Goal: Contribute content: Add original content to the website for others to see

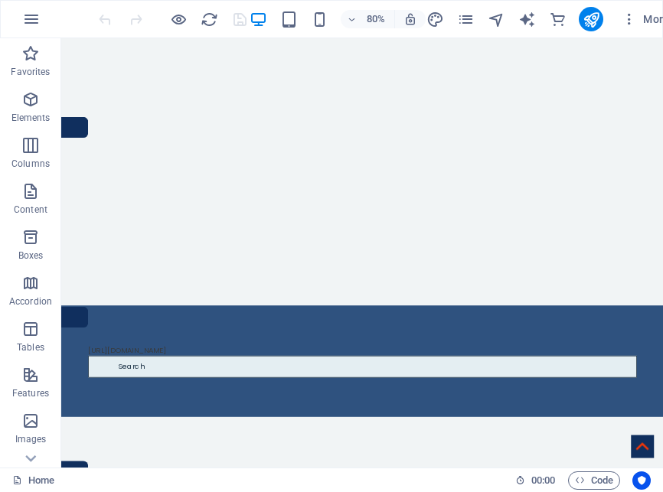
scroll to position [983, 0]
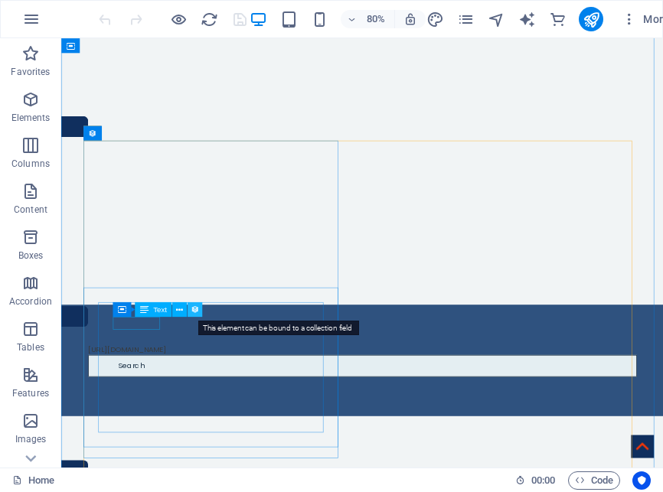
click at [195, 310] on icon at bounding box center [195, 309] width 8 height 13
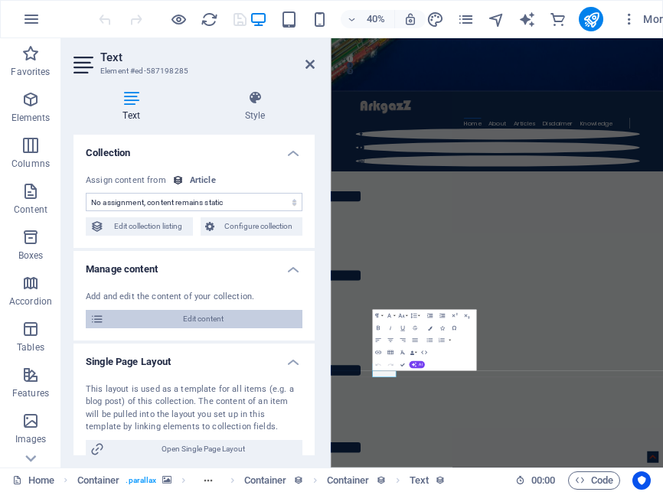
click at [199, 317] on span "Edit content" at bounding box center [203, 319] width 189 height 18
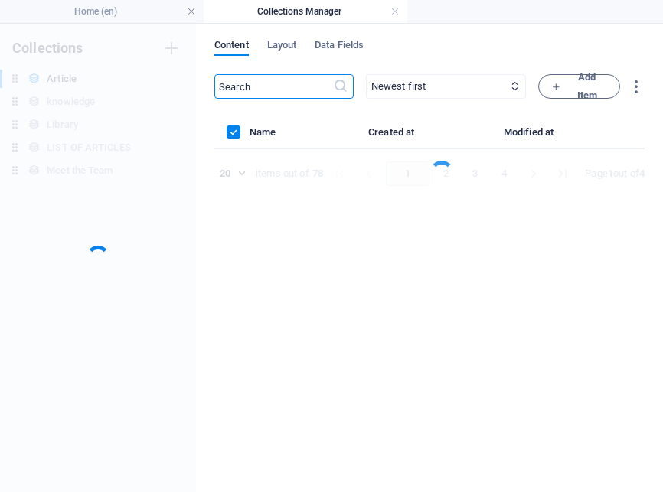
scroll to position [0, 0]
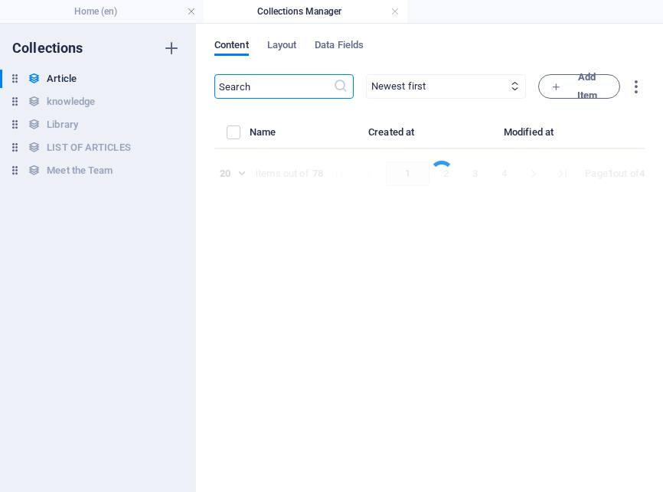
select select "Do you know"
select select "[PERSON_NAME]"
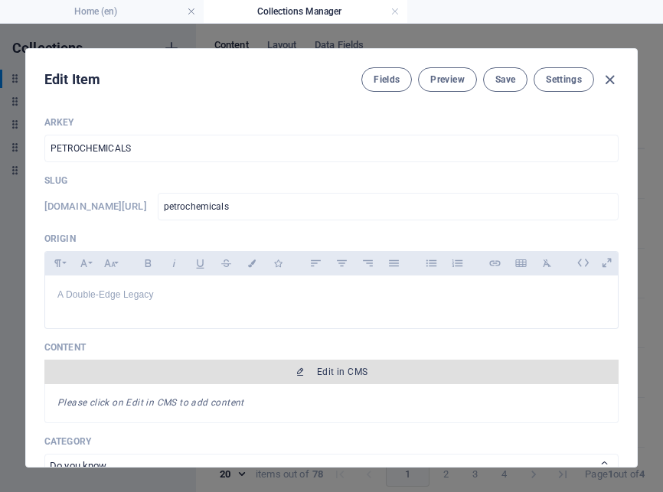
click at [322, 378] on span "Edit in CMS" at bounding box center [342, 372] width 51 height 12
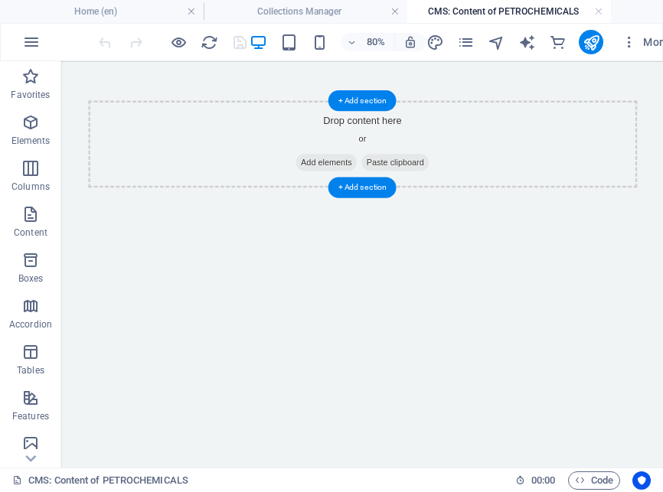
click at [372, 185] on span "Add elements" at bounding box center [392, 187] width 76 height 21
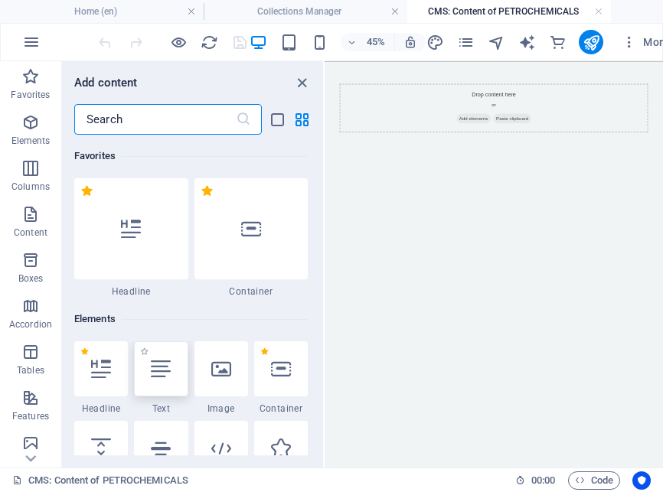
click at [162, 377] on icon at bounding box center [161, 369] width 20 height 20
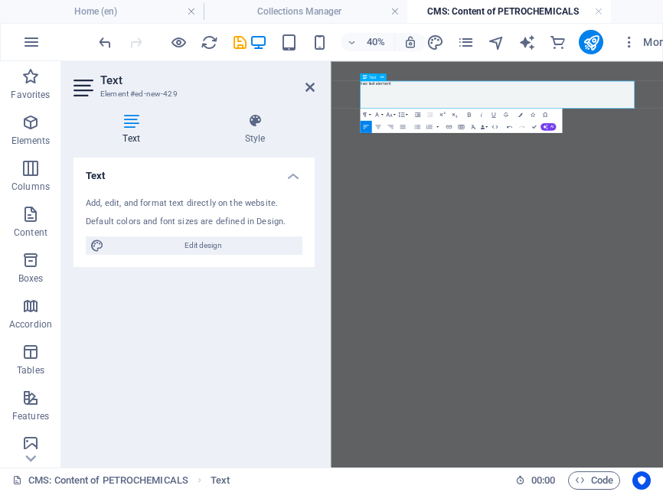
click at [309, 92] on icon at bounding box center [309, 87] width 9 height 12
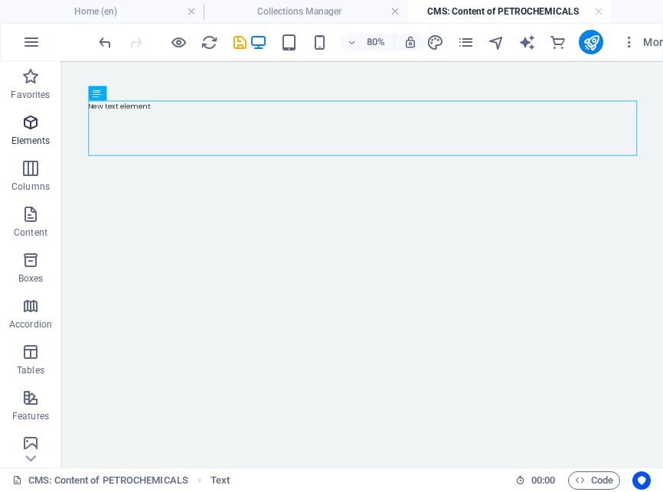
click at [30, 136] on p "Elements" at bounding box center [30, 141] width 39 height 12
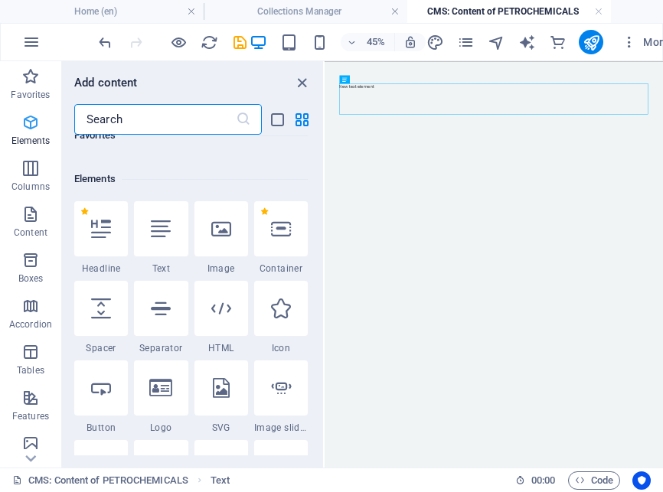
scroll to position [163, 0]
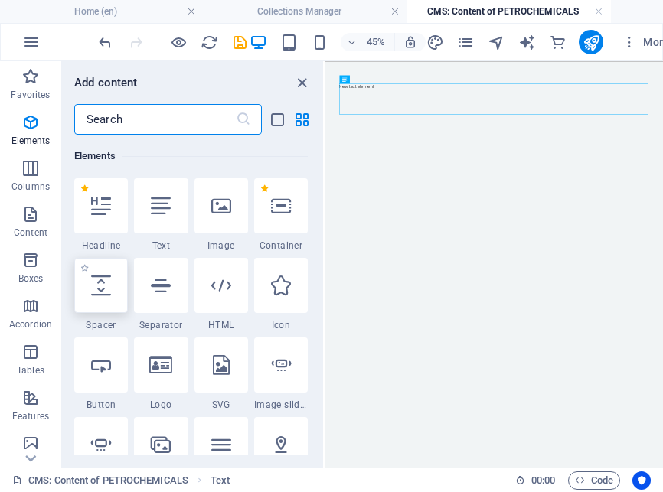
click at [105, 287] on icon at bounding box center [101, 286] width 20 height 20
select select "px"
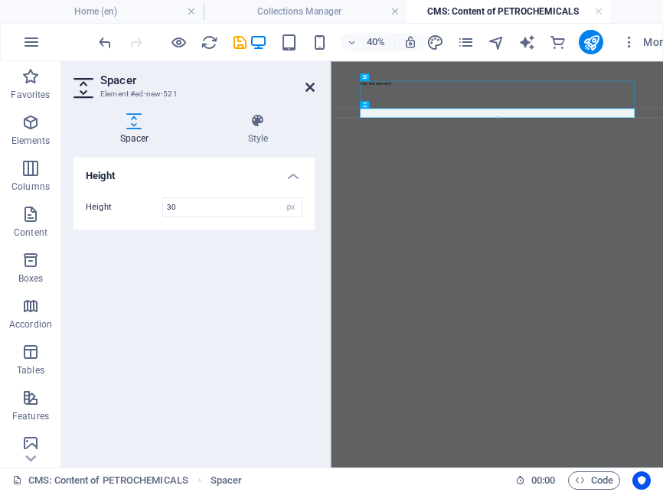
type input "30"
click at [312, 92] on icon at bounding box center [309, 87] width 9 height 12
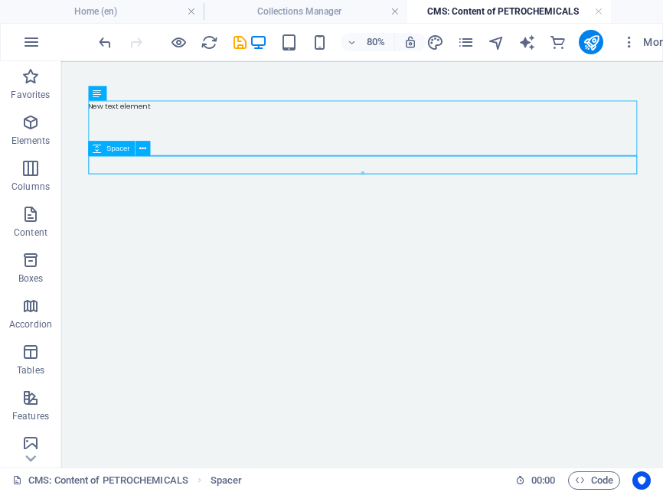
click at [127, 195] on div at bounding box center [438, 190] width 686 height 23
click at [27, 137] on p "Elements" at bounding box center [30, 141] width 39 height 12
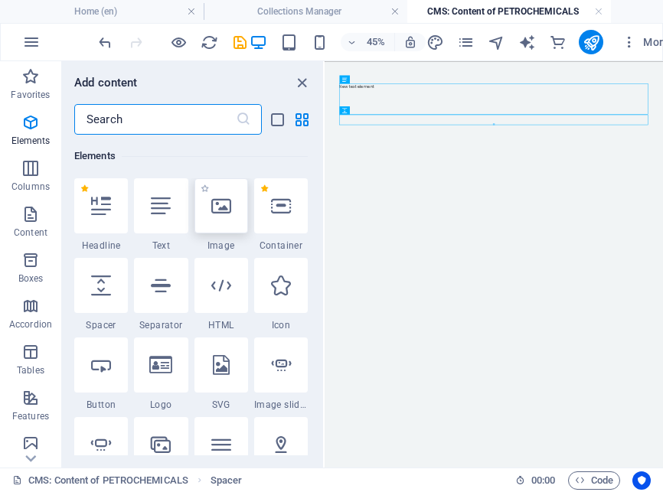
click at [224, 217] on div at bounding box center [221, 205] width 54 height 55
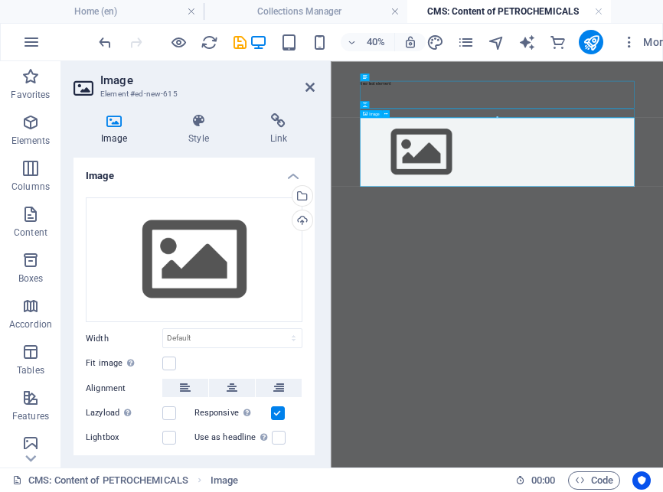
click at [307, 84] on icon at bounding box center [309, 87] width 9 height 12
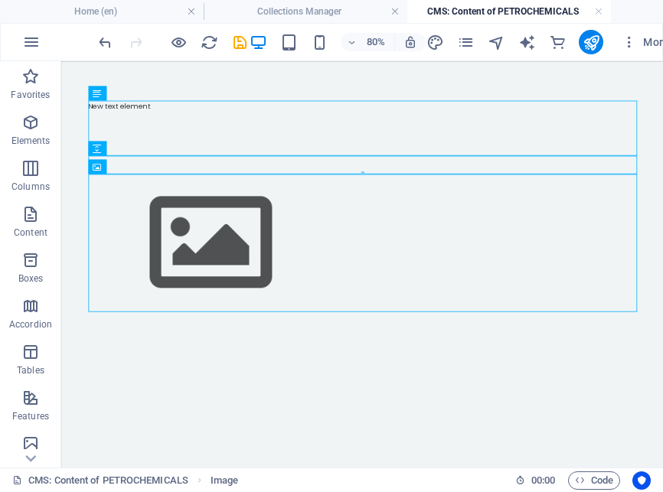
drag, startPoint x: 158, startPoint y: 345, endPoint x: 28, endPoint y: 143, distance: 239.3
click at [61, 143] on html "New text element" at bounding box center [437, 242] width 753 height 362
click at [35, 127] on icon "button" at bounding box center [30, 122] width 18 height 18
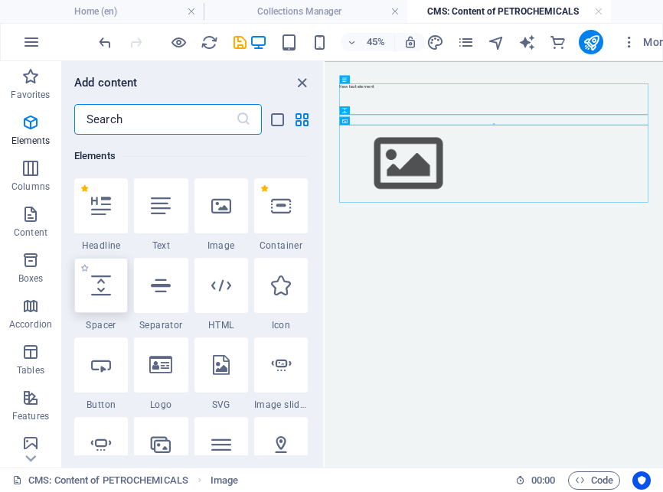
click at [98, 296] on div at bounding box center [101, 285] width 54 height 55
select select "px"
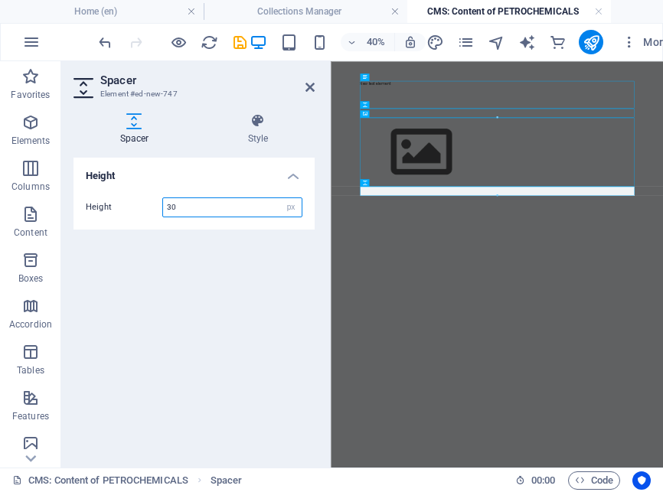
click at [366, 194] on div at bounding box center [497, 195] width 274 height 2
type input "30"
click at [306, 87] on icon at bounding box center [309, 87] width 9 height 12
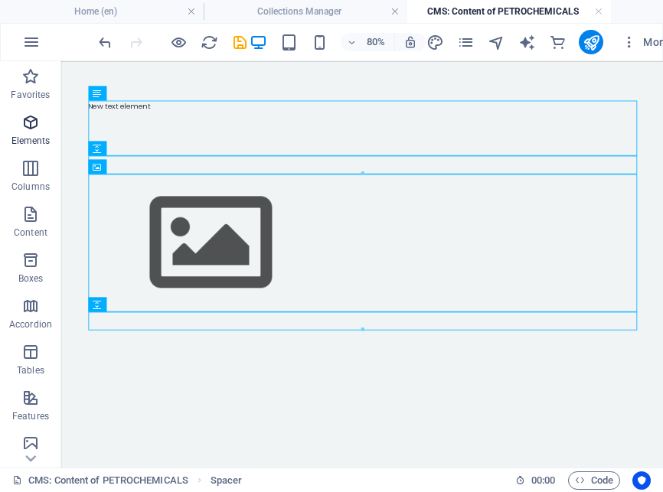
click at [39, 125] on icon "button" at bounding box center [30, 122] width 18 height 18
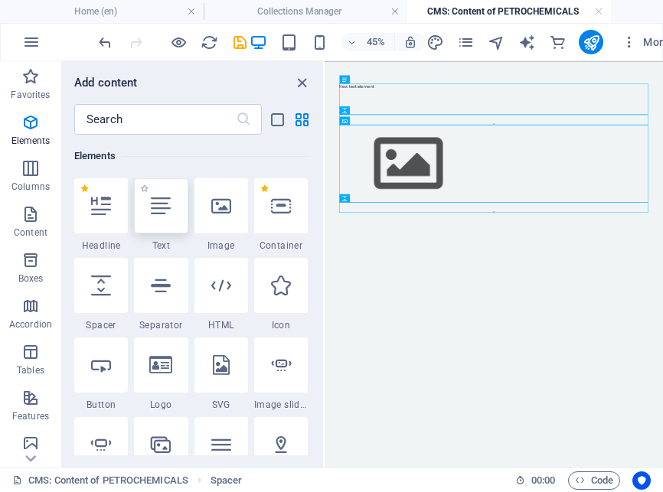
drag, startPoint x: 158, startPoint y: 213, endPoint x: 419, endPoint y: 570, distance: 442.2
click at [158, 213] on icon at bounding box center [161, 206] width 20 height 20
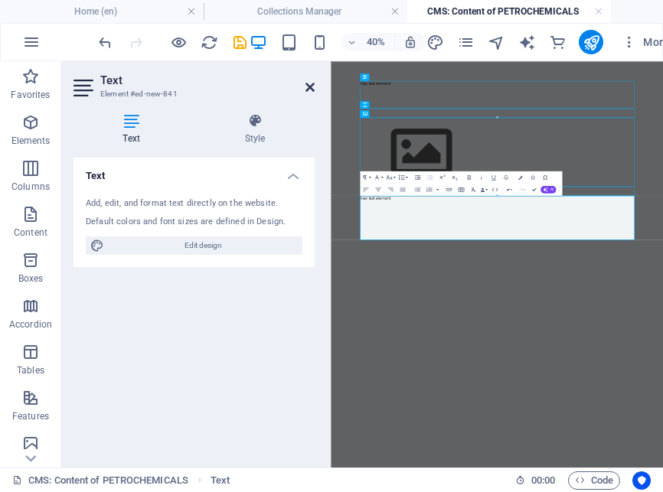
click at [309, 87] on icon at bounding box center [309, 87] width 9 height 12
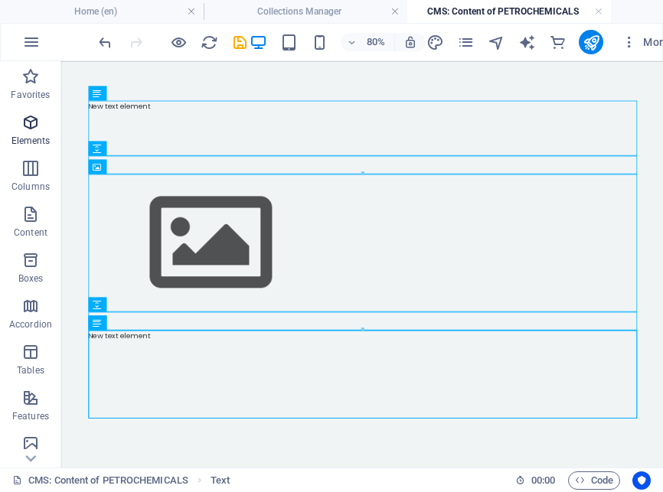
click at [27, 130] on icon "button" at bounding box center [30, 122] width 18 height 18
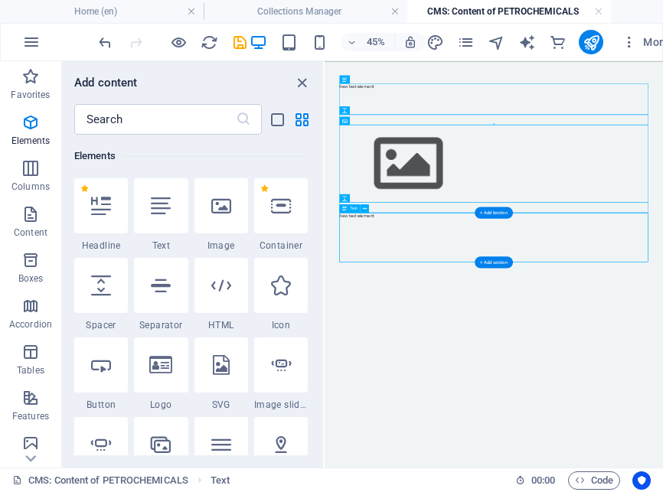
click at [106, 291] on icon at bounding box center [101, 286] width 20 height 20
select select "px"
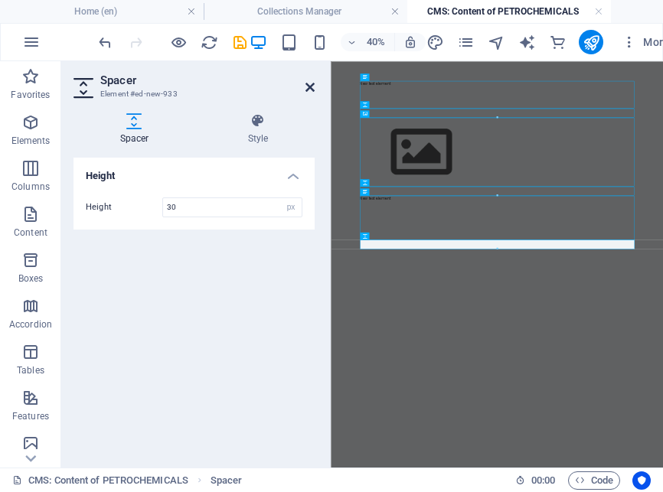
type input "30"
click at [309, 87] on icon at bounding box center [309, 87] width 9 height 12
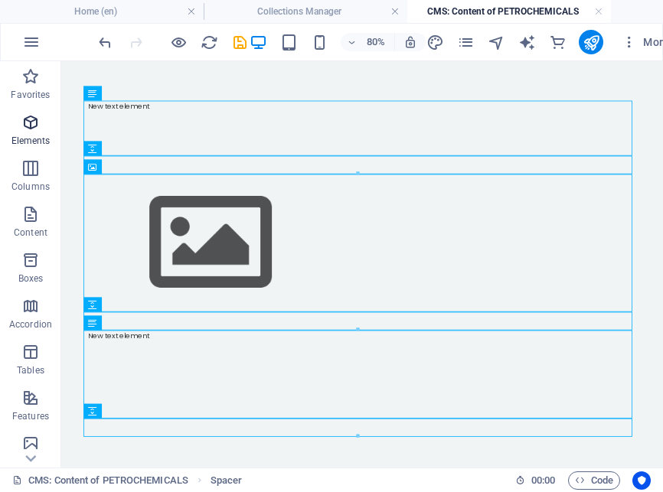
click at [47, 117] on span "Elements" at bounding box center [30, 131] width 61 height 37
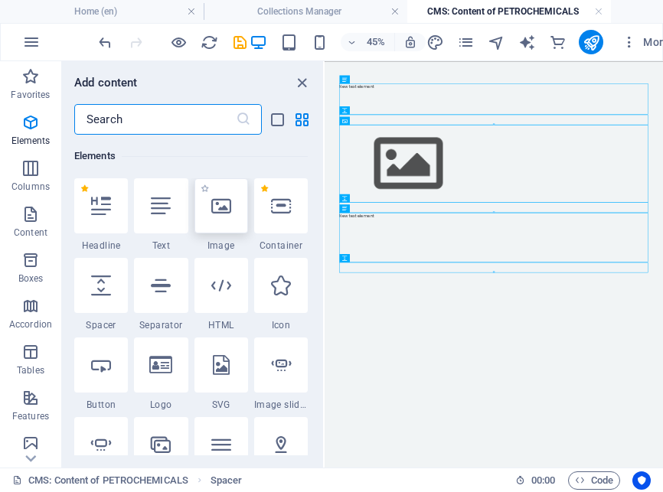
click at [241, 205] on div at bounding box center [221, 205] width 54 height 55
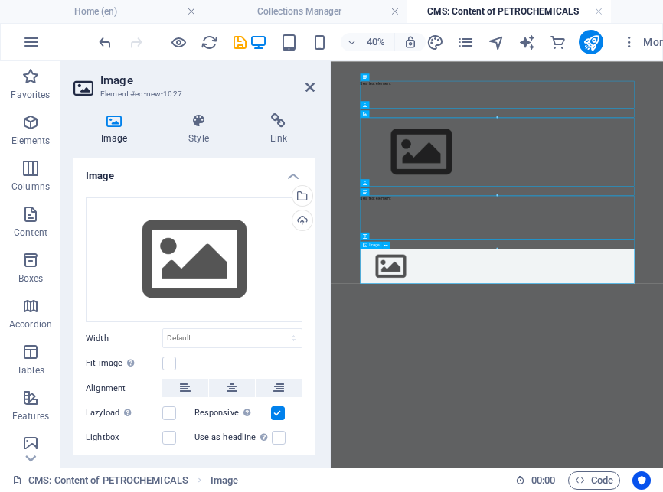
click at [309, 87] on icon at bounding box center [309, 87] width 9 height 12
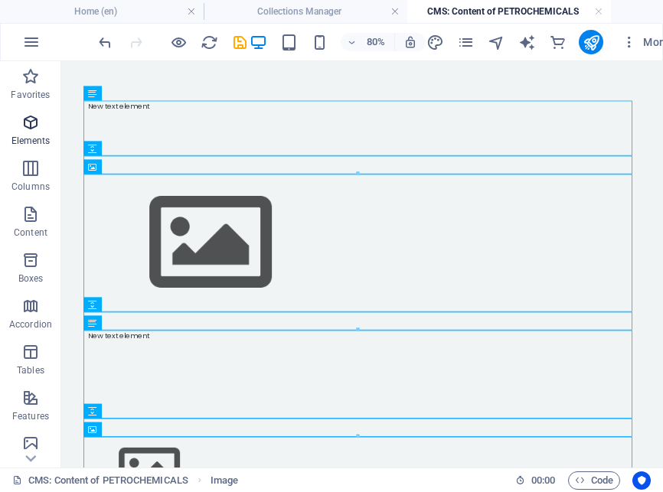
click at [41, 135] on p "Elements" at bounding box center [30, 141] width 39 height 12
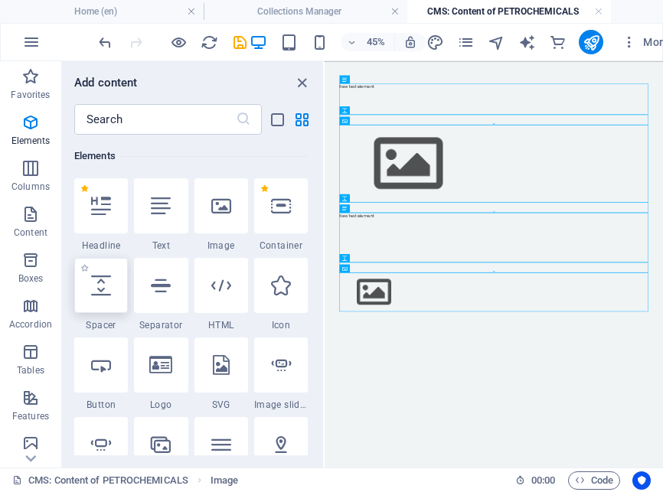
click at [111, 289] on icon at bounding box center [101, 286] width 20 height 20
select select "px"
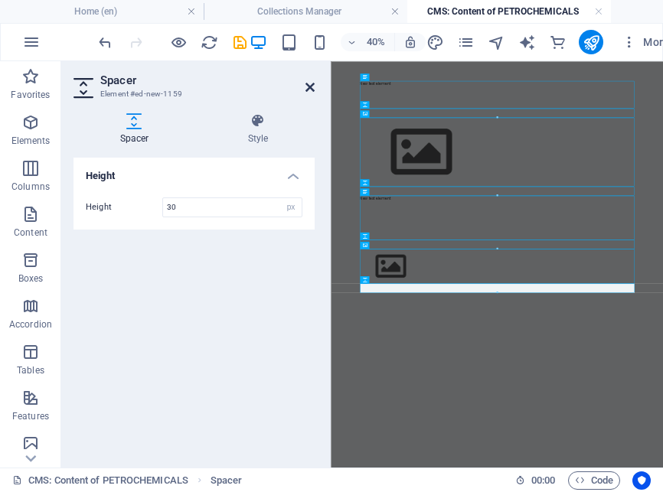
type input "30"
click at [313, 92] on icon at bounding box center [309, 87] width 9 height 12
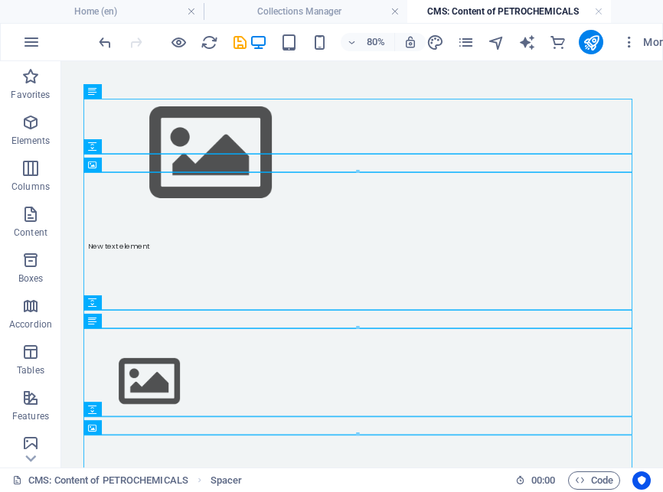
scroll to position [119, 0]
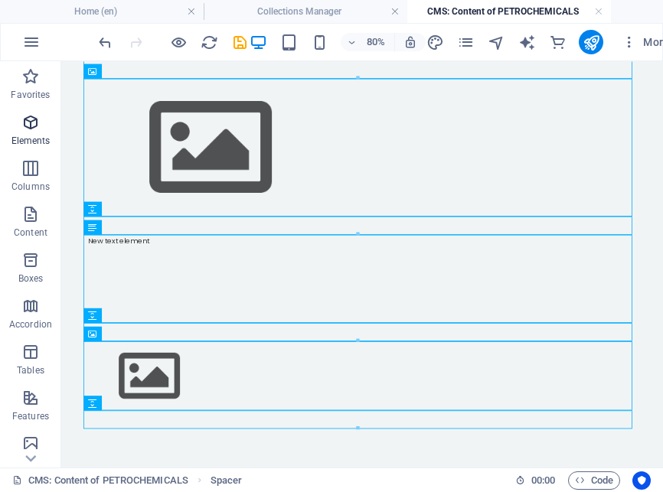
click at [37, 129] on icon "button" at bounding box center [30, 122] width 18 height 18
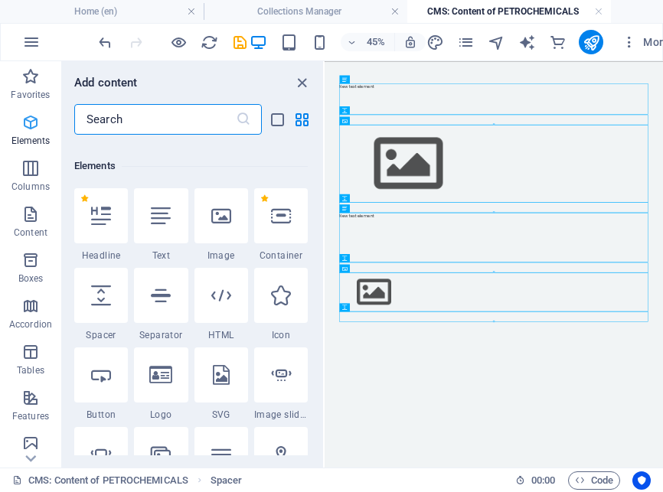
scroll to position [163, 0]
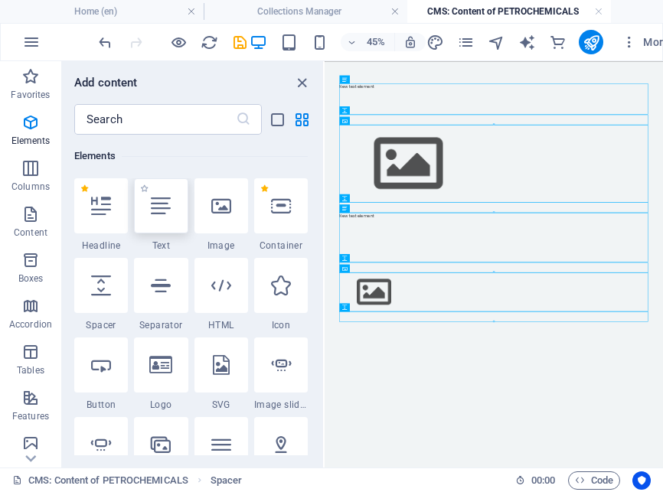
click at [165, 217] on div at bounding box center [161, 205] width 54 height 55
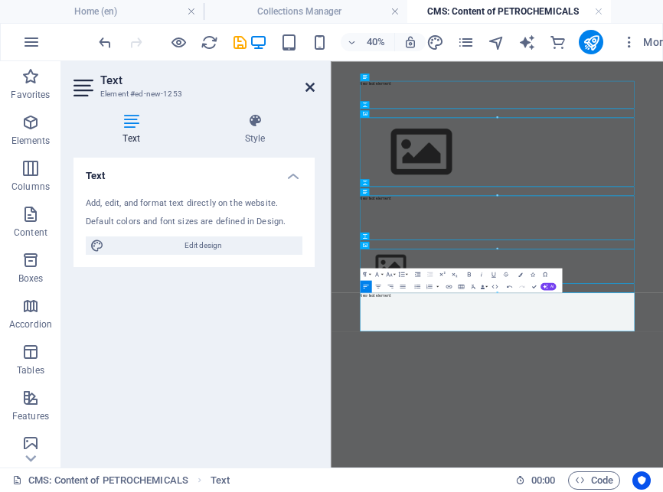
click at [313, 92] on icon at bounding box center [309, 87] width 9 height 12
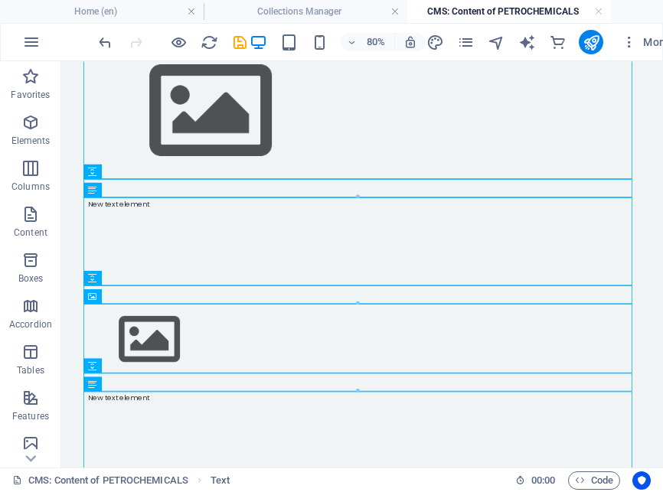
scroll to position [173, 0]
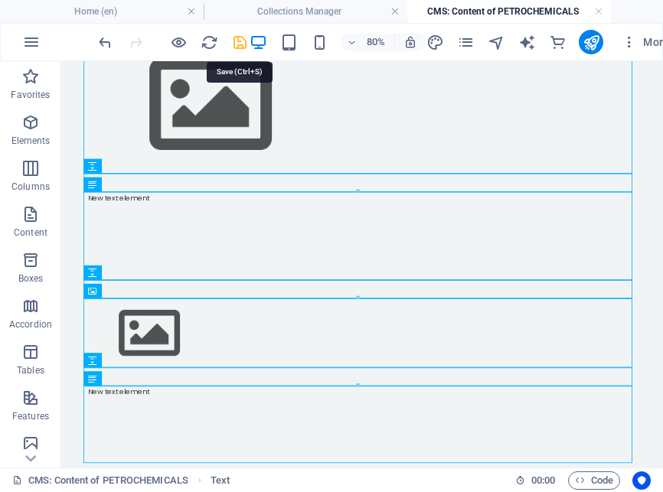
click at [240, 45] on icon "save" at bounding box center [240, 43] width 18 height 18
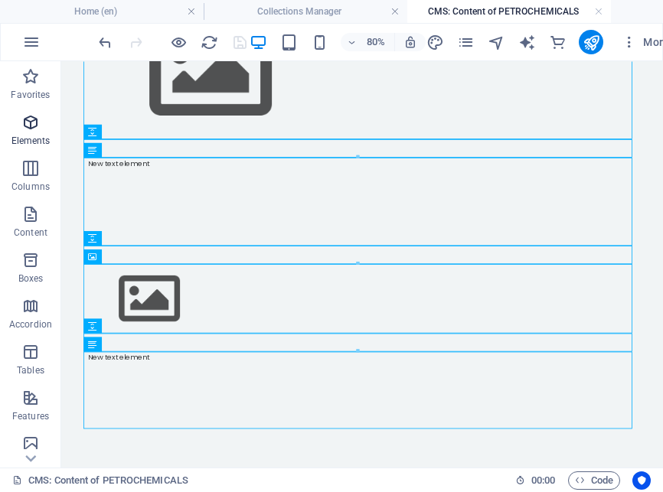
click at [35, 134] on span "Elements" at bounding box center [30, 131] width 61 height 37
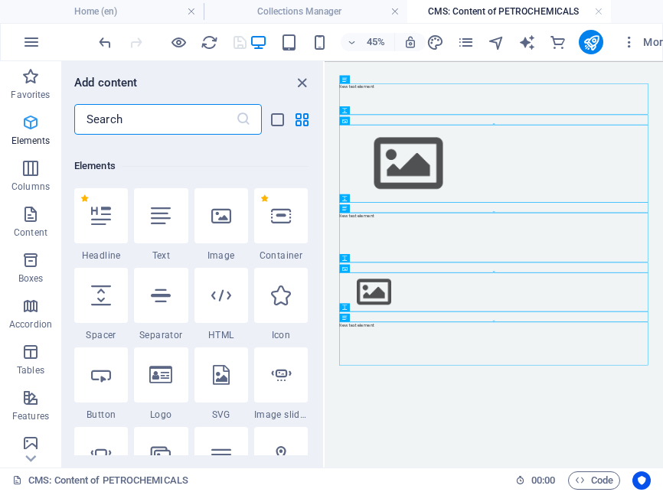
scroll to position [163, 0]
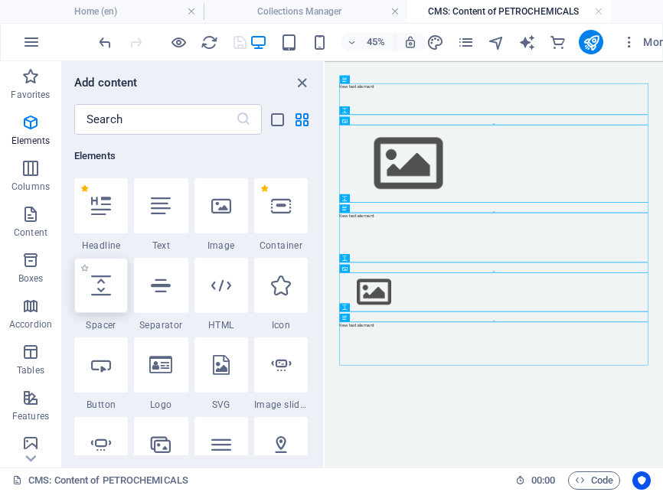
click at [94, 290] on icon at bounding box center [101, 286] width 20 height 20
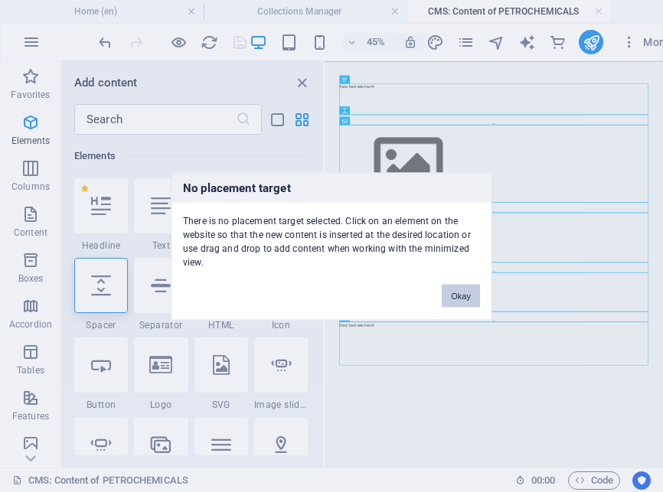
click at [473, 286] on button "Okay" at bounding box center [461, 295] width 38 height 23
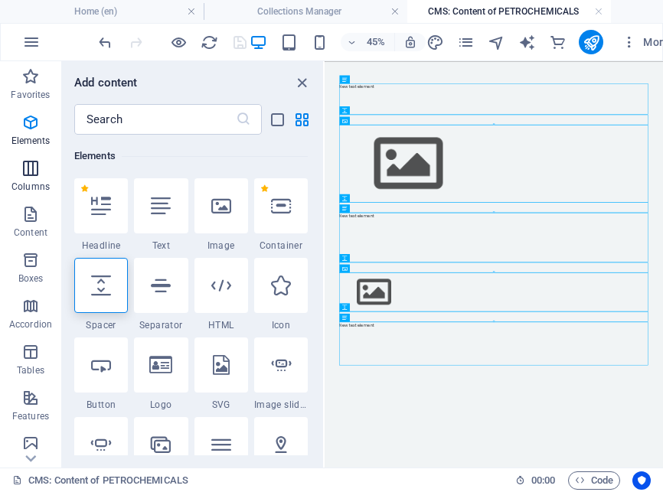
click at [37, 172] on icon "button" at bounding box center [30, 168] width 18 height 18
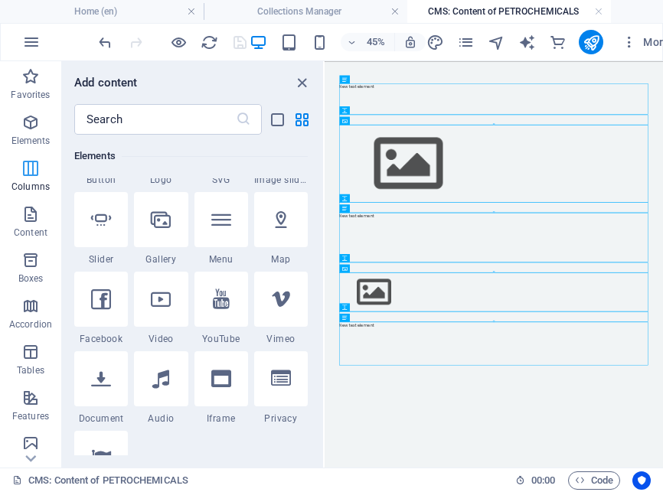
scroll to position [758, 0]
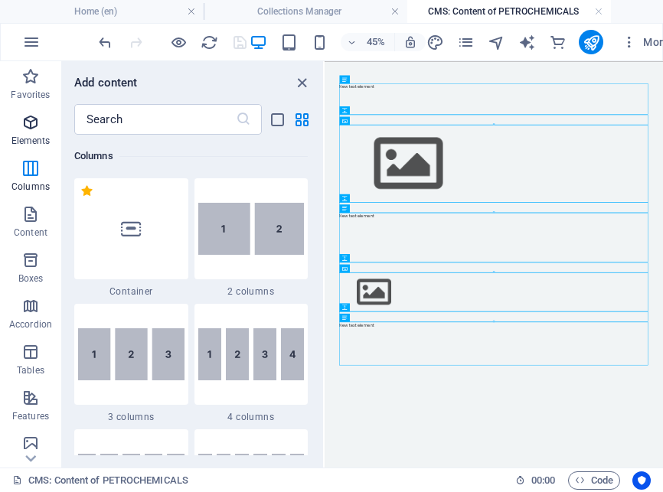
click at [23, 126] on icon "button" at bounding box center [30, 122] width 18 height 18
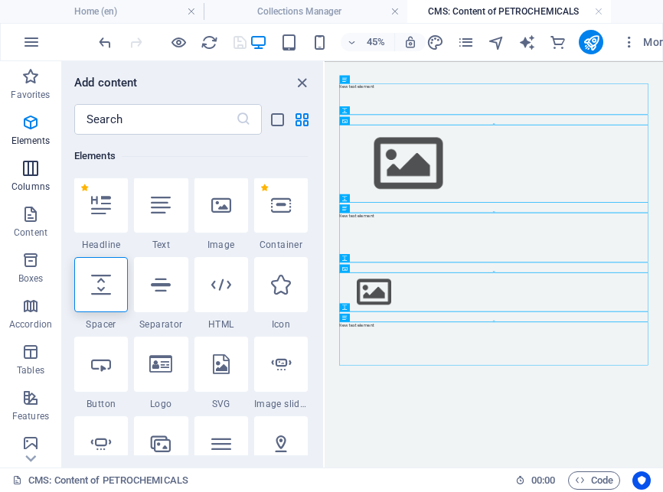
scroll to position [163, 0]
click at [93, 296] on div at bounding box center [101, 285] width 54 height 55
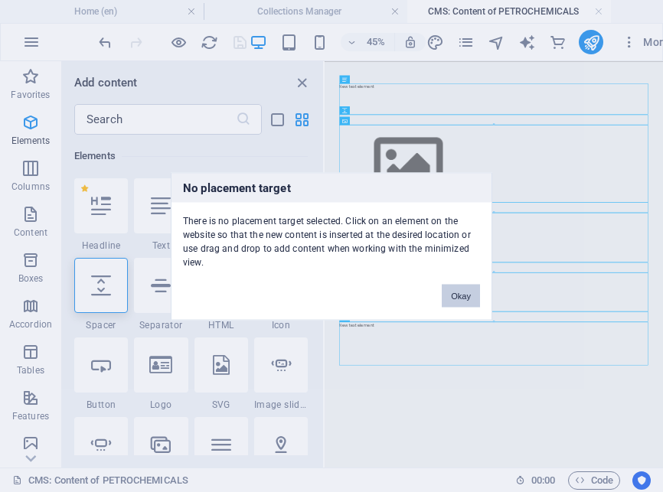
click at [459, 296] on button "Okay" at bounding box center [461, 295] width 38 height 23
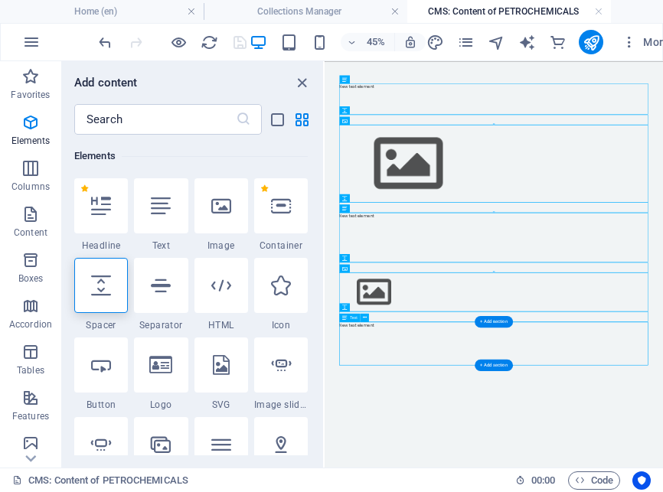
click at [106, 298] on div at bounding box center [101, 285] width 54 height 55
select select "px"
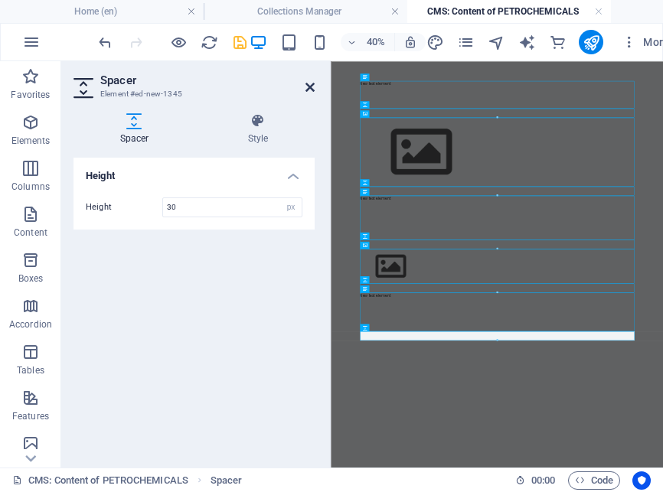
type input "30"
click at [307, 90] on icon at bounding box center [309, 87] width 9 height 12
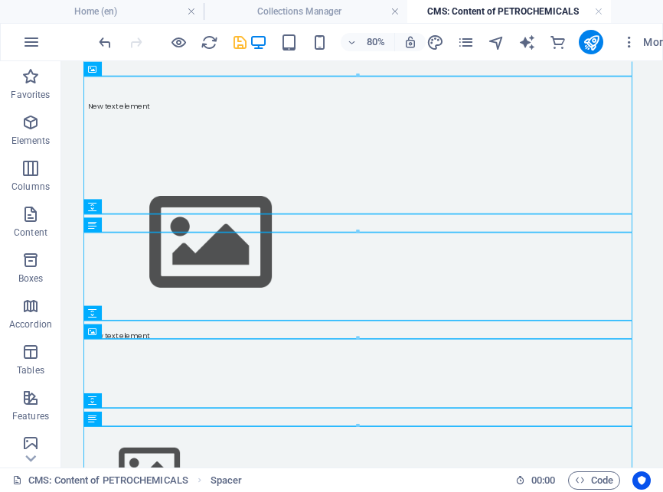
scroll to position [239, 0]
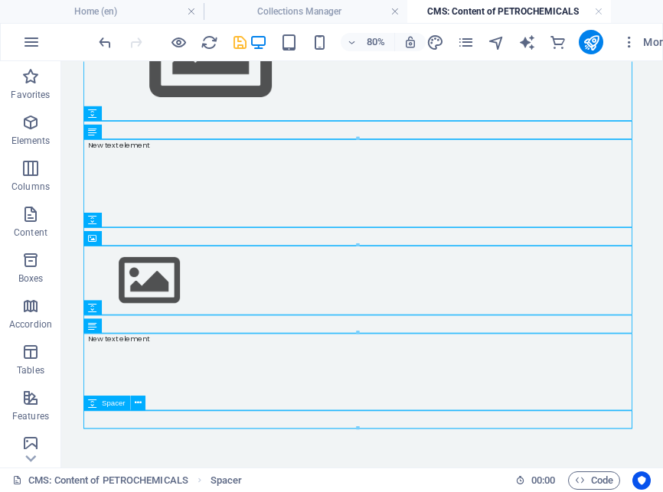
click at [28, 131] on icon "button" at bounding box center [30, 122] width 18 height 18
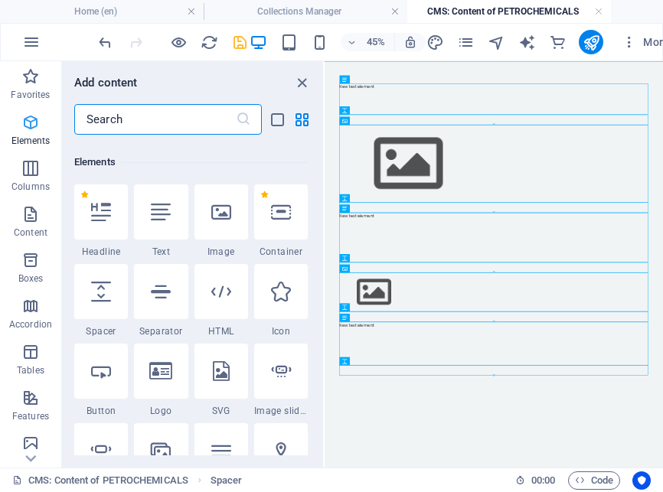
scroll to position [163, 0]
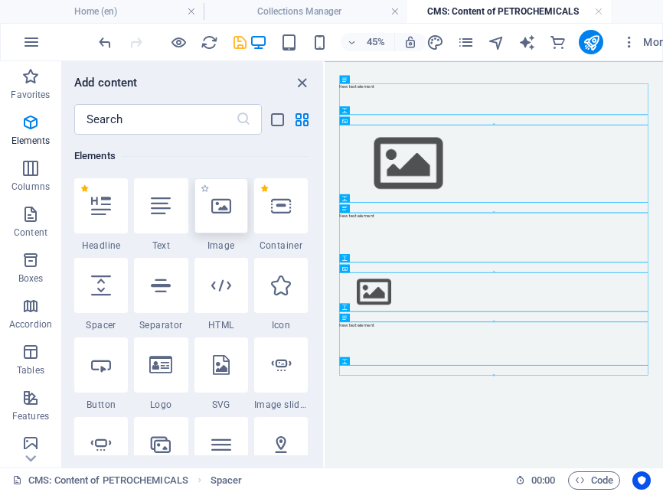
click at [219, 227] on div at bounding box center [221, 205] width 54 height 55
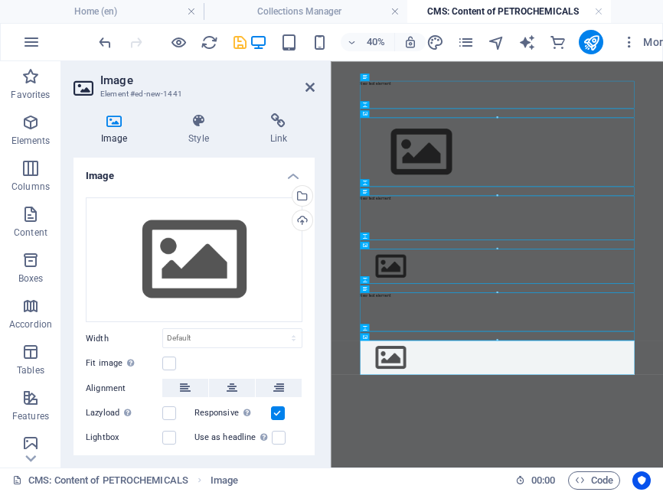
click at [304, 86] on h2 "Image" at bounding box center [207, 80] width 214 height 14
click at [310, 91] on icon at bounding box center [309, 87] width 9 height 12
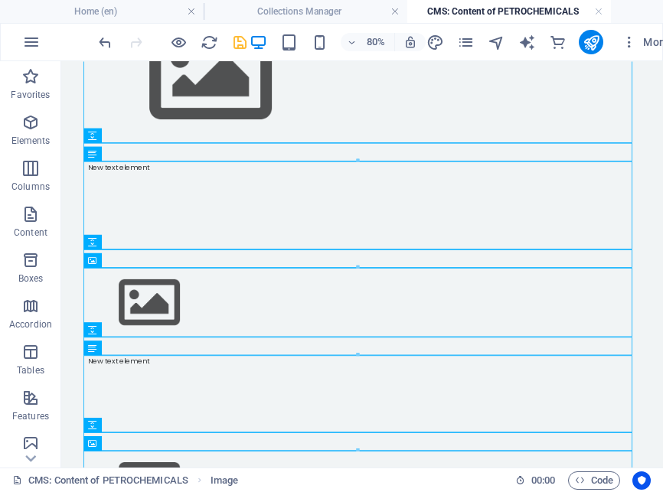
scroll to position [325, 0]
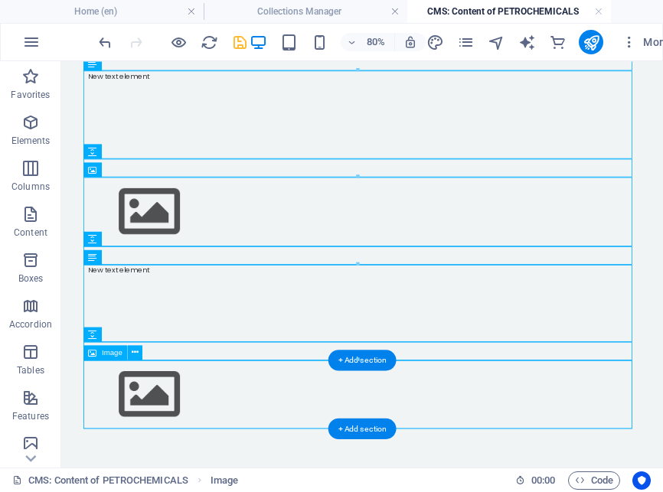
click at [331, 448] on figure at bounding box center [438, 478] width 686 height 87
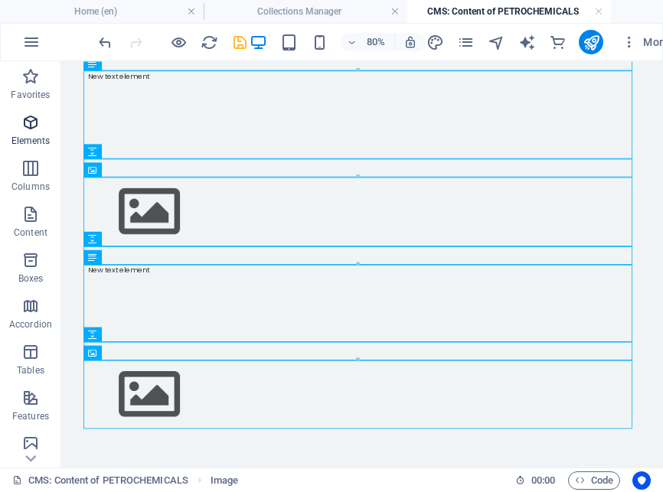
click at [31, 129] on icon "button" at bounding box center [30, 122] width 18 height 18
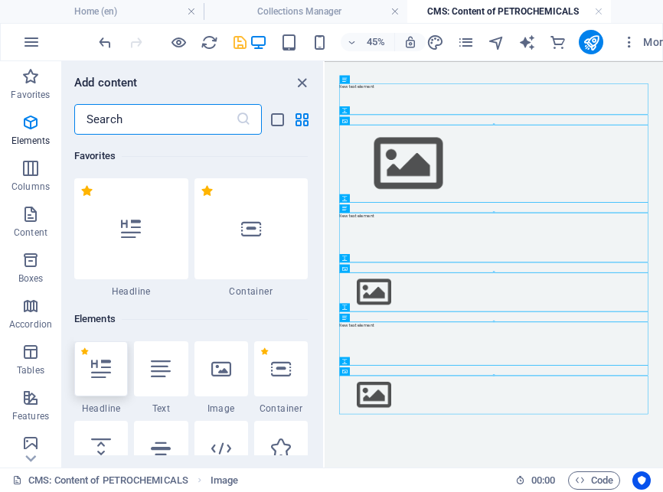
scroll to position [163, 0]
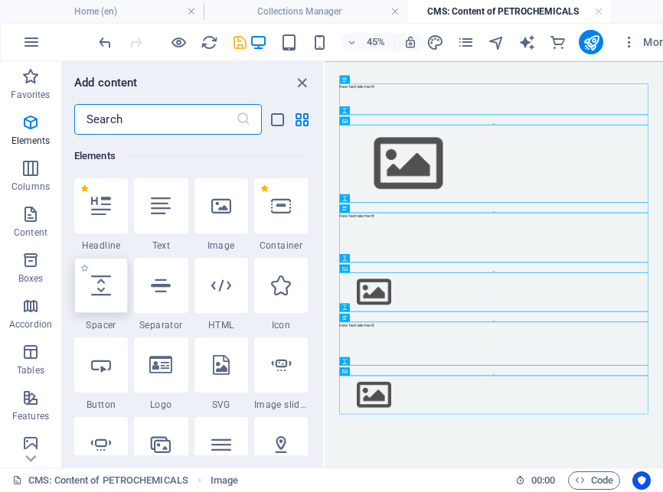
click at [100, 282] on icon at bounding box center [101, 286] width 20 height 20
select select "px"
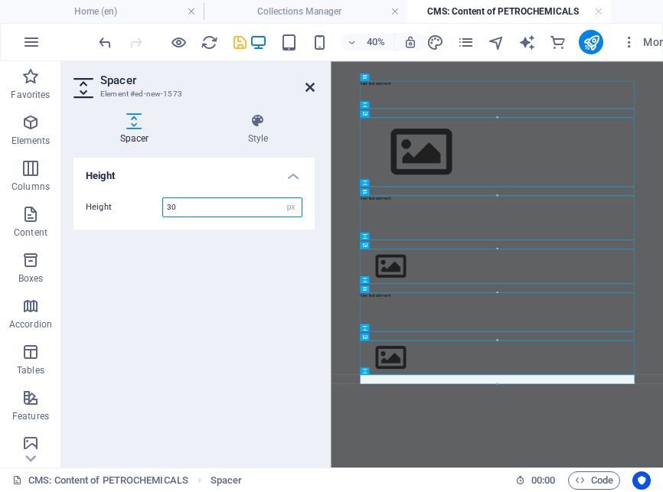
type input "30"
click at [312, 92] on icon at bounding box center [309, 87] width 9 height 12
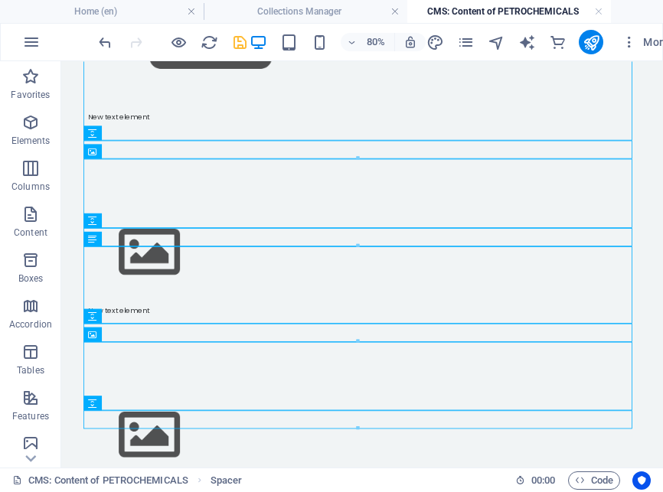
scroll to position [348, 0]
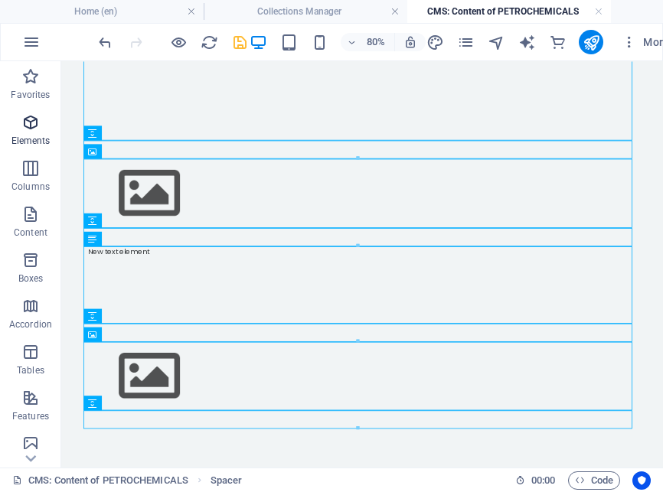
click at [34, 133] on span "Elements" at bounding box center [30, 131] width 61 height 37
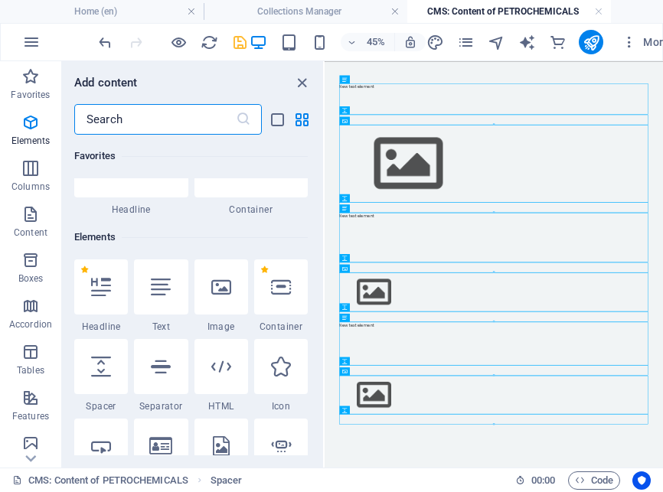
scroll to position [163, 0]
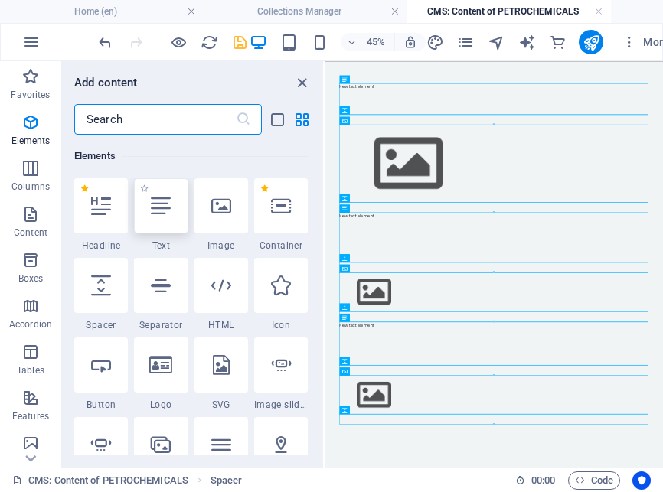
click at [157, 210] on icon at bounding box center [161, 206] width 20 height 20
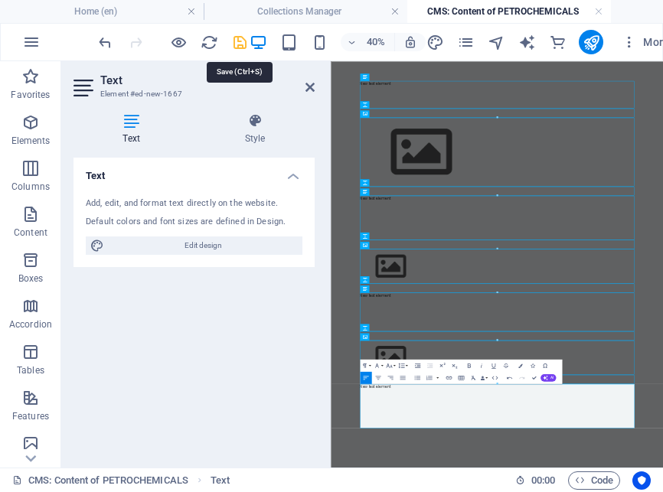
click at [239, 44] on icon "save" at bounding box center [240, 43] width 18 height 18
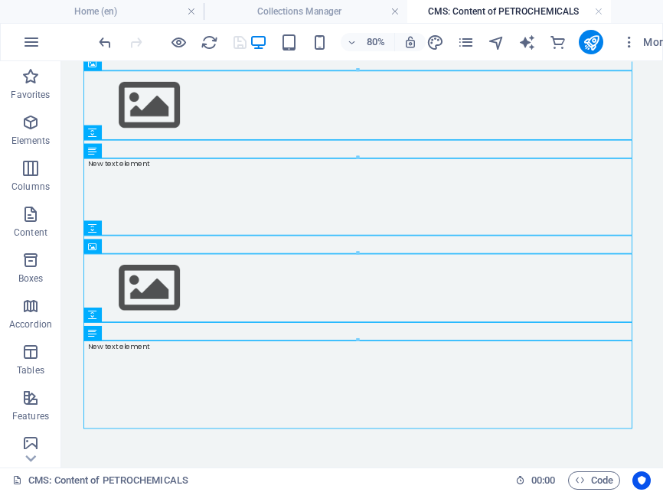
scroll to position [0, 0]
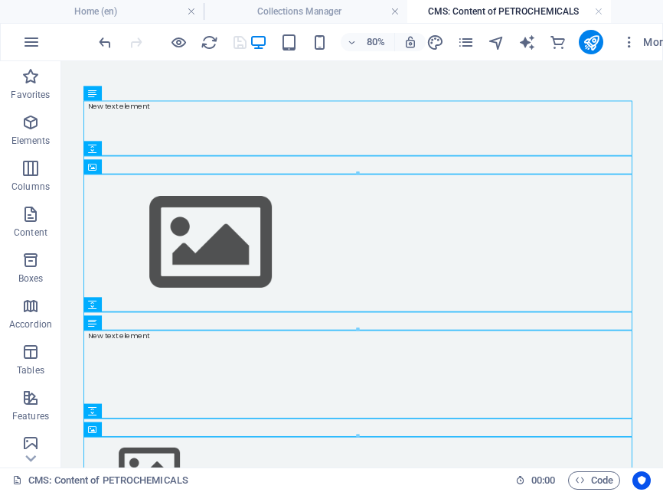
drag, startPoint x: 805, startPoint y: 426, endPoint x: 710, endPoint y: 77, distance: 361.0
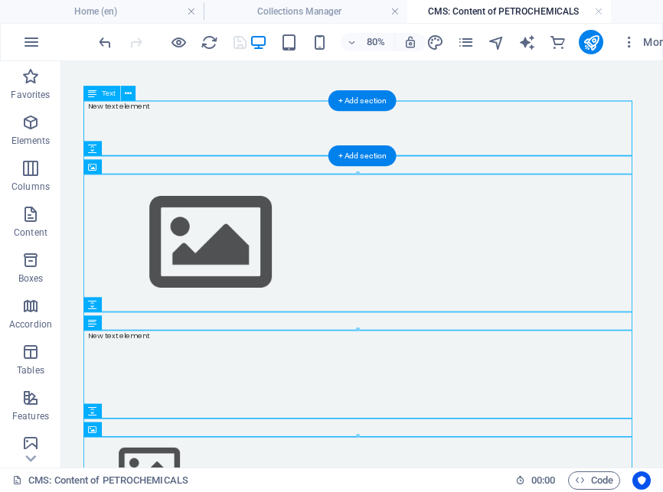
click at [135, 144] on div "New text element" at bounding box center [438, 144] width 686 height 69
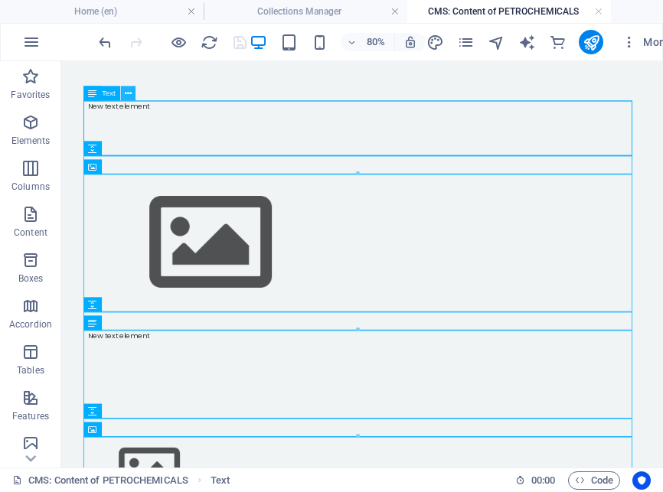
click at [126, 94] on icon at bounding box center [128, 93] width 7 height 13
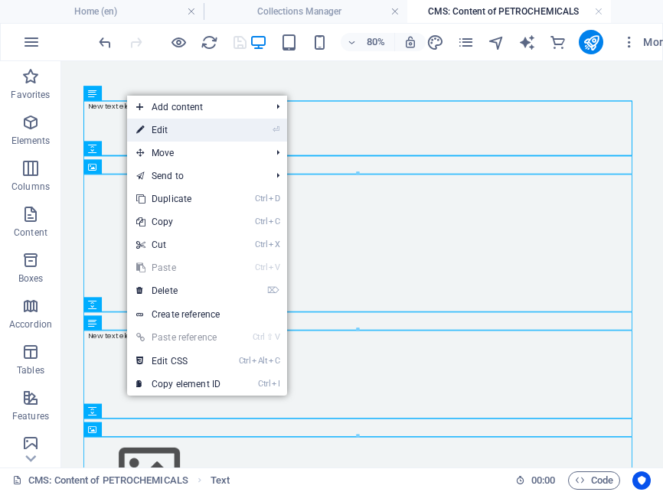
click at [162, 129] on link "⏎ Edit" at bounding box center [178, 130] width 103 height 23
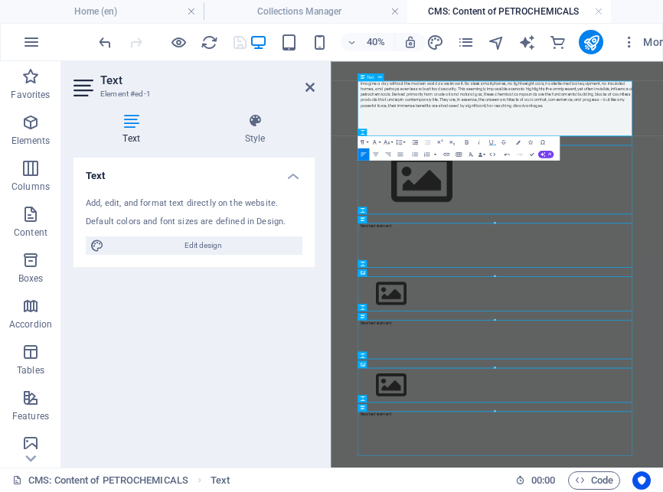
scroll to position [6351, 0]
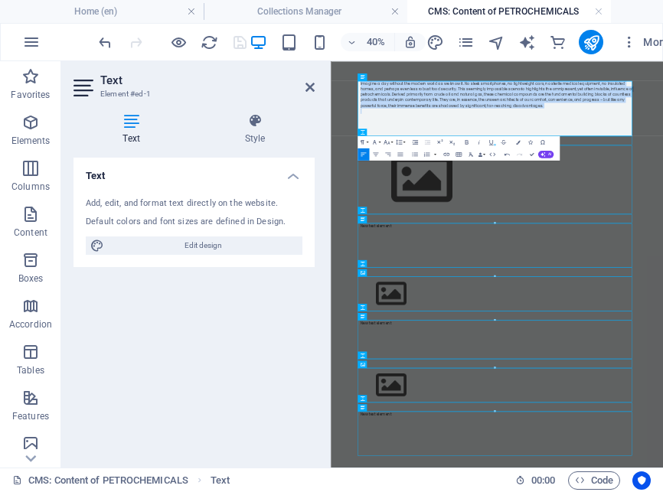
drag, startPoint x: 857, startPoint y: 181, endPoint x: 598, endPoint y: 123, distance: 265.2
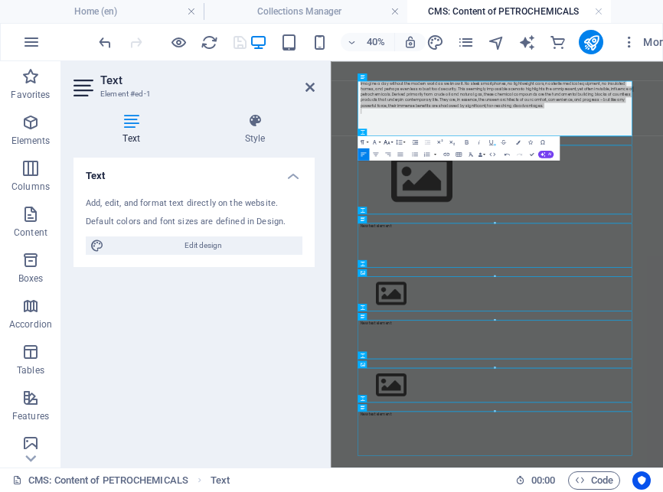
click at [392, 141] on button "Font Size" at bounding box center [387, 142] width 11 height 12
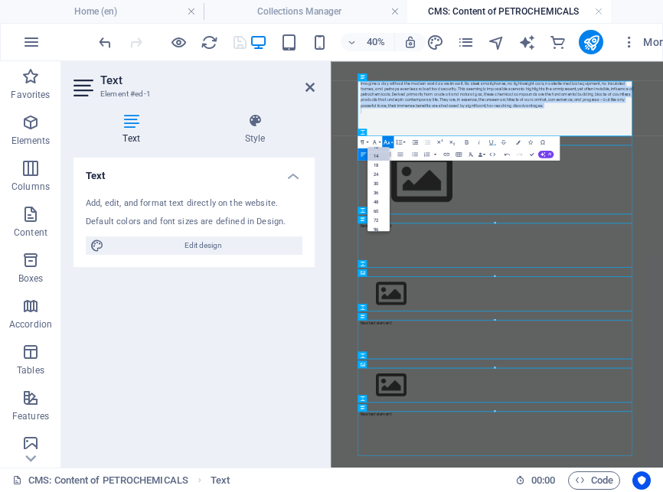
click at [380, 157] on link "14" at bounding box center [378, 156] width 22 height 9
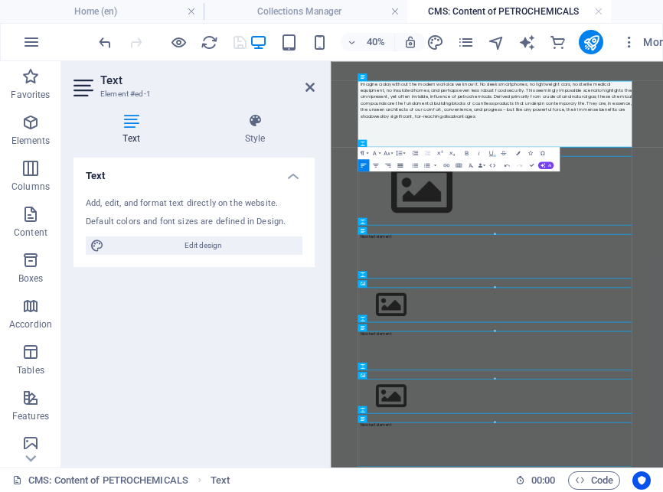
click at [400, 165] on icon "button" at bounding box center [401, 166] width 8 height 8
click at [121, 335] on div "Text Add, edit, and format text directly on the website. Default colors and fon…" at bounding box center [193, 307] width 241 height 298
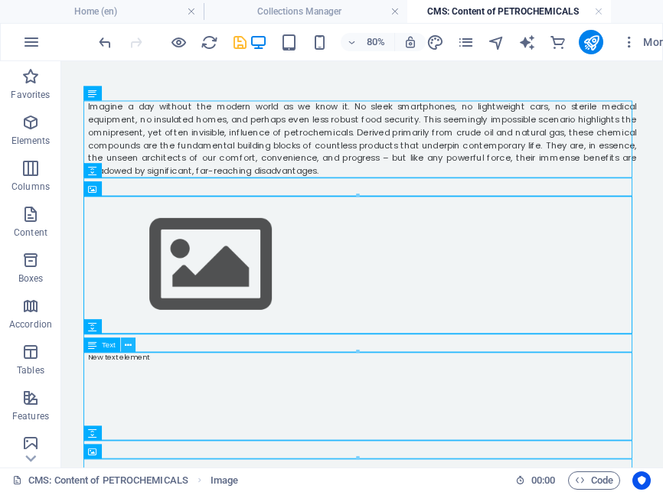
click at [126, 348] on icon at bounding box center [128, 344] width 7 height 13
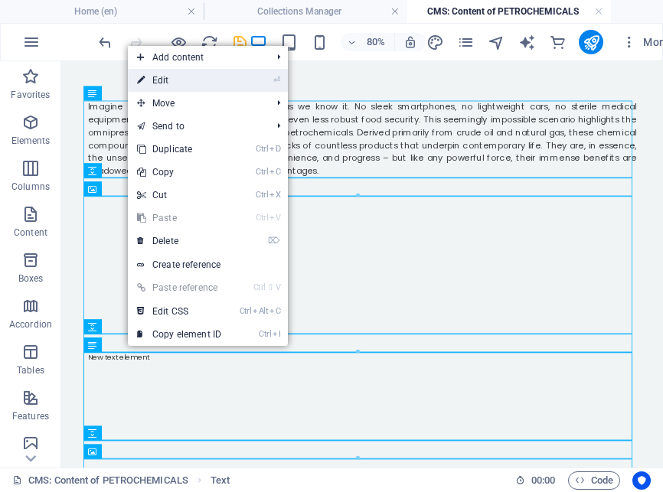
click at [190, 71] on link "⏎ Edit" at bounding box center [179, 80] width 103 height 23
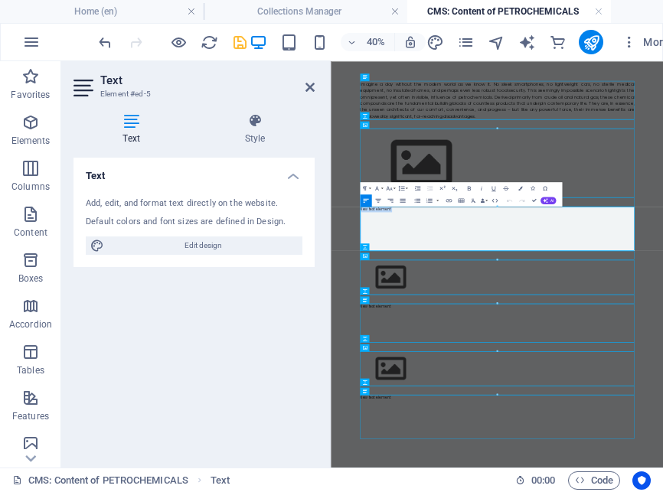
click at [134, 433] on div "Text Add, edit, and format text directly on the website. Default colors and fon…" at bounding box center [193, 307] width 241 height 298
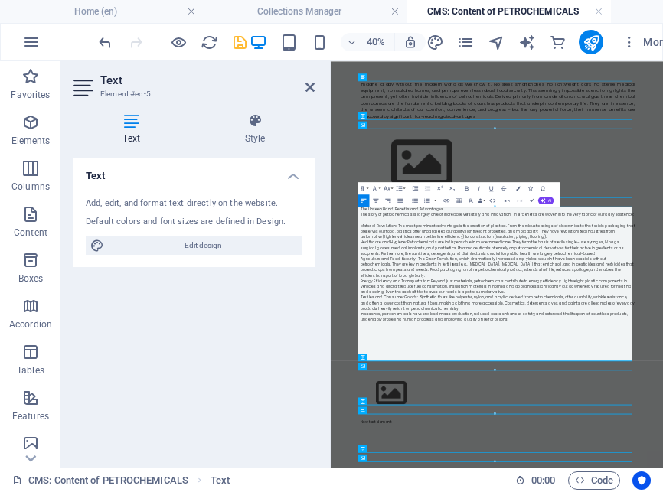
scroll to position [25512, 0]
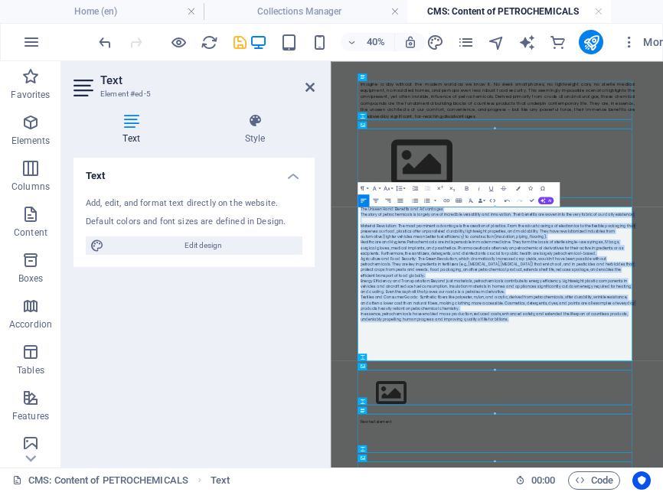
drag, startPoint x: 772, startPoint y: 698, endPoint x: 644, endPoint y: 250, distance: 466.7
click at [400, 198] on icon "button" at bounding box center [401, 201] width 8 height 8
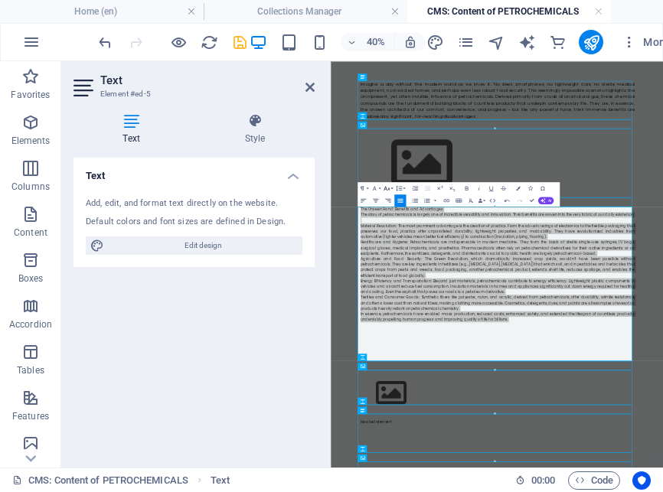
click at [392, 189] on button "Font Size" at bounding box center [387, 188] width 11 height 12
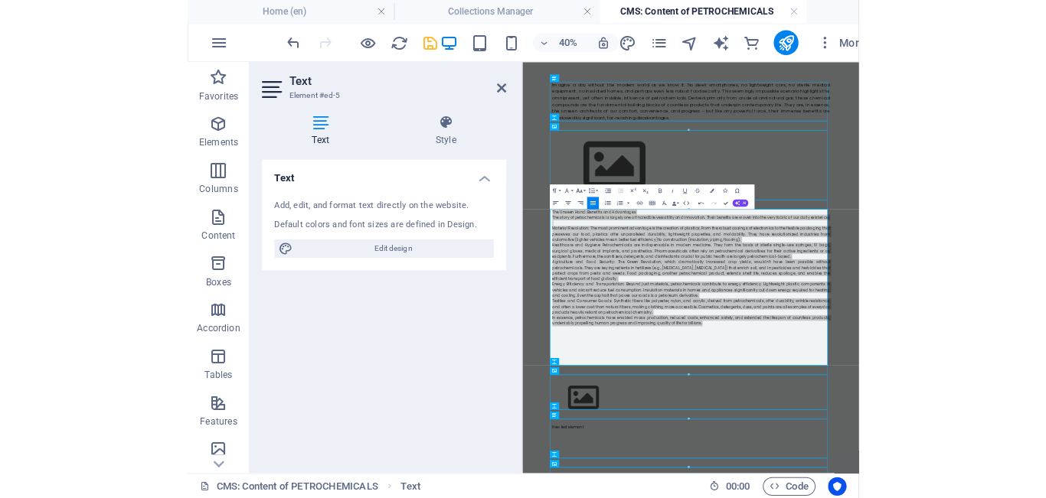
scroll to position [109, 0]
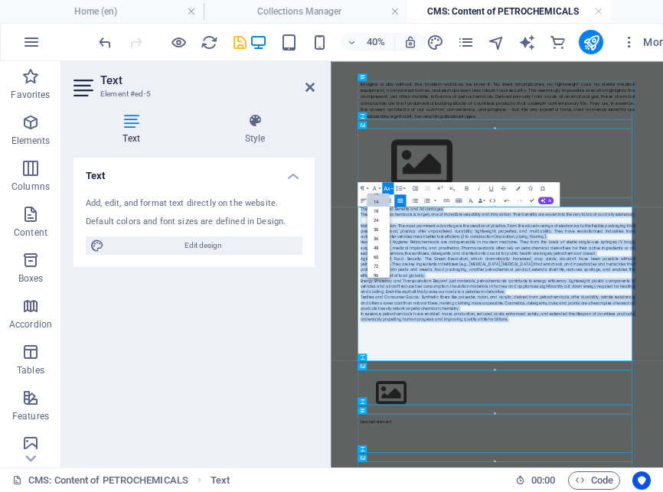
click at [382, 200] on link "14" at bounding box center [378, 202] width 22 height 9
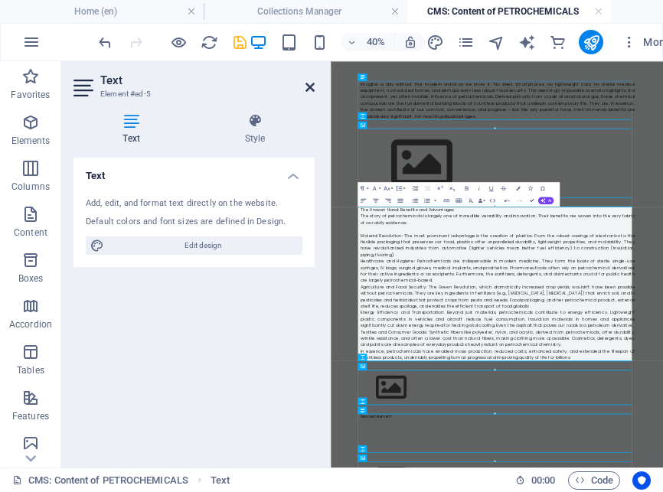
click at [314, 87] on icon at bounding box center [309, 87] width 9 height 12
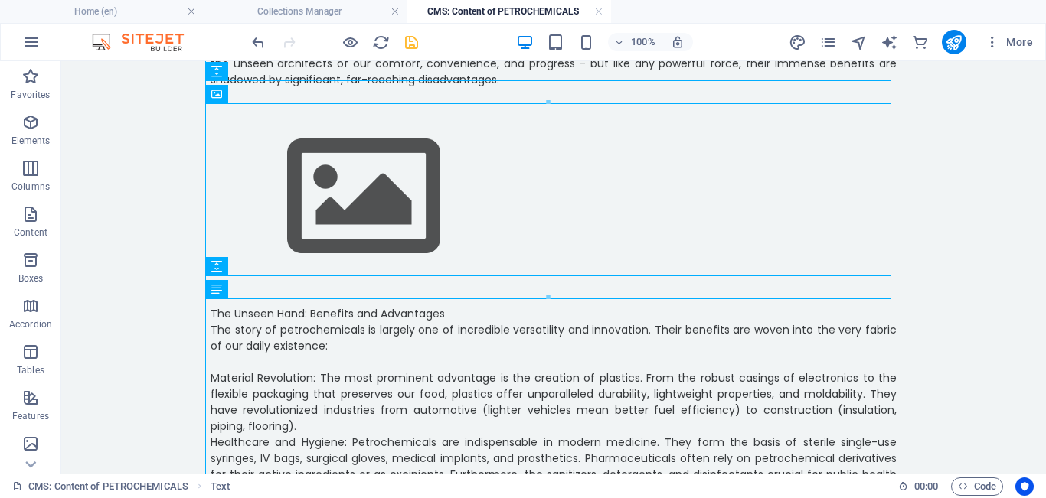
scroll to position [126, 0]
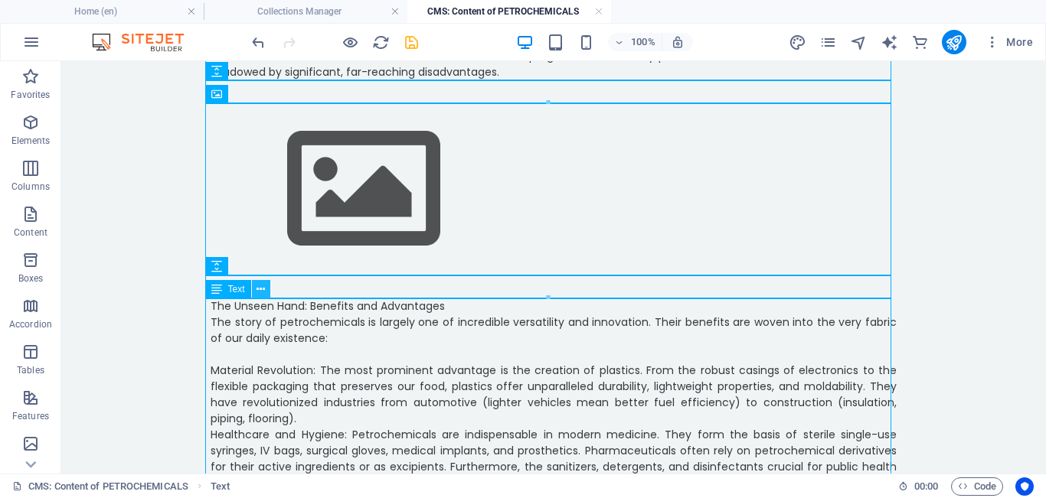
click at [260, 289] on icon at bounding box center [260, 290] width 8 height 16
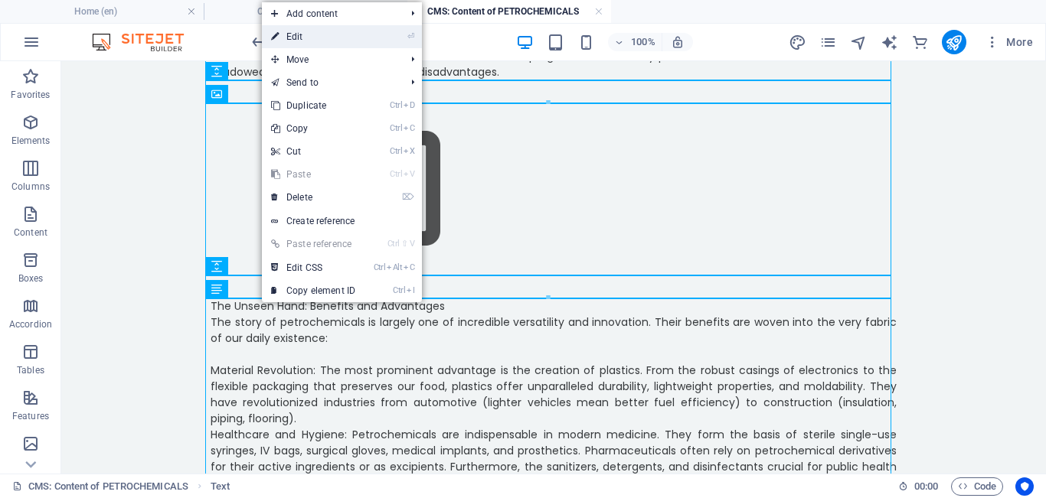
click at [312, 38] on link "⏎ Edit" at bounding box center [313, 36] width 103 height 23
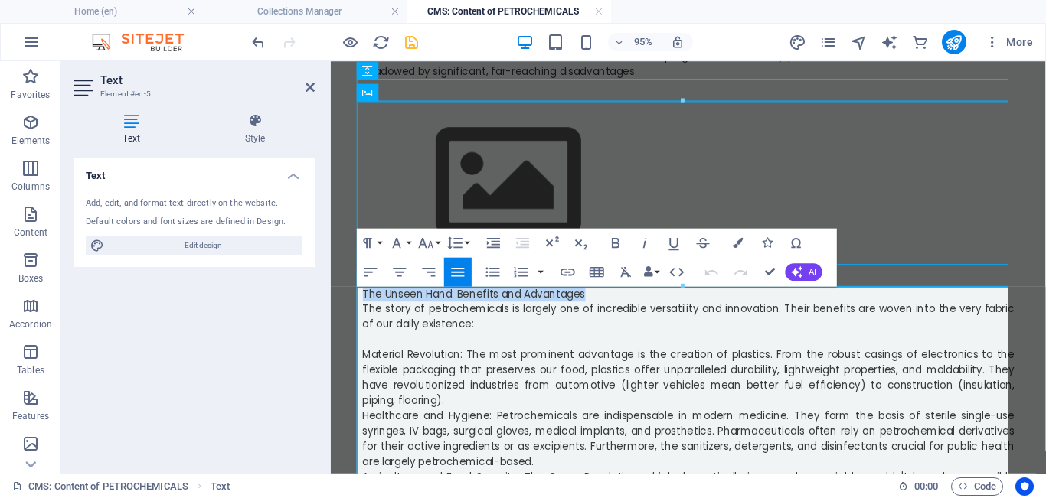
drag, startPoint x: 614, startPoint y: 307, endPoint x: 325, endPoint y: 305, distance: 288.6
click at [618, 240] on icon "button" at bounding box center [616, 243] width 8 height 10
click at [603, 305] on p "The Unseen Hand: Benefits and Advantages" at bounding box center [707, 307] width 686 height 16
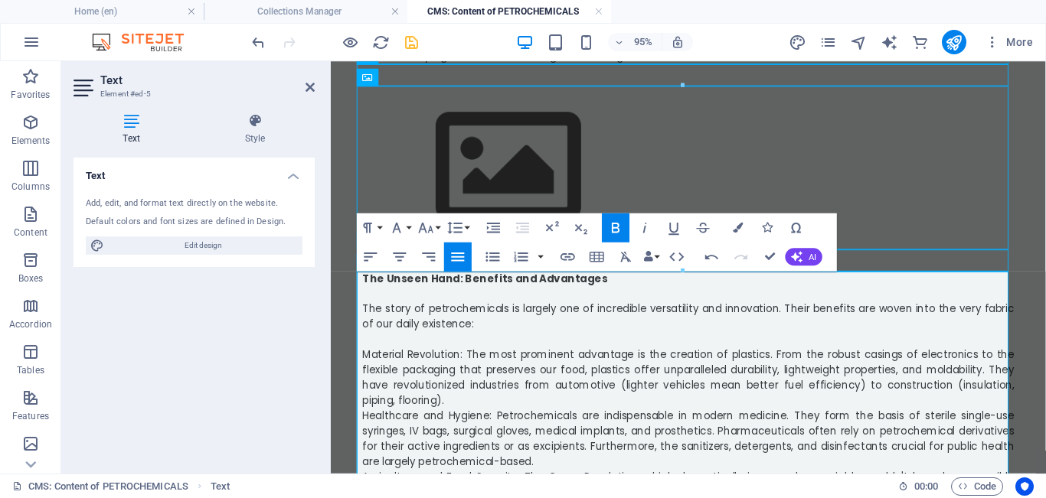
click at [364, 370] on span "Material Revolution: The most prominent advantage is the creation of plastics. …" at bounding box center [707, 395] width 686 height 64
click at [492, 257] on icon "button" at bounding box center [493, 256] width 14 height 9
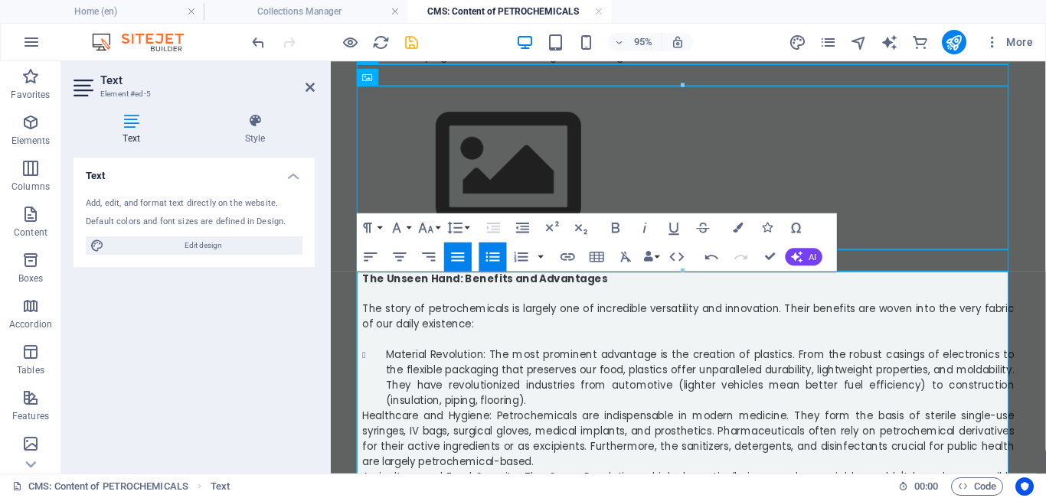
click at [551, 418] on li "Material Revolution: The most prominent advantage is the creation of plastics. …" at bounding box center [719, 395] width 661 height 64
click at [364, 437] on span "Healthcare and Hygiene: Petrochemicals are indispensable in modern medicine. Th…" at bounding box center [707, 459] width 686 height 64
click at [491, 256] on icon "button" at bounding box center [493, 257] width 18 height 18
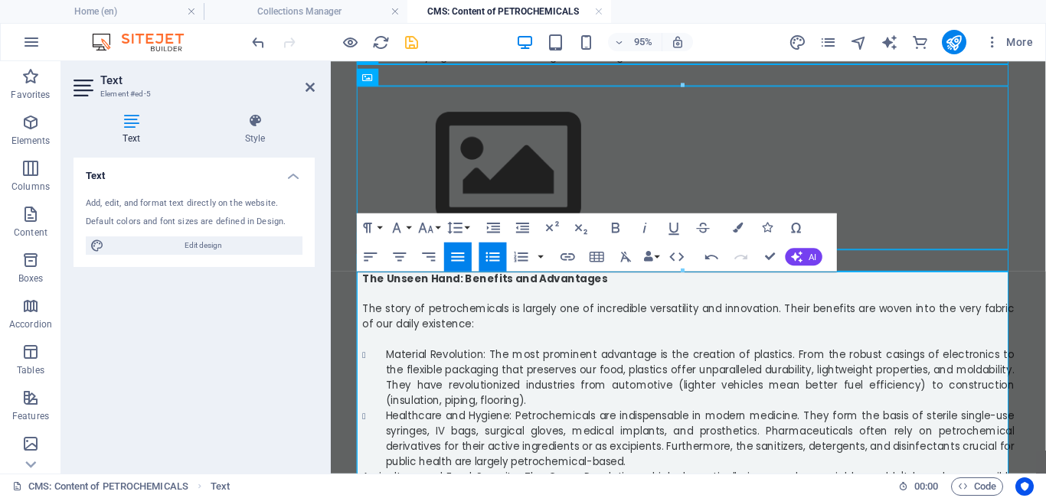
click at [608, 415] on li "Material Revolution: The most prominent advantage is the creation of plastics. …" at bounding box center [719, 395] width 661 height 64
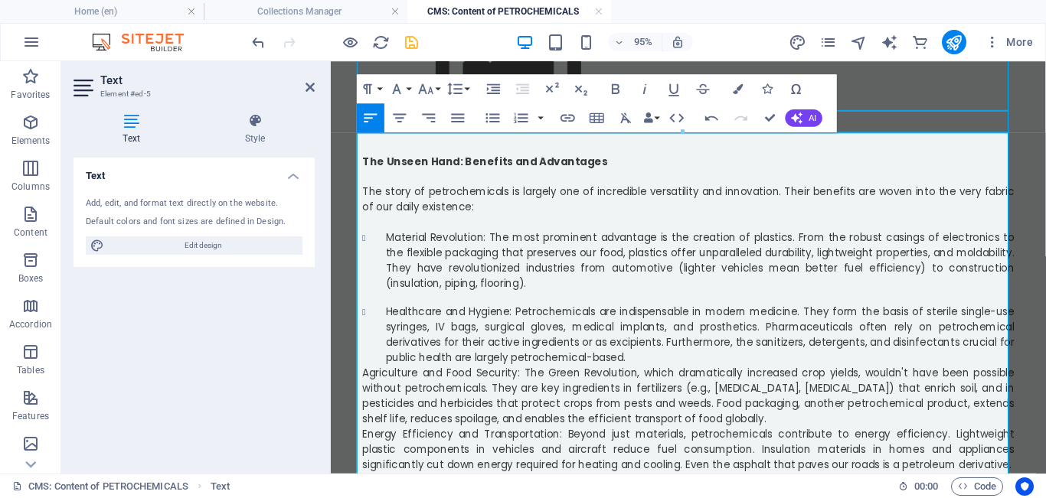
scroll to position [291, 0]
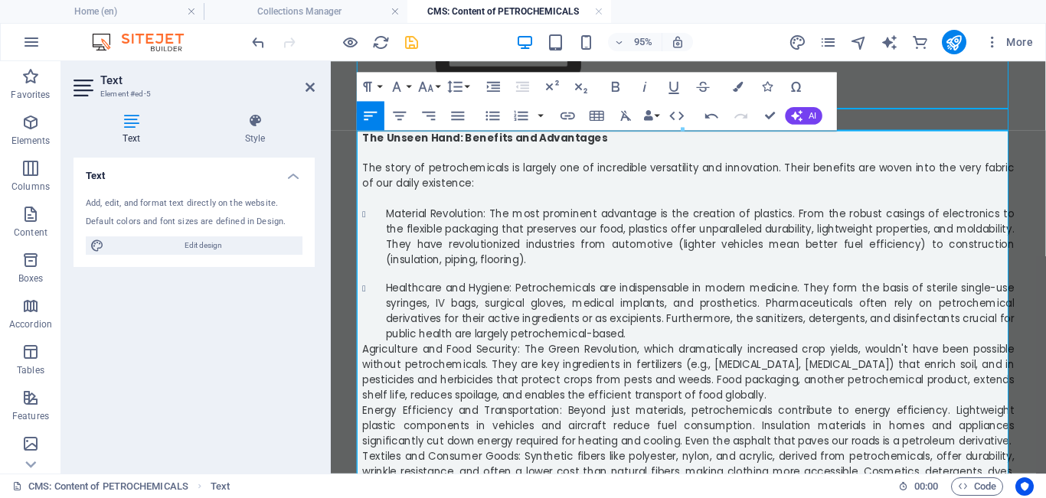
click at [656, 344] on li "Healthcare and Hygiene: Petrochemicals are indispensable in modern medicine. Th…" at bounding box center [719, 324] width 661 height 64
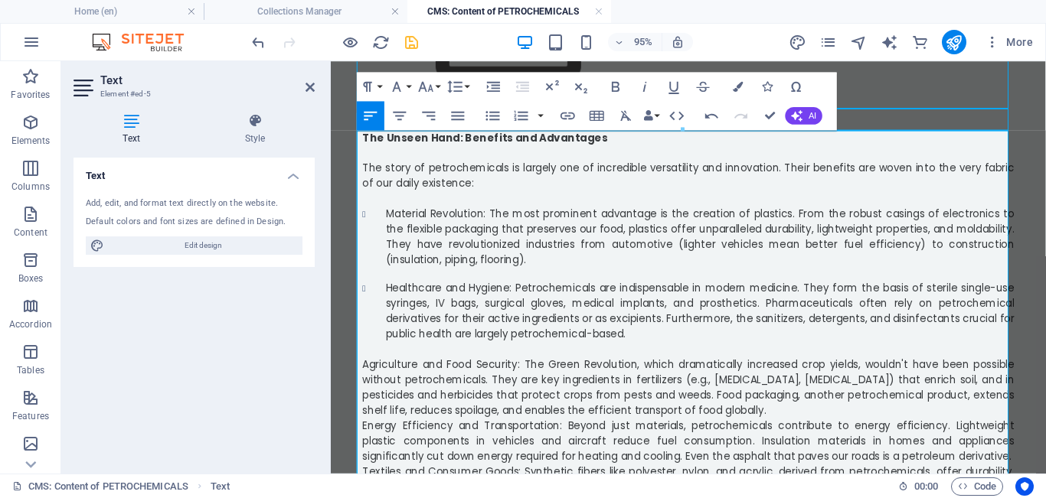
drag, startPoint x: 358, startPoint y: 380, endPoint x: 827, endPoint y: 179, distance: 510.4
click at [364, 380] on span "Agriculture and Food Security: The Green Revolution, which dramatically increas…" at bounding box center [707, 405] width 686 height 64
click at [494, 115] on icon "button" at bounding box center [493, 116] width 18 height 18
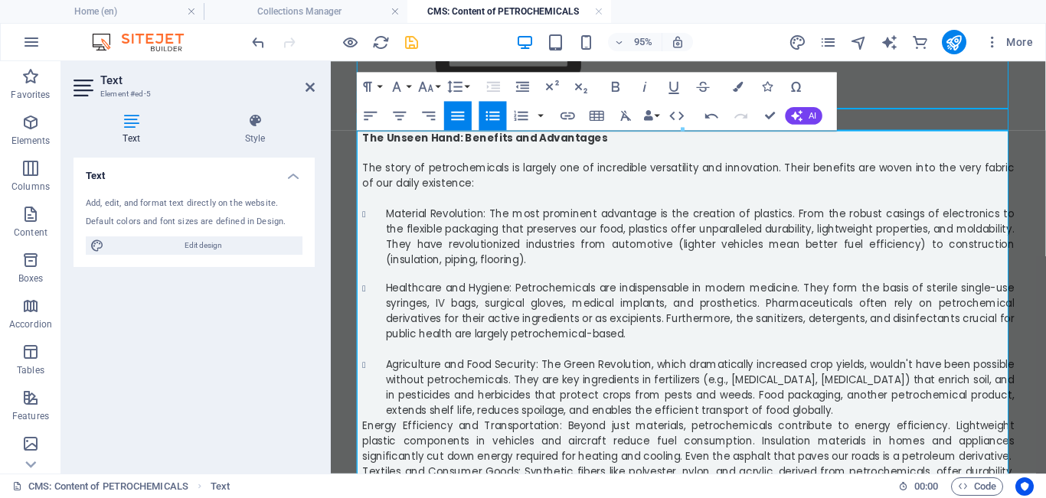
click at [662, 433] on li "Agriculture and Food Security: The Green Revolution, which dramatically increas…" at bounding box center [719, 405] width 661 height 64
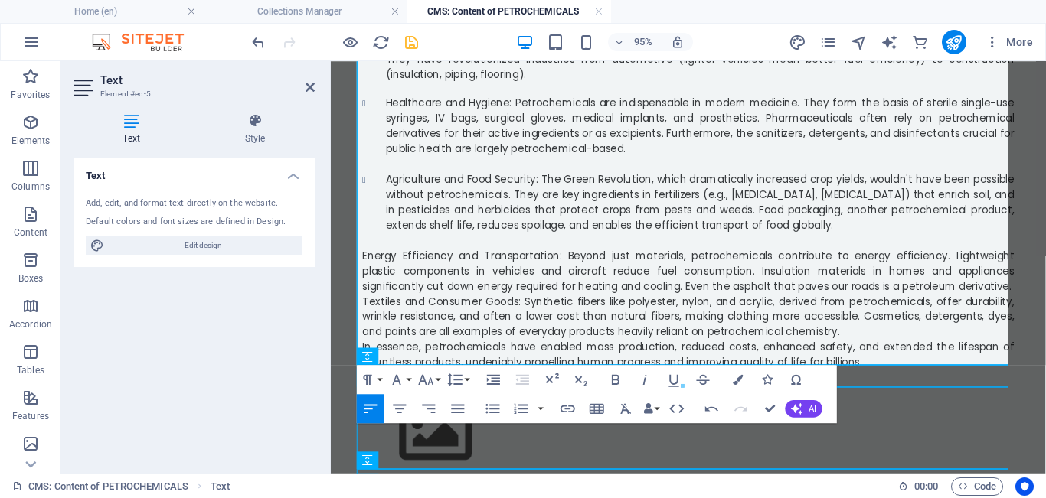
scroll to position [491, 0]
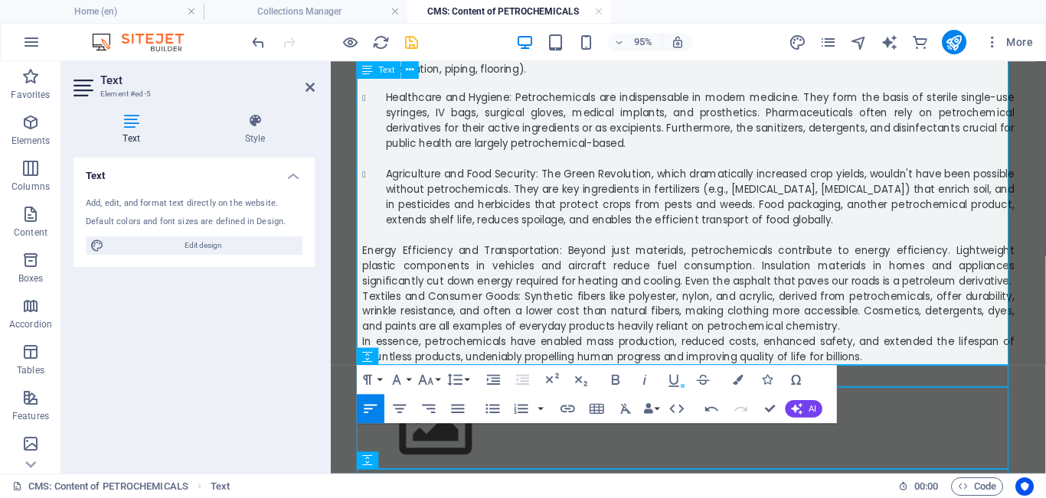
click at [364, 257] on span "Energy Efficiency and Transportation: Beyond just materials, petrochemicals con…" at bounding box center [707, 276] width 686 height 47
click at [494, 410] on icon "button" at bounding box center [493, 408] width 14 height 9
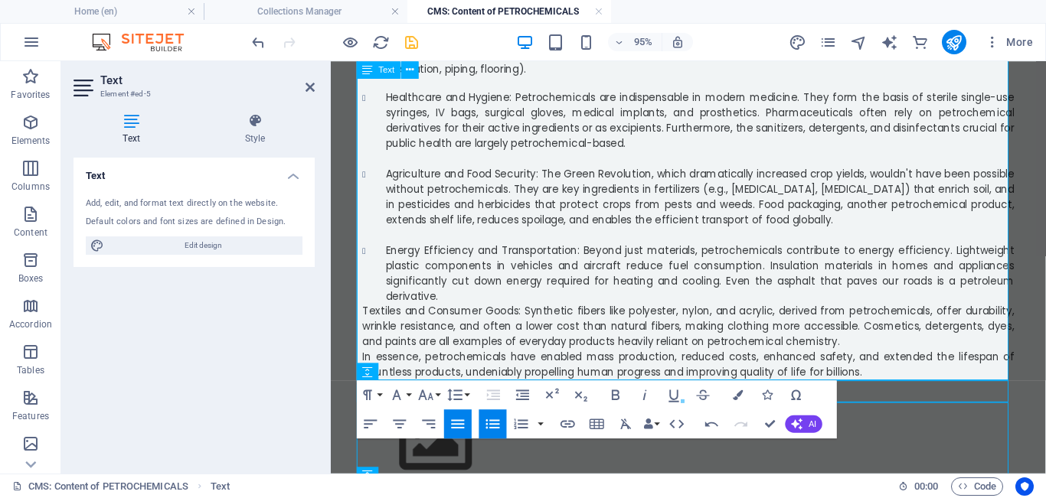
click at [454, 314] on li "Energy Efficiency and Transportation: Beyond just materials, petrochemicals con…" at bounding box center [719, 285] width 661 height 64
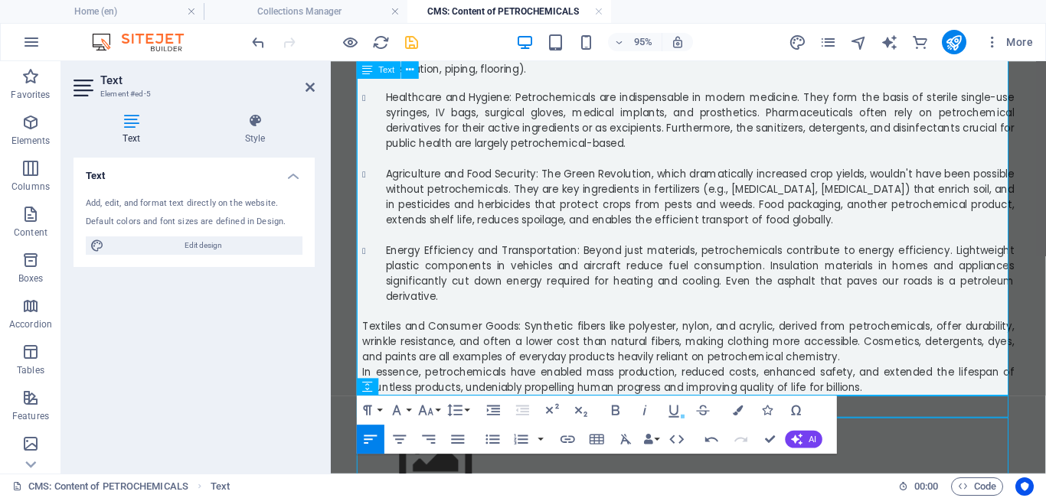
click at [364, 340] on span "Textiles and Consumer Goods: Synthetic fibers like polyester, nylon, and acryli…" at bounding box center [707, 356] width 686 height 47
click at [494, 436] on icon "button" at bounding box center [493, 439] width 14 height 9
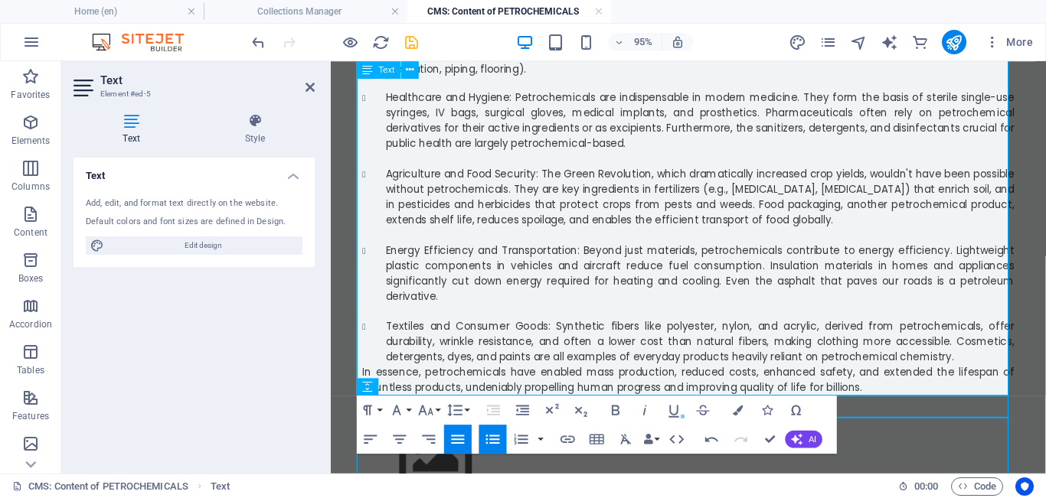
click at [662, 376] on li "Textiles and Consumer Goods: Synthetic fibers like polyester, nylon, and acryli…" at bounding box center [719, 357] width 661 height 48
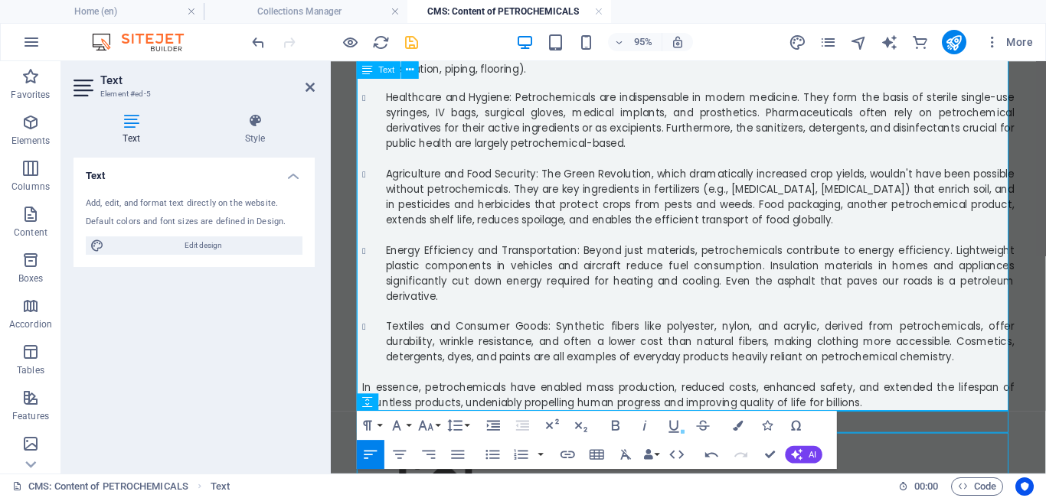
click at [628, 336] on span "Textiles and Consumer Goods: Synthetic fibers like polyester, nylon, and acryli…" at bounding box center [719, 356] width 661 height 47
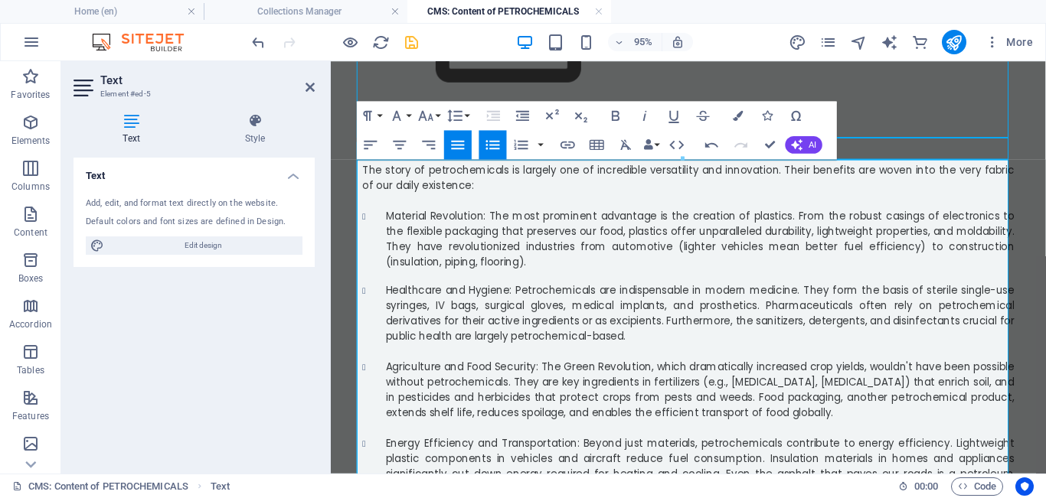
scroll to position [67, 0]
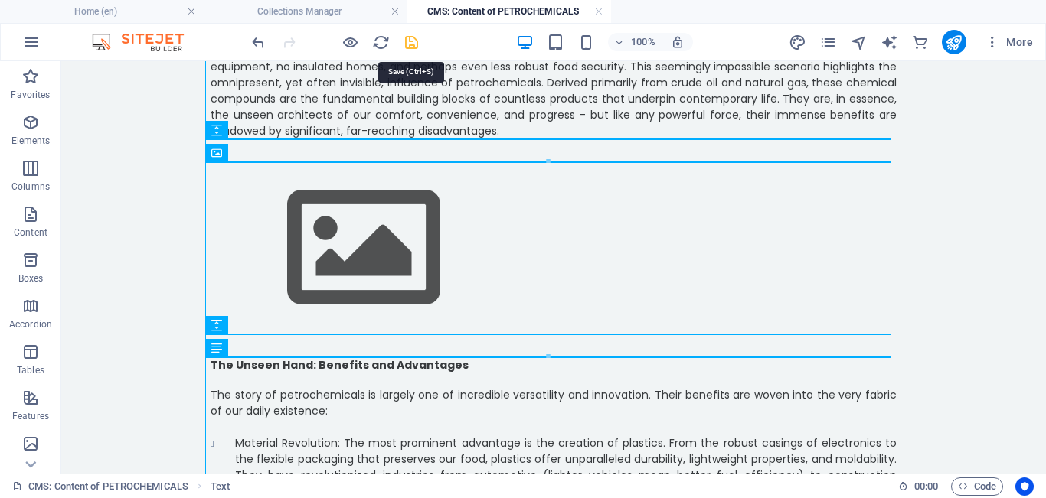
click at [403, 41] on icon "save" at bounding box center [412, 43] width 18 height 18
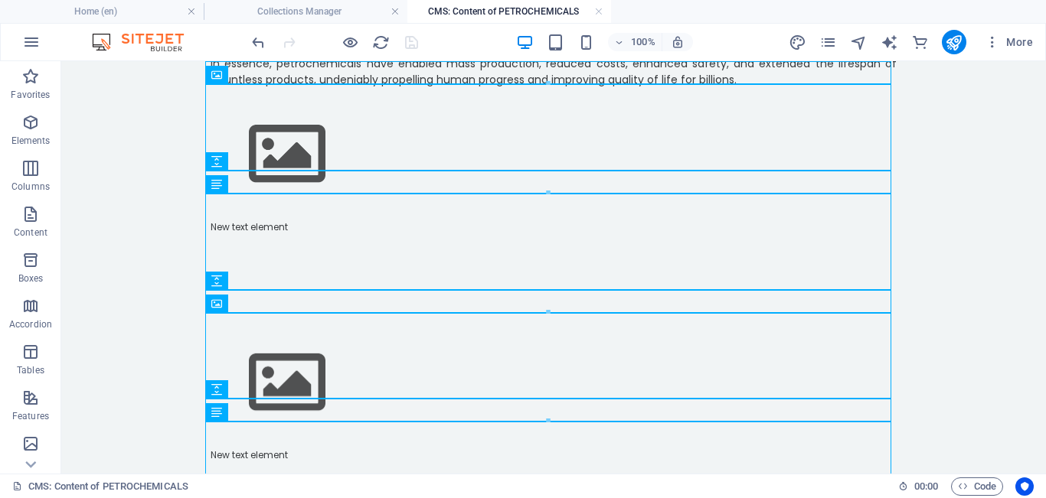
scroll to position [893, 0]
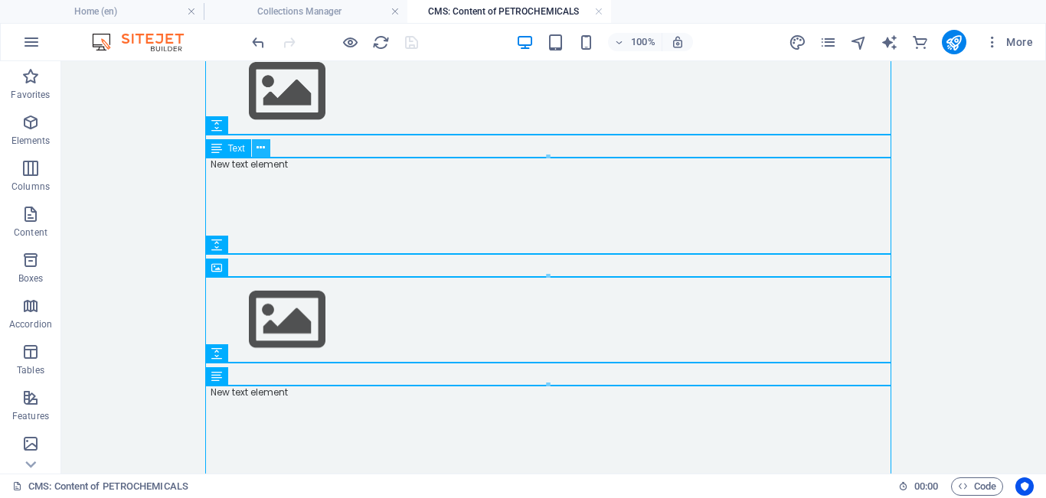
click at [263, 153] on icon at bounding box center [260, 148] width 8 height 16
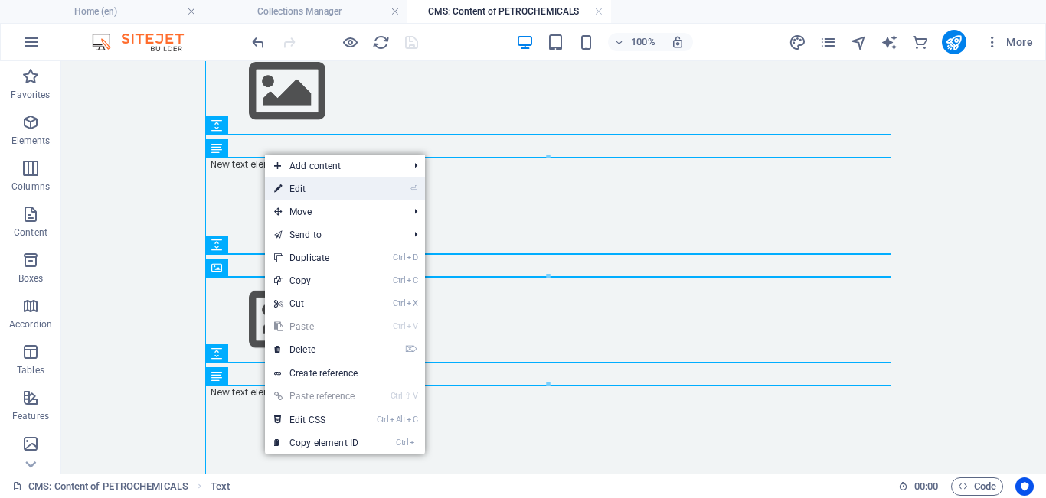
click at [298, 189] on link "⏎ Edit" at bounding box center [316, 189] width 103 height 23
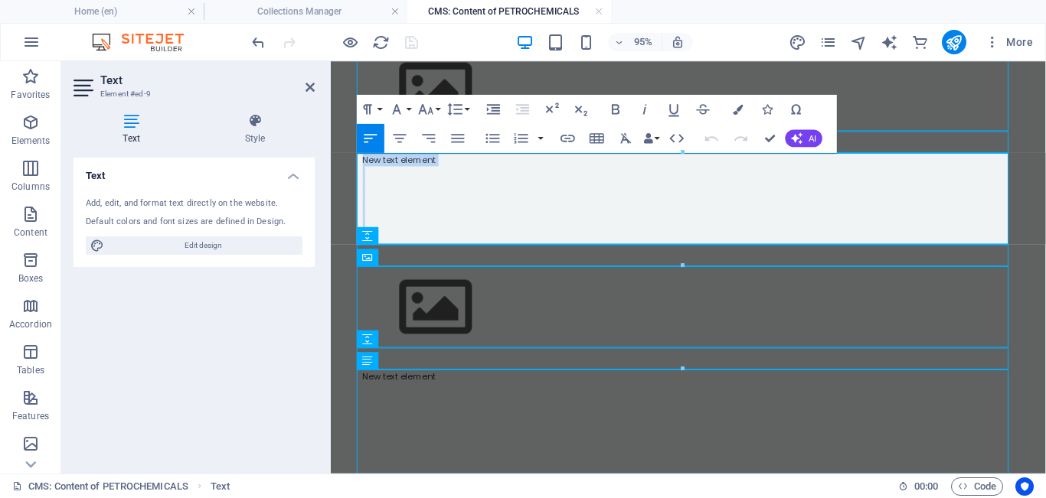
click at [462, 164] on p "New text element" at bounding box center [707, 165] width 686 height 14
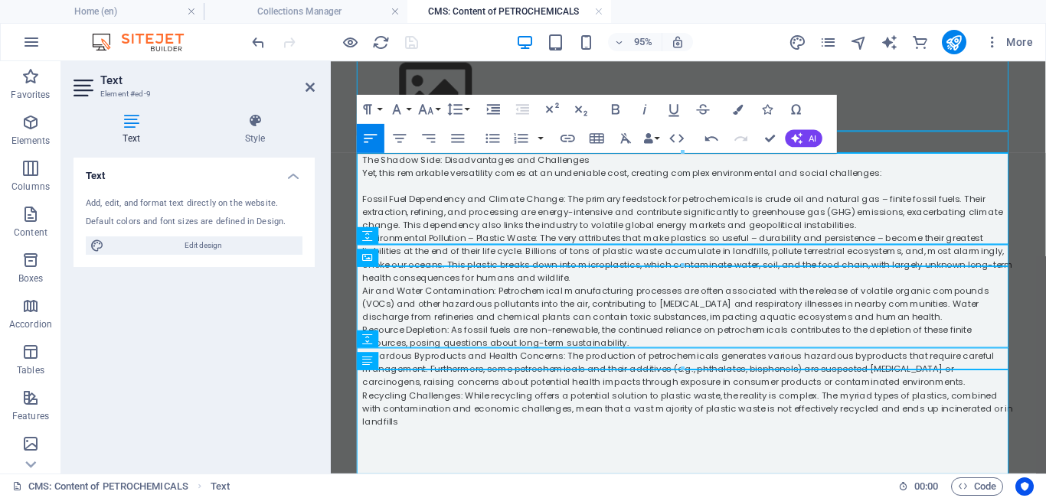
scroll to position [25631, 4]
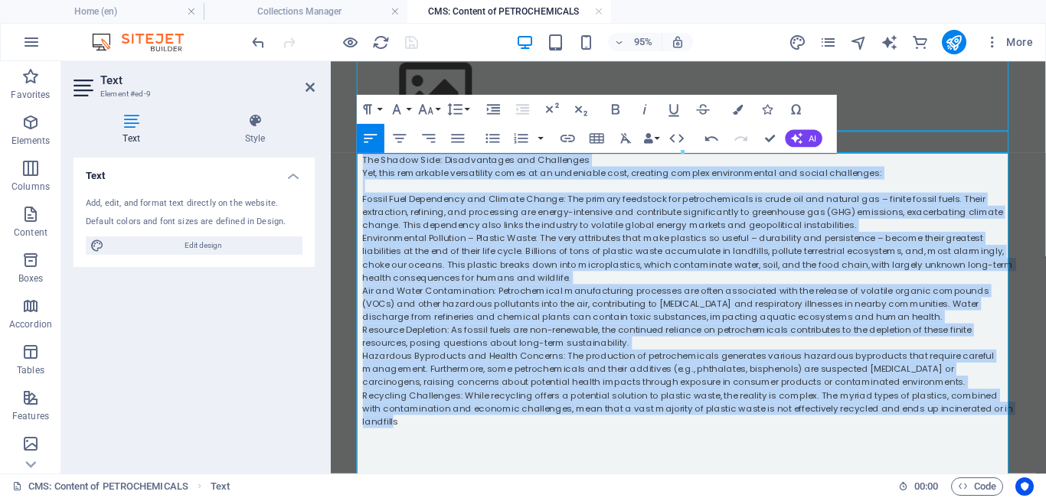
drag, startPoint x: 1038, startPoint y: 423, endPoint x: 354, endPoint y: 162, distance: 731.8
click at [456, 143] on icon "button" at bounding box center [458, 138] width 18 height 18
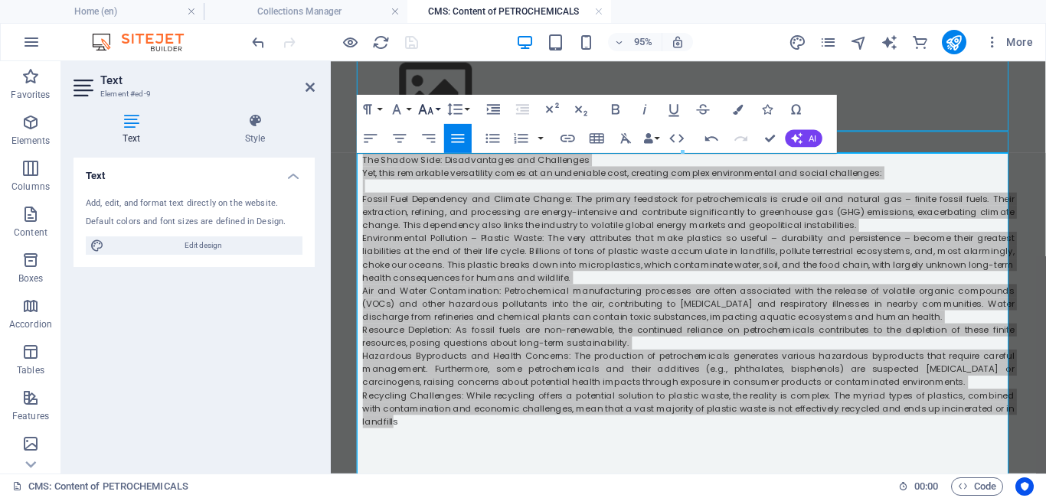
click at [436, 106] on button "Font Size" at bounding box center [429, 108] width 28 height 29
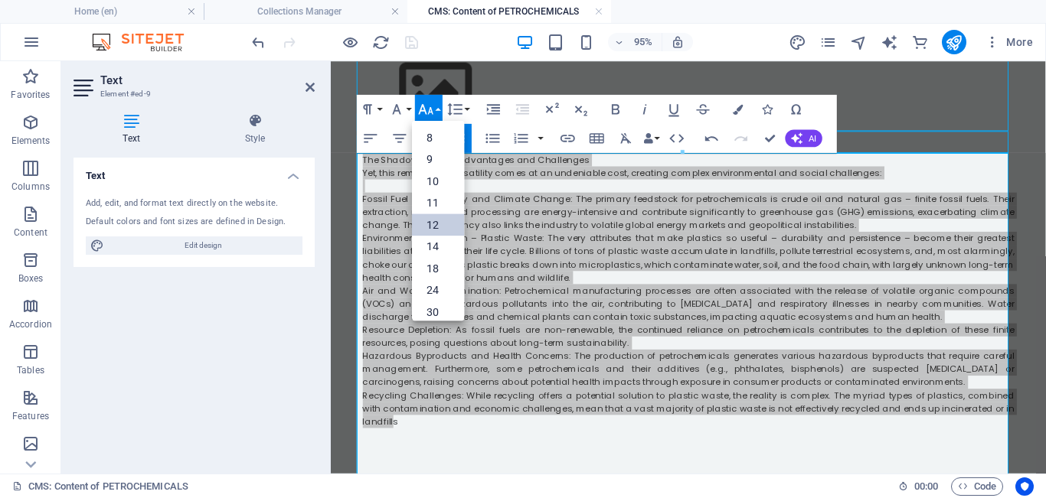
scroll to position [109, 0]
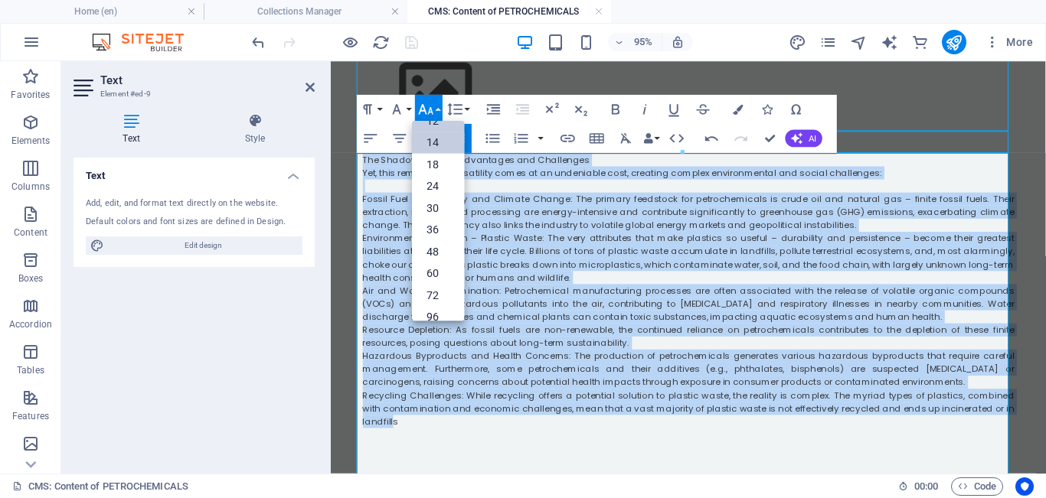
click at [434, 144] on link "14" at bounding box center [438, 143] width 52 height 22
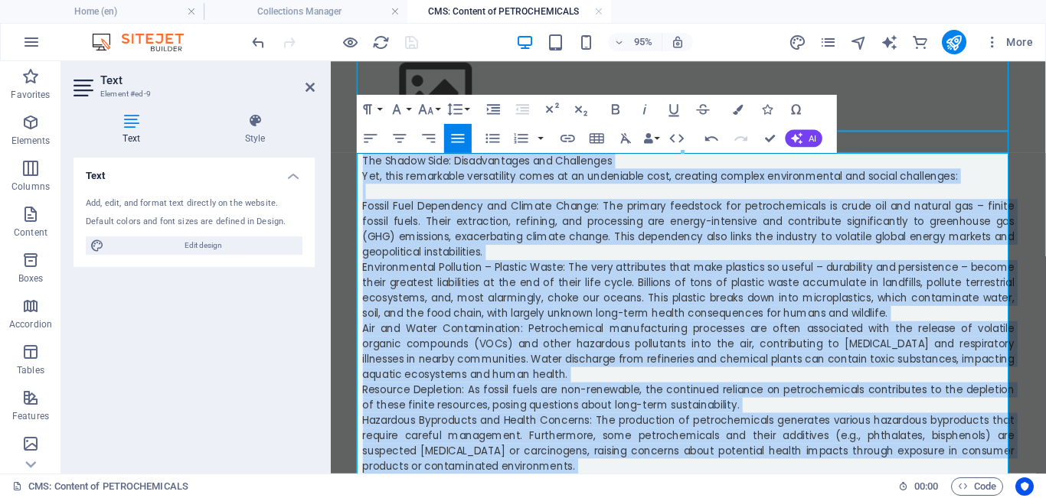
click at [636, 165] on p "The Shadow Side: Disadvantages and Challenges" at bounding box center [707, 166] width 686 height 16
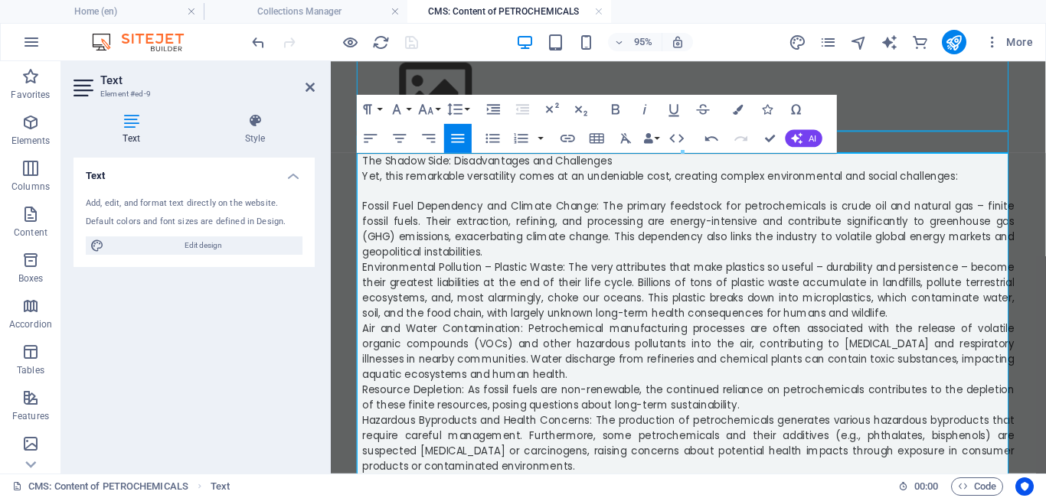
scroll to position [910, 0]
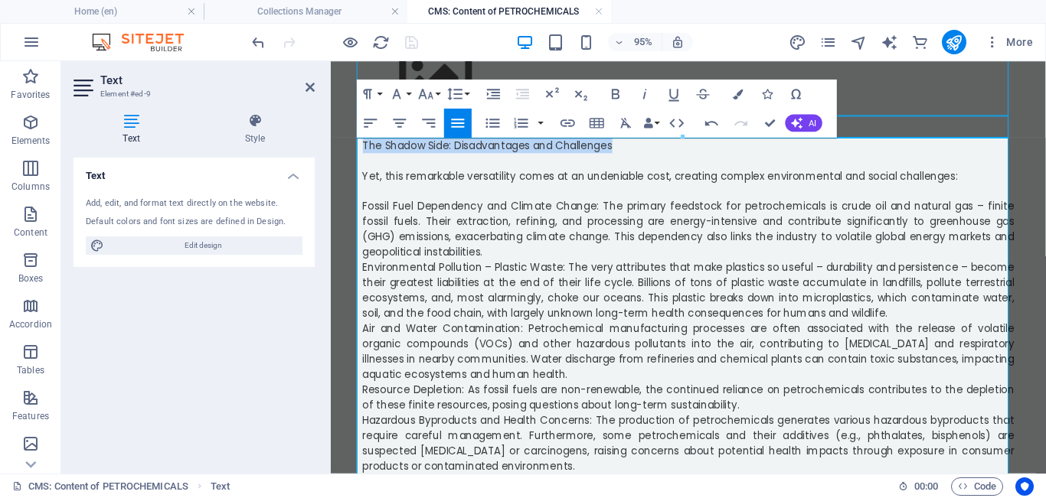
drag, startPoint x: 631, startPoint y: 151, endPoint x: 345, endPoint y: 126, distance: 286.6
click at [345, 126] on div "Imagine a day without the modern world as we know it. No sleek smartphones, no …" at bounding box center [707, 34] width 735 height 1765
click at [616, 87] on icon "button" at bounding box center [616, 94] width 18 height 18
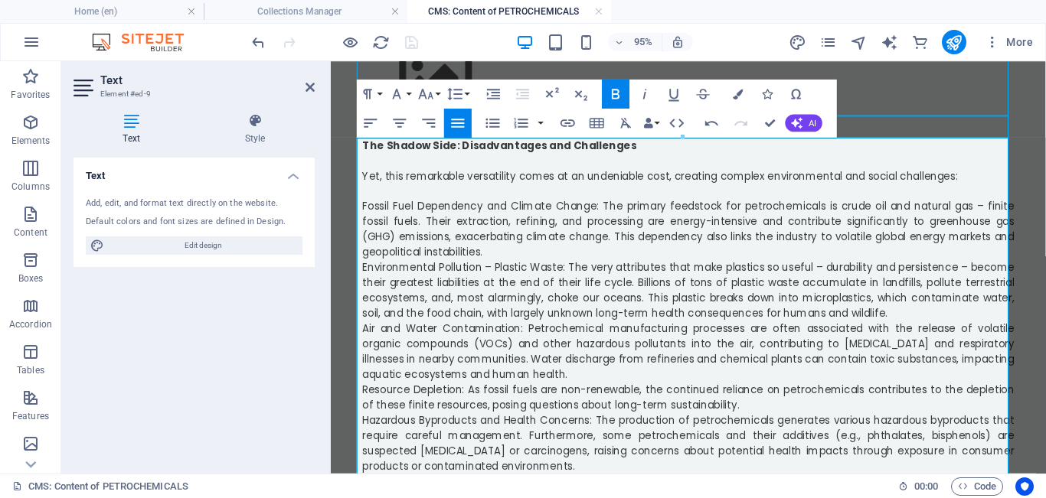
click at [364, 214] on span "Fossil Fuel Dependency and Climate Change: The primary feedstock for petrochemi…" at bounding box center [707, 238] width 686 height 64
click at [490, 122] on icon "button" at bounding box center [493, 122] width 14 height 9
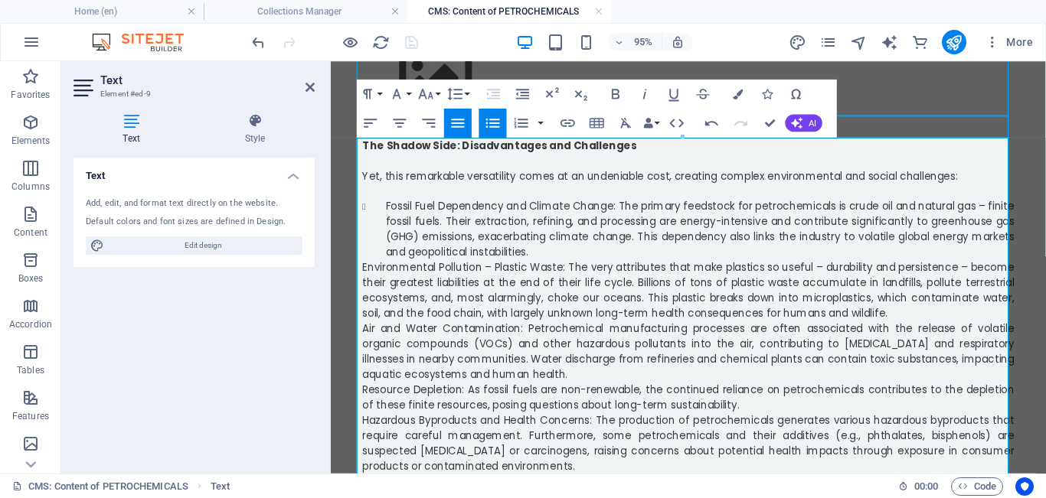
click at [364, 273] on span "Environmental Pollution – Plastic Waste: The very attributes that make plastics…" at bounding box center [707, 302] width 686 height 64
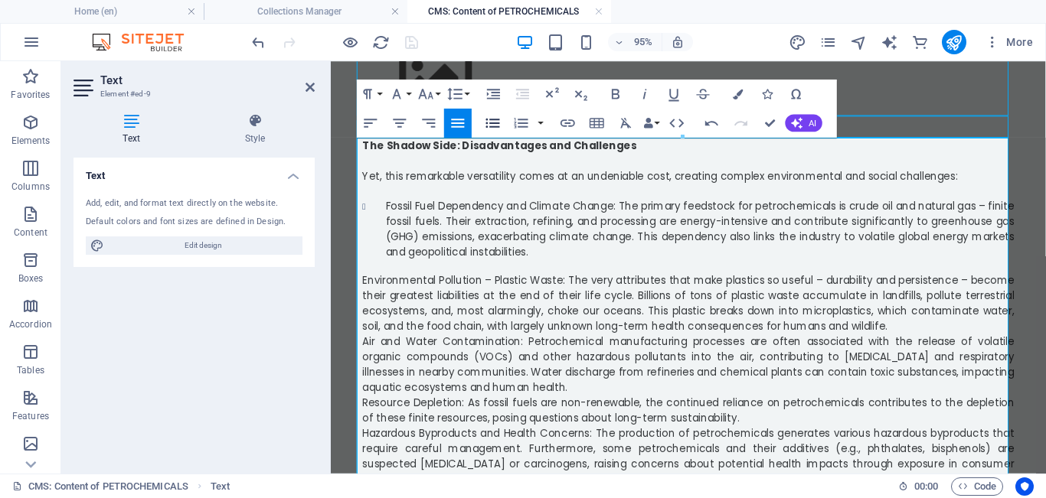
click at [494, 126] on icon "button" at bounding box center [493, 123] width 18 height 18
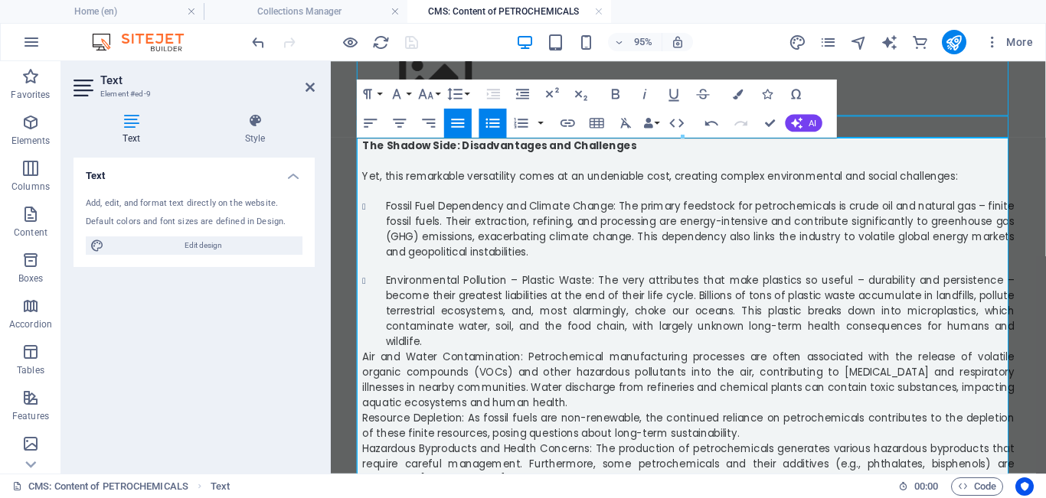
click at [364, 364] on span "Air and Water Contamination: Petrochemical manufacturing processes are often as…" at bounding box center [707, 396] width 686 height 64
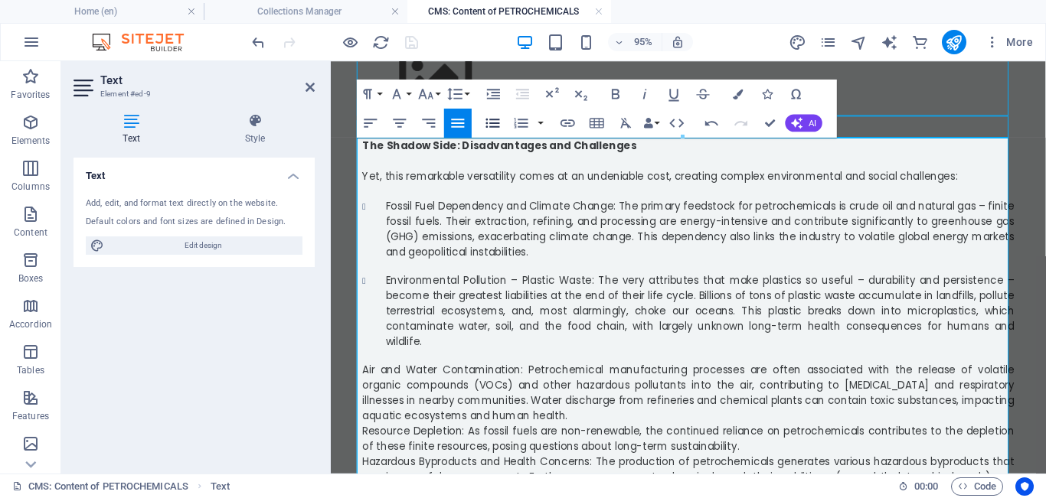
click at [494, 121] on icon "button" at bounding box center [493, 123] width 18 height 18
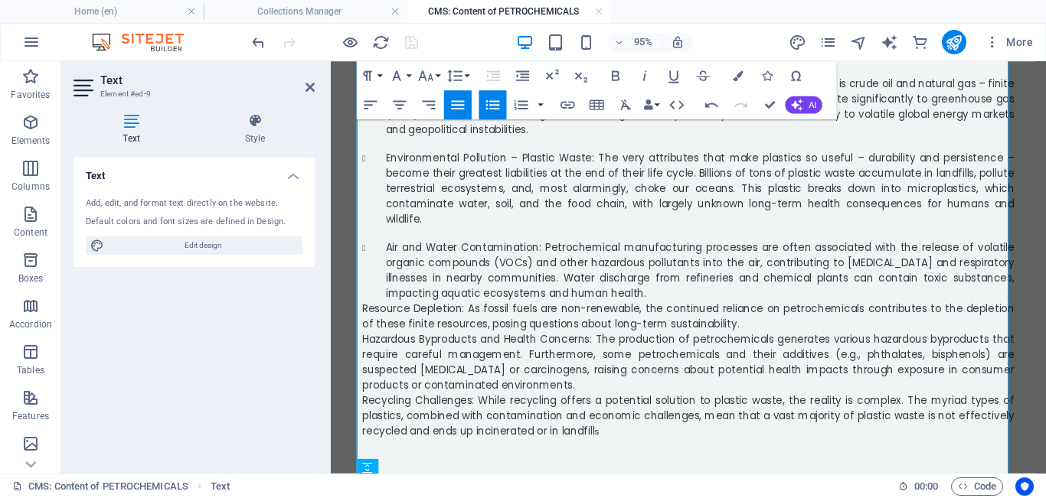
scroll to position [1112, 0]
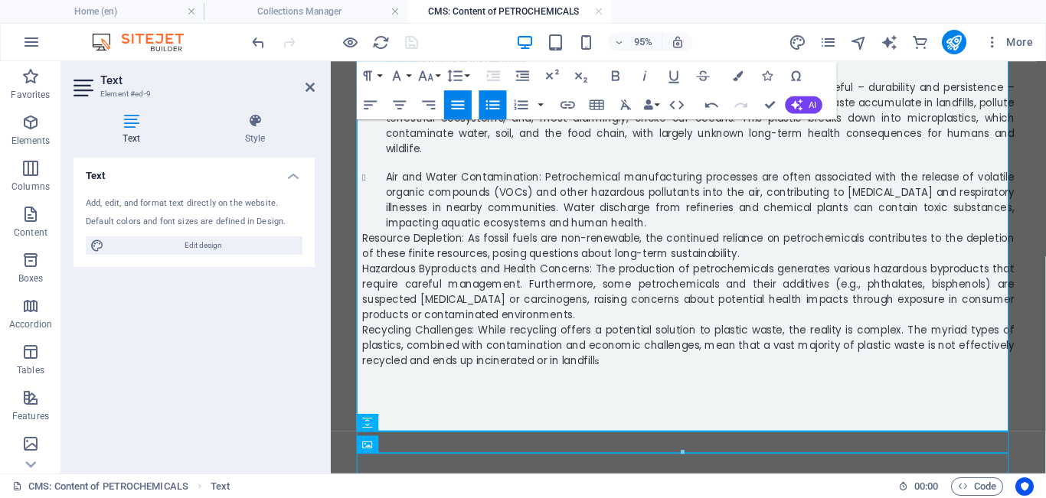
click at [364, 240] on span "Resource Depletion: As fossil fuels are non-renewable, the continued reliance o…" at bounding box center [707, 255] width 686 height 31
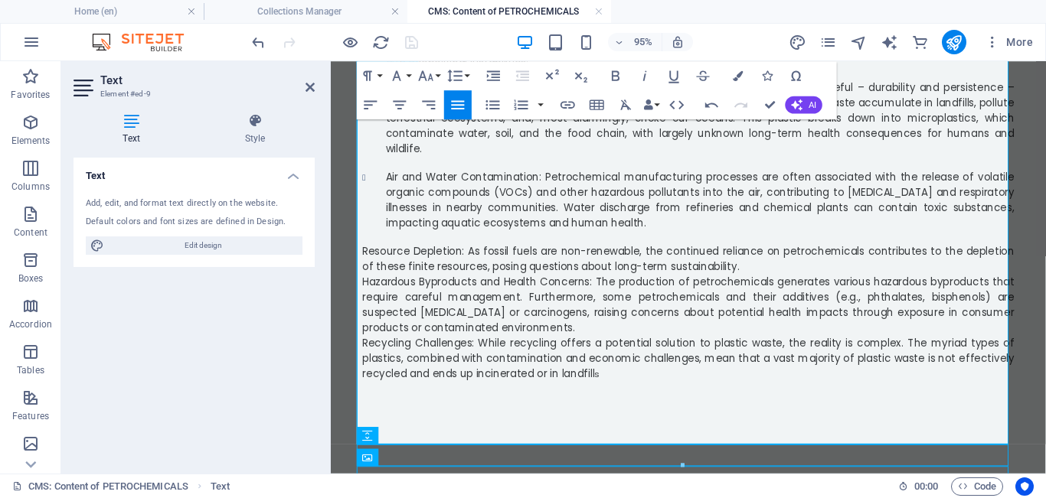
click at [364, 253] on span "Resource Depletion: As fossil fuels are non-renewable, the continued reliance o…" at bounding box center [707, 268] width 686 height 31
click at [491, 104] on icon "button" at bounding box center [493, 105] width 18 height 18
click at [430, 286] on span "Hazardous Byproducts and Health Concerns: The production of petrochemicals gene…" at bounding box center [707, 318] width 686 height 64
click at [364, 286] on span "Hazardous By products and Health Concerns: The production of petrochemicals gen…" at bounding box center [707, 318] width 686 height 64
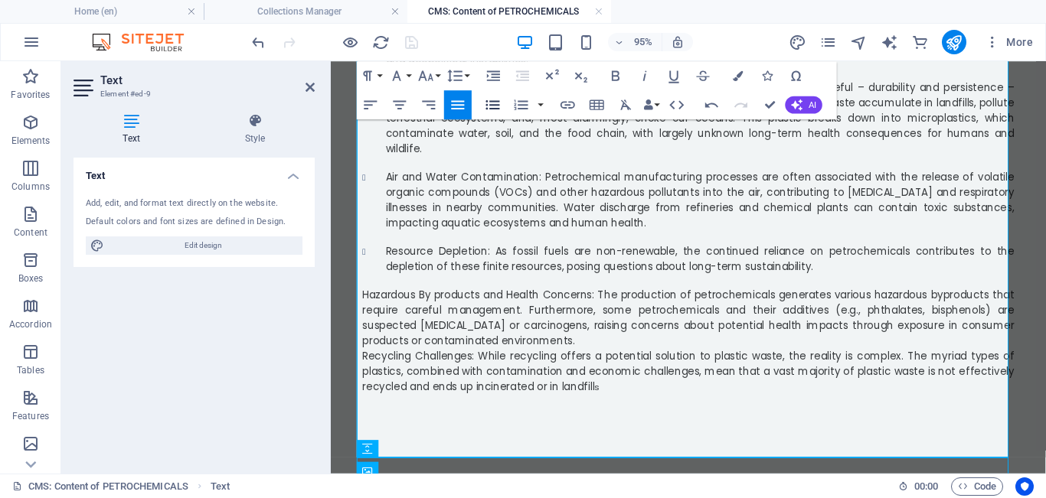
click at [492, 106] on icon "button" at bounding box center [493, 104] width 14 height 9
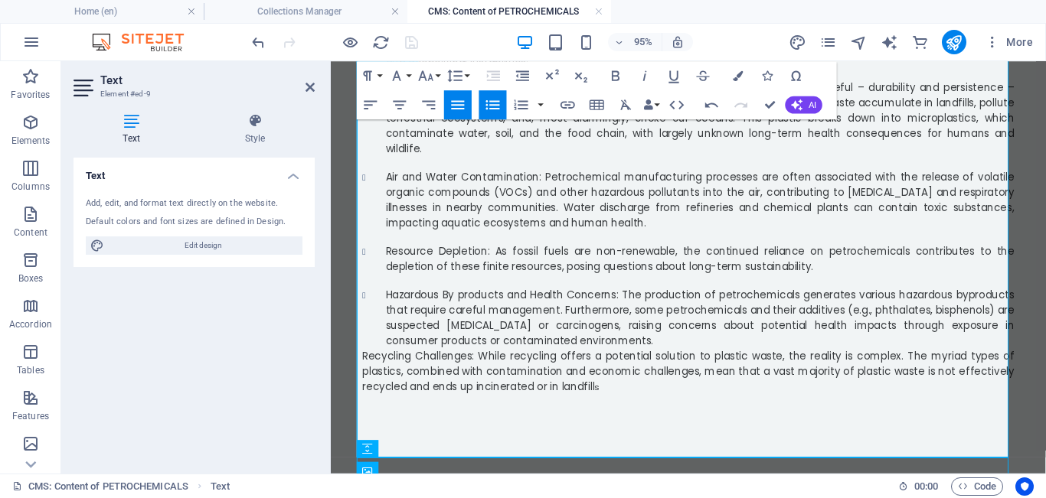
click at [364, 364] on span "Recycling Challenges: While recycling offers a potential solution to plastic wa…" at bounding box center [707, 387] width 686 height 47
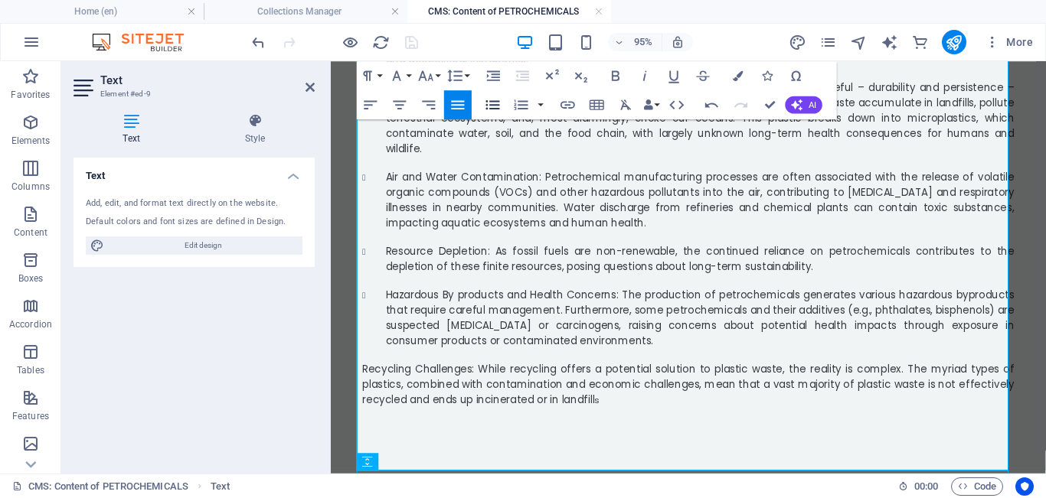
click at [490, 99] on icon "button" at bounding box center [493, 105] width 18 height 18
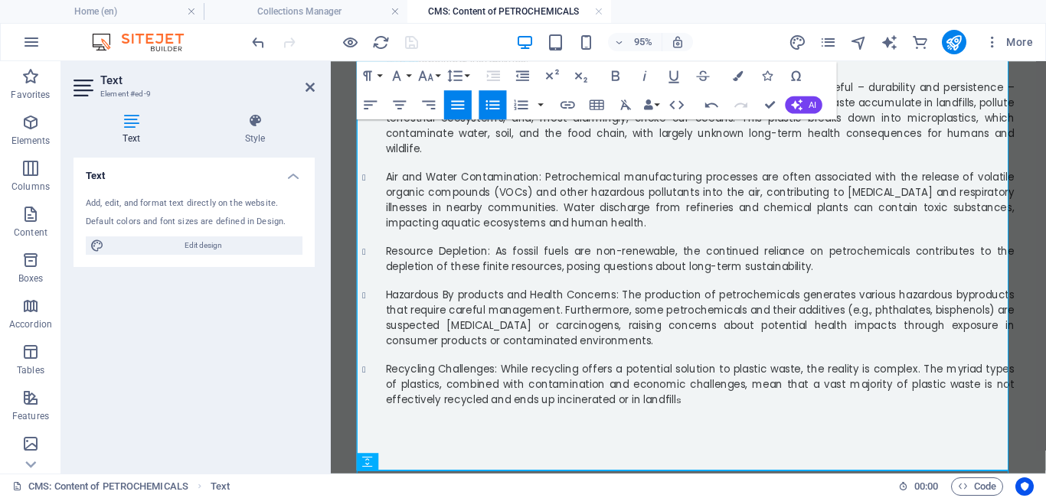
click at [662, 299] on span "Hazardous By products and Health Concerns: The production of petrochemicals gen…" at bounding box center [719, 331] width 661 height 64
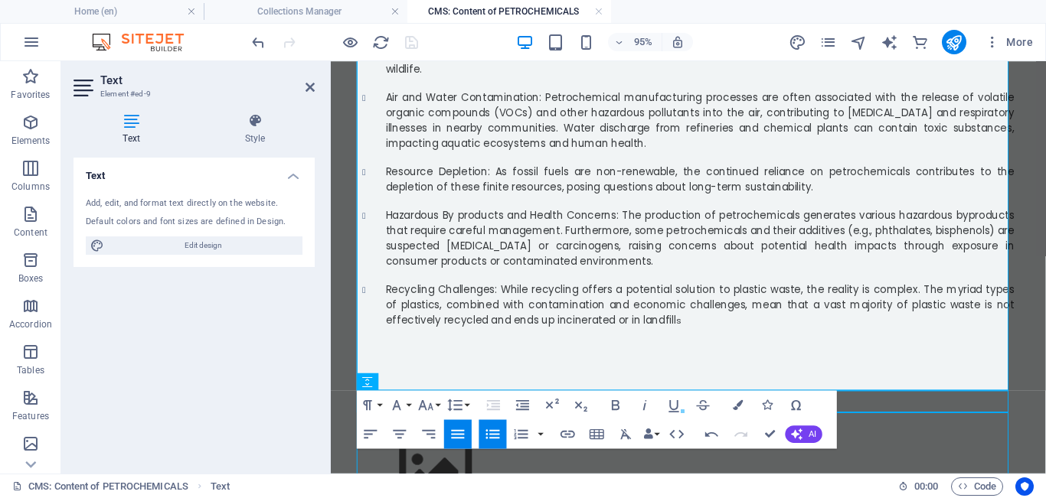
scroll to position [1197, 0]
click at [662, 313] on li "Recycling Challenges: While recycling offers a potential solution to plastic wa…" at bounding box center [719, 317] width 661 height 48
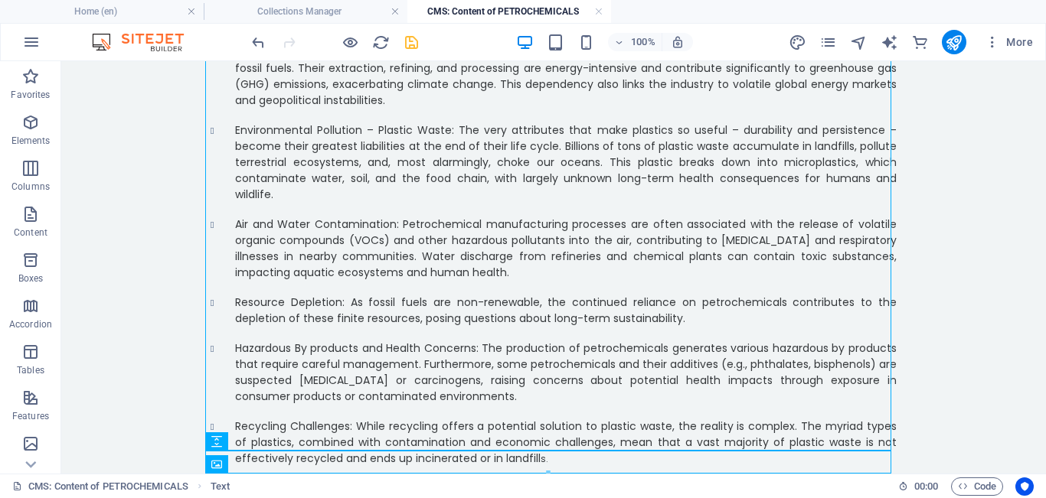
scroll to position [38, 0]
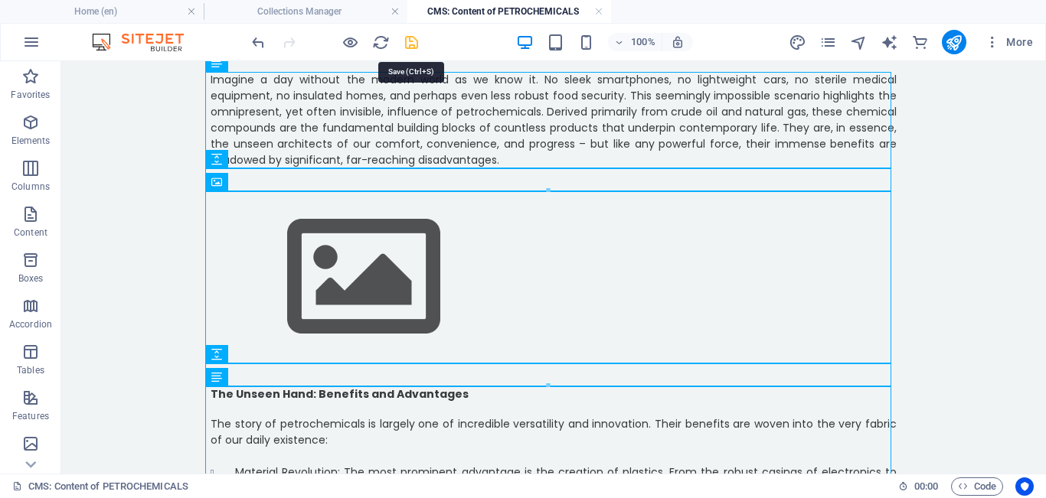
click at [415, 41] on icon "save" at bounding box center [412, 43] width 18 height 18
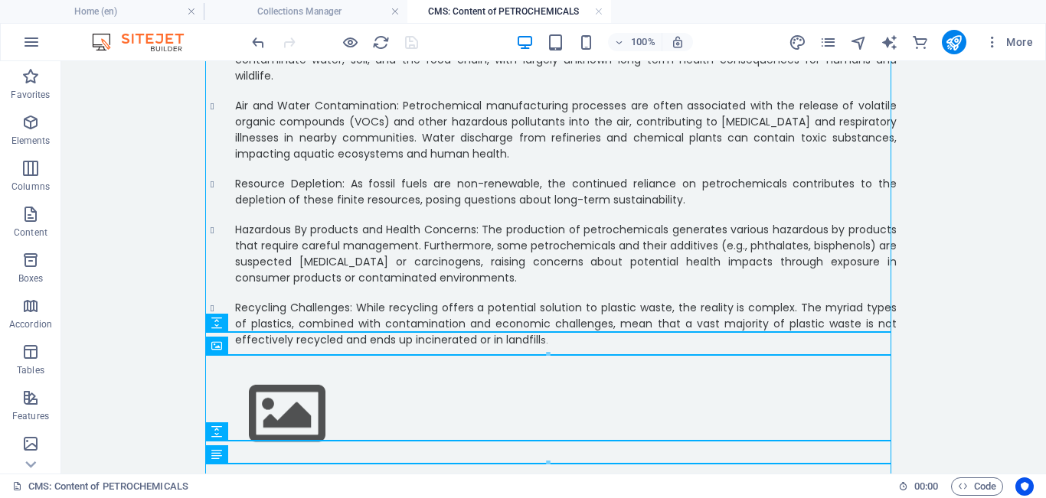
scroll to position [1337, 0]
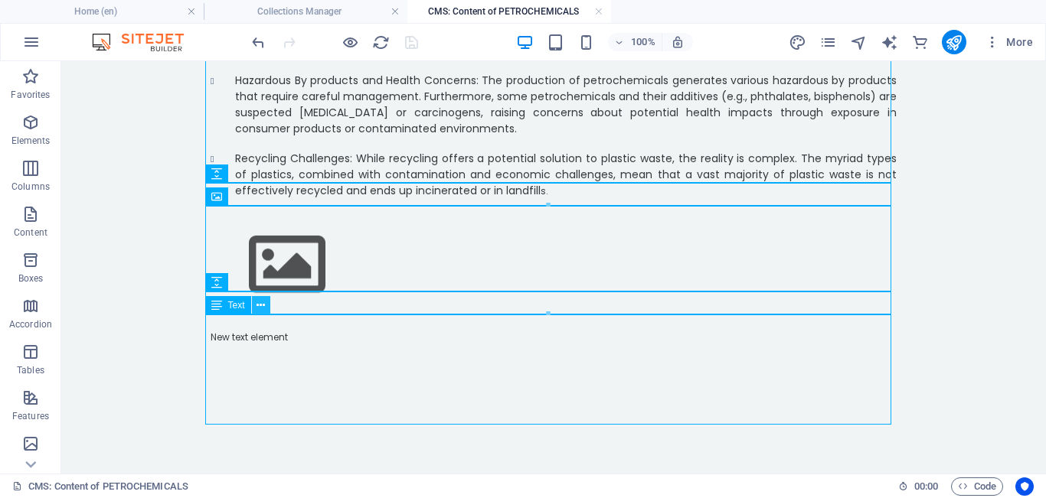
click at [260, 306] on icon at bounding box center [260, 306] width 8 height 16
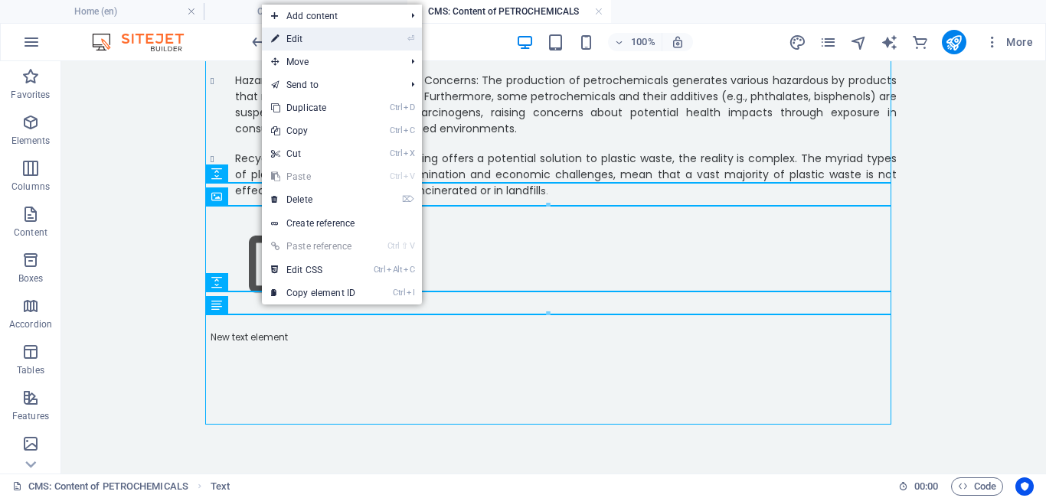
click at [300, 34] on link "⏎ Edit" at bounding box center [313, 39] width 103 height 23
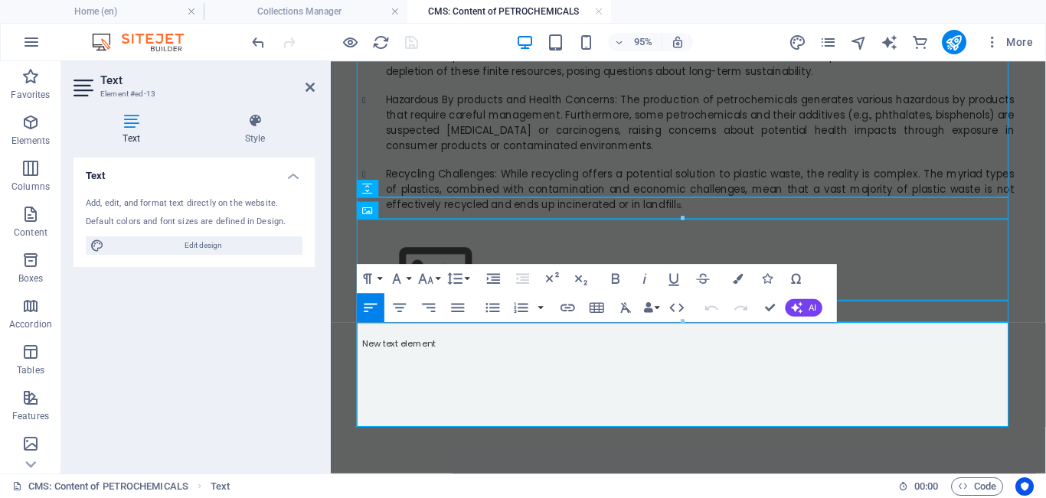
click at [444, 352] on p "New text element" at bounding box center [707, 359] width 686 height 14
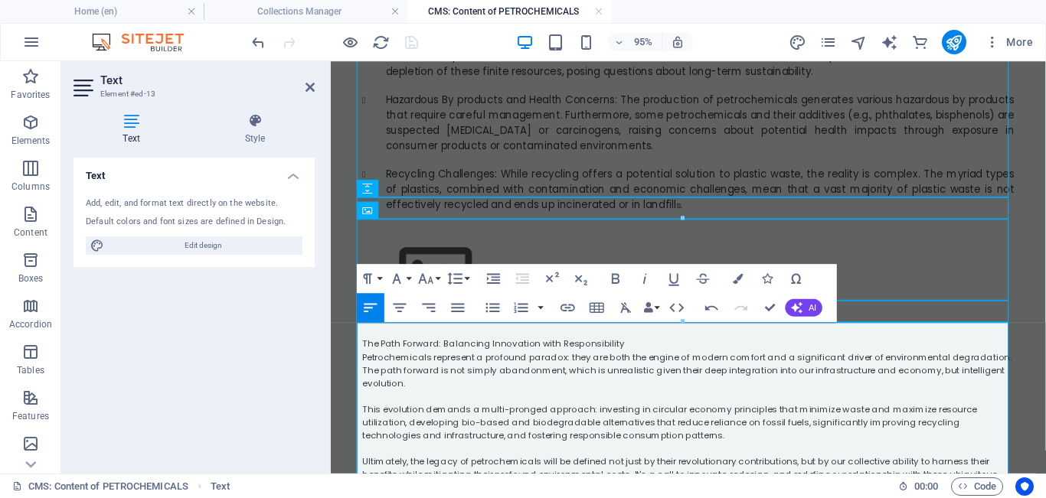
scroll to position [1481, 0]
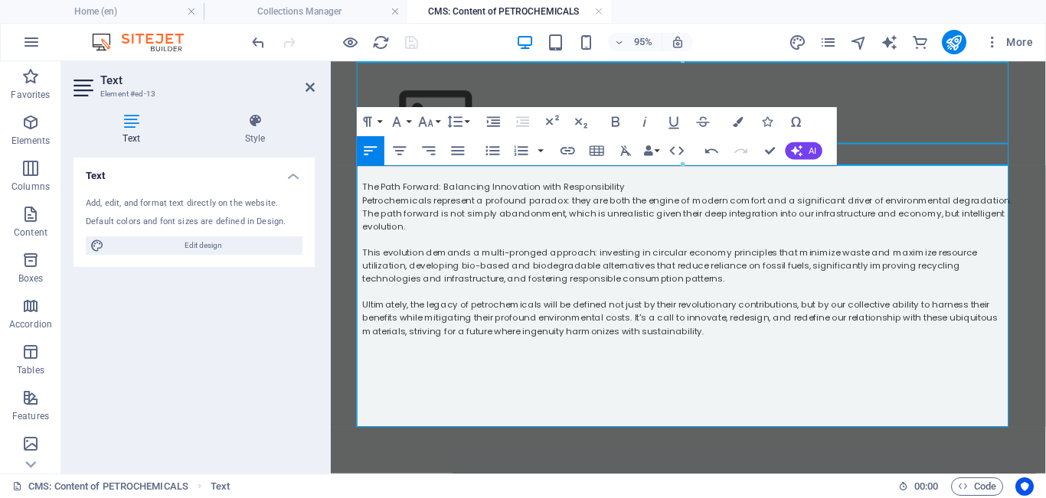
click at [662, 324] on p "Ultimately, the legacy of petrochemicals will be defined not just by their revo…" at bounding box center [707, 331] width 686 height 41
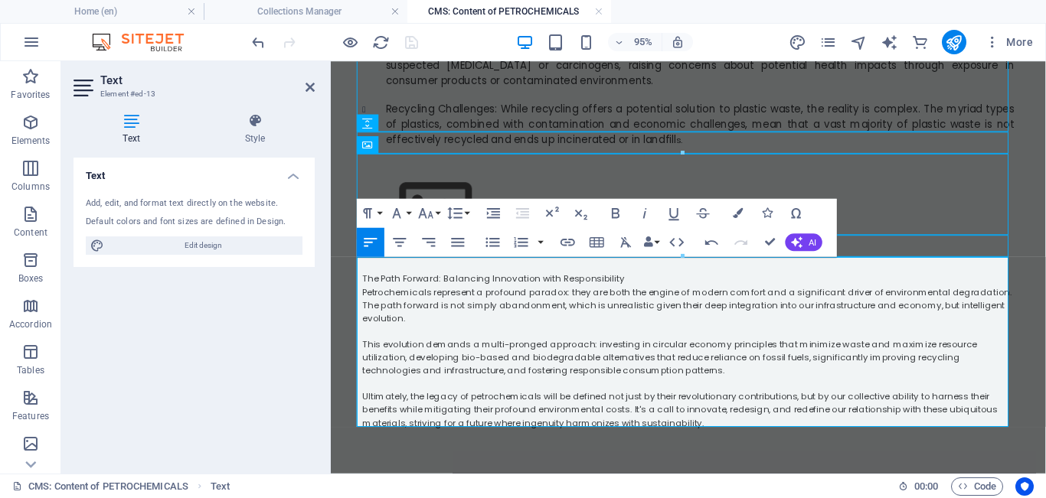
scroll to position [1370, 0]
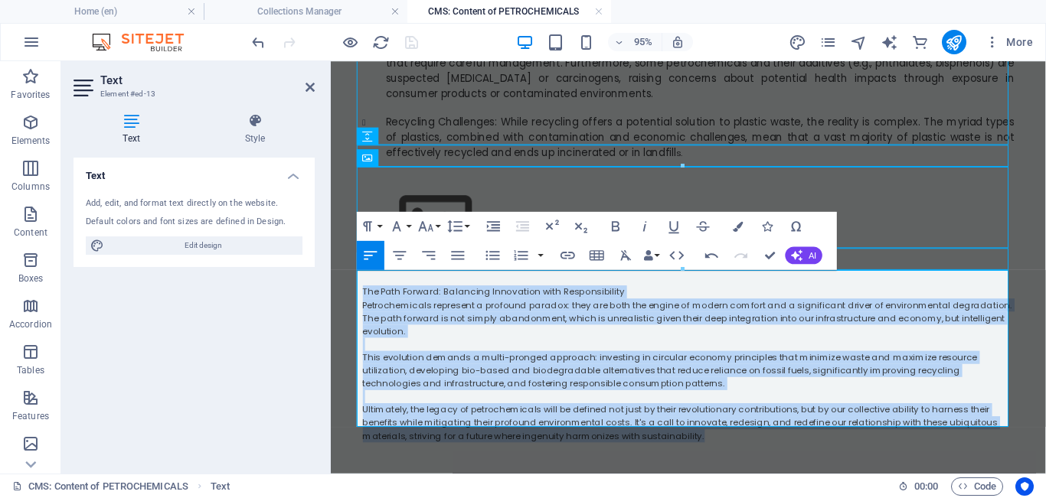
drag, startPoint x: 711, startPoint y: 433, endPoint x: 340, endPoint y: 283, distance: 400.2
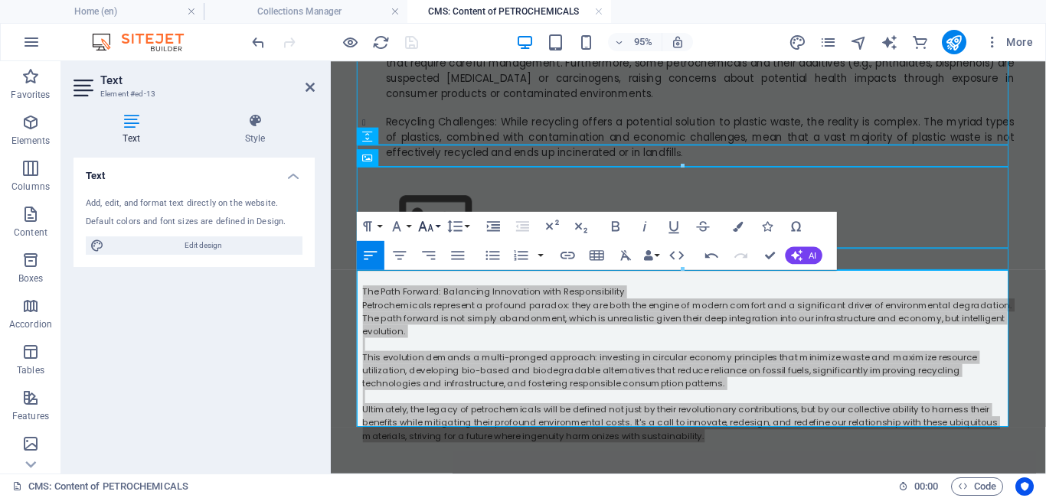
click at [436, 227] on button "Font Size" at bounding box center [429, 226] width 28 height 29
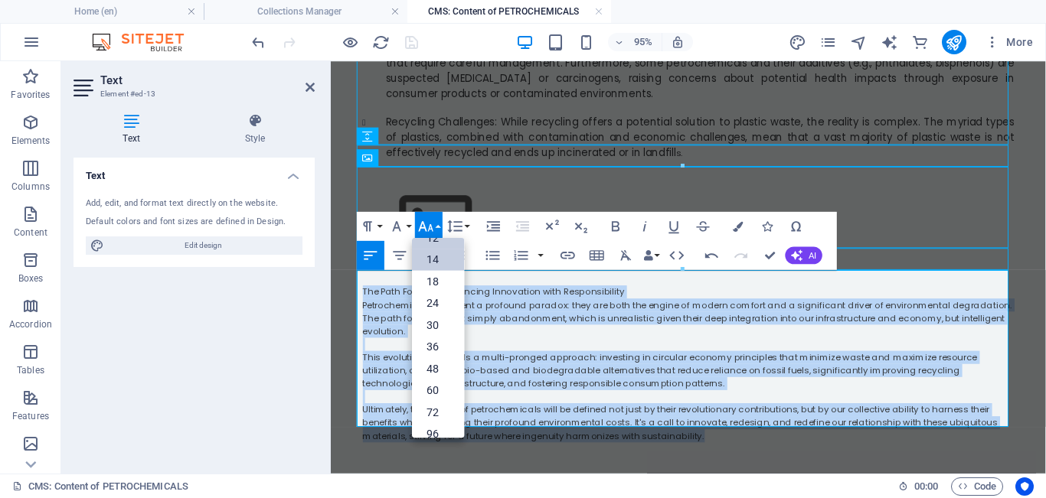
click at [440, 254] on link "14" at bounding box center [438, 260] width 52 height 22
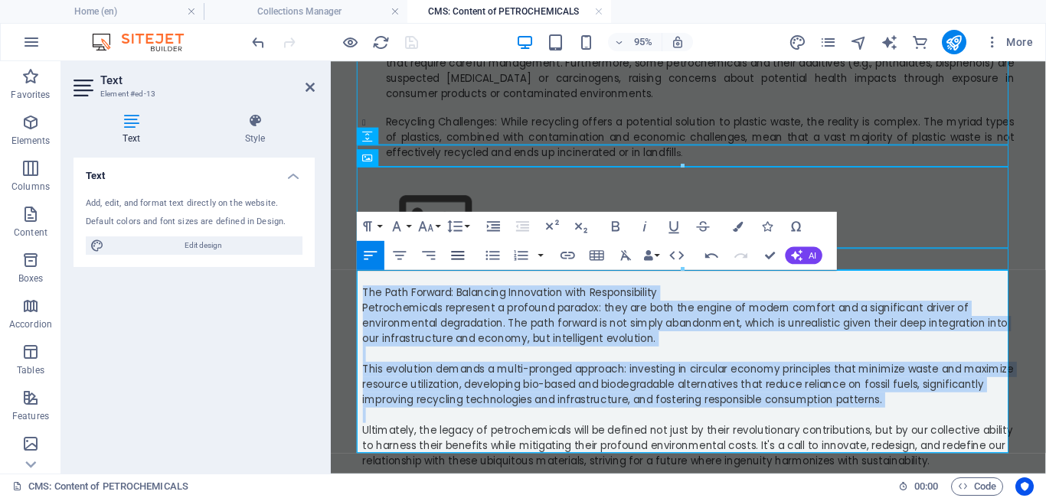
click at [459, 252] on icon "button" at bounding box center [458, 255] width 13 height 8
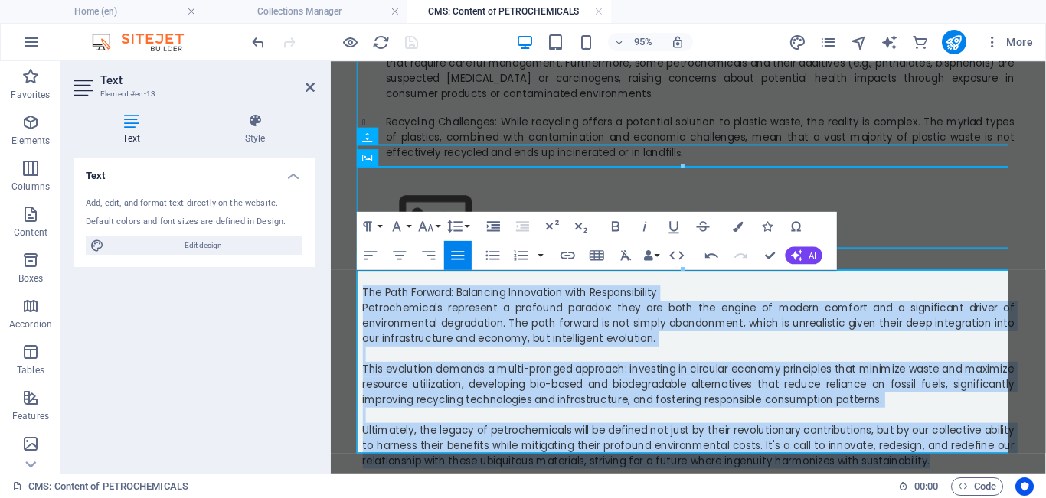
click at [662, 297] on p "The Path Forward: Balancing Innovation with Responsibility" at bounding box center [707, 305] width 686 height 16
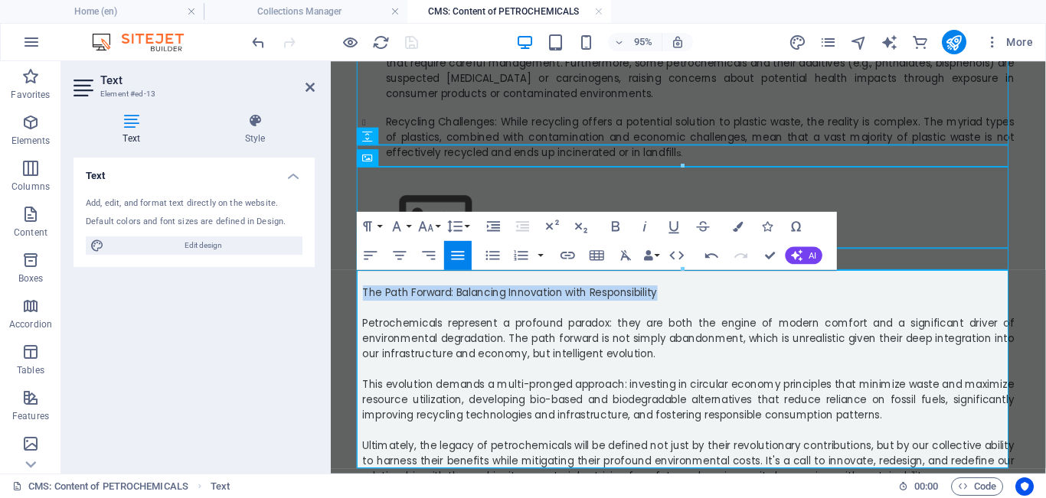
drag, startPoint x: 677, startPoint y: 289, endPoint x: 352, endPoint y: 275, distance: 324.9
click at [612, 225] on icon "button" at bounding box center [616, 226] width 8 height 10
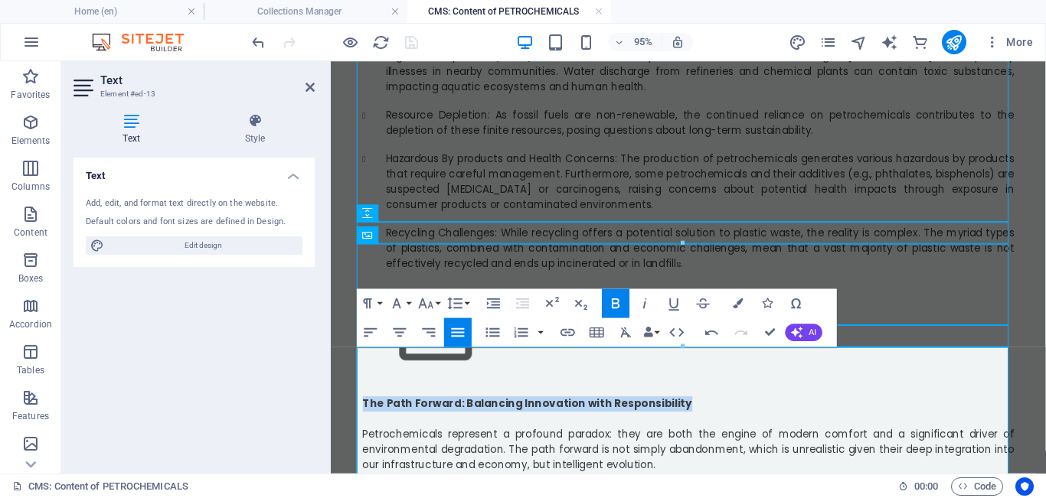
scroll to position [1372, 0]
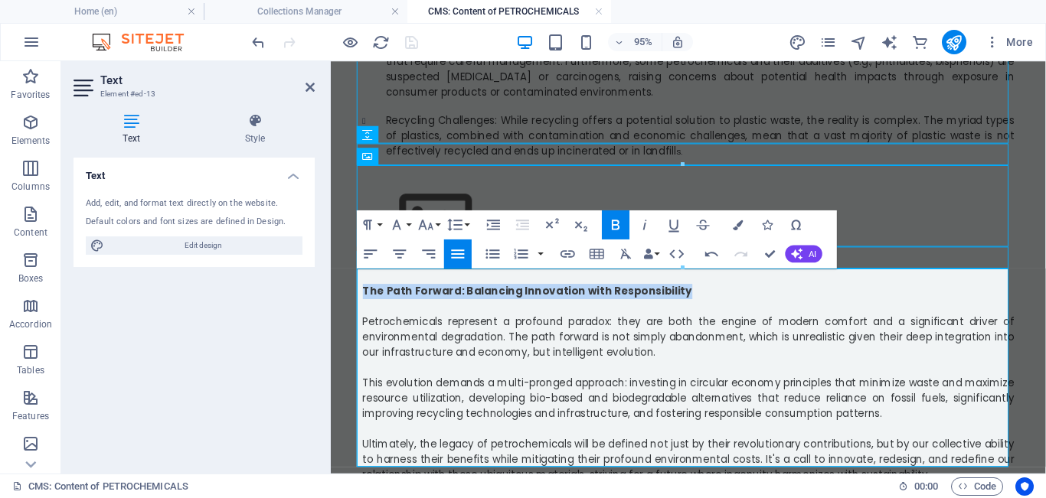
click at [662, 296] on p "The Path Forward: Balancing Innovation with Responsibility" at bounding box center [707, 304] width 686 height 16
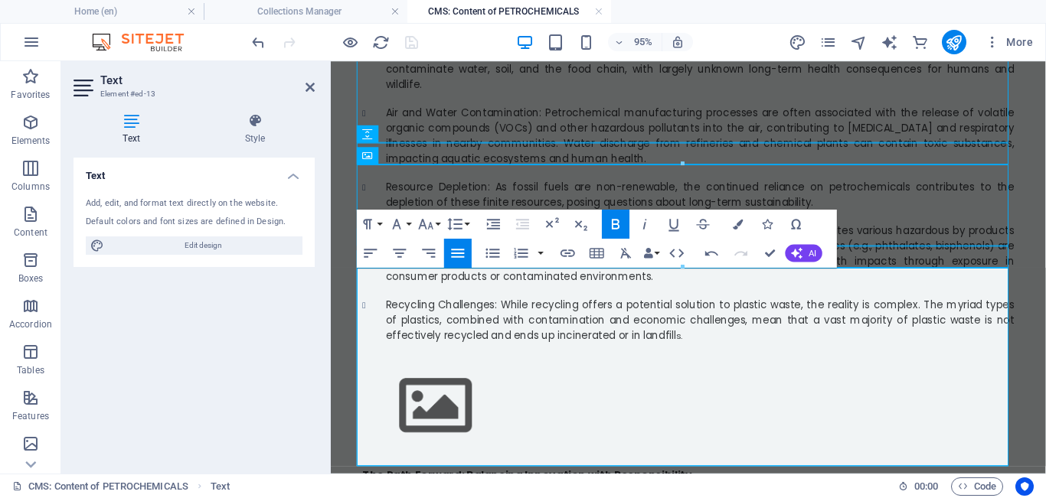
scroll to position [1414, 0]
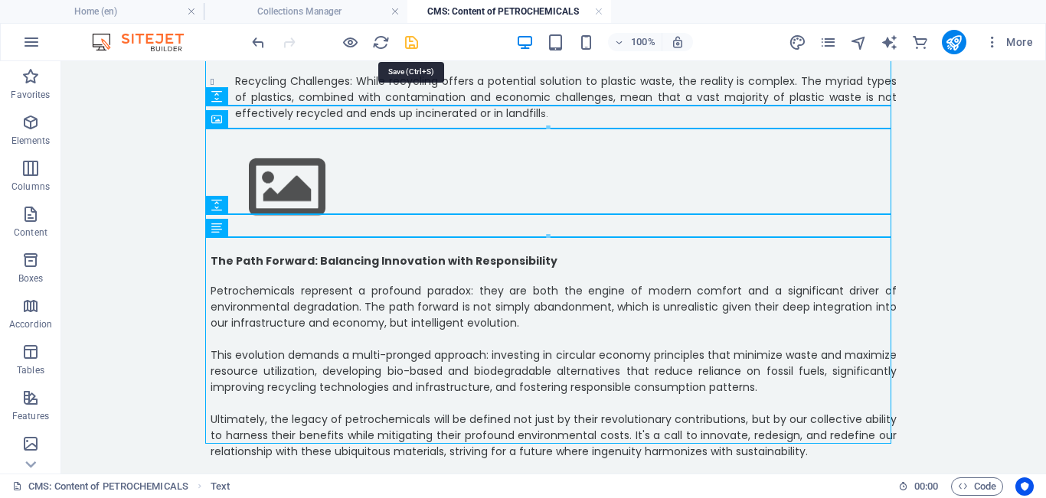
click at [416, 46] on icon "save" at bounding box center [412, 43] width 18 height 18
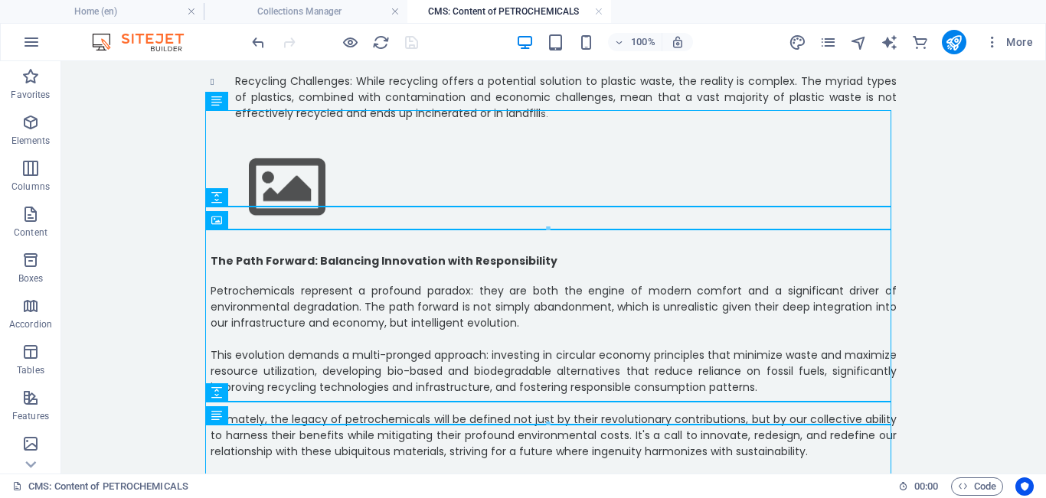
scroll to position [0, 0]
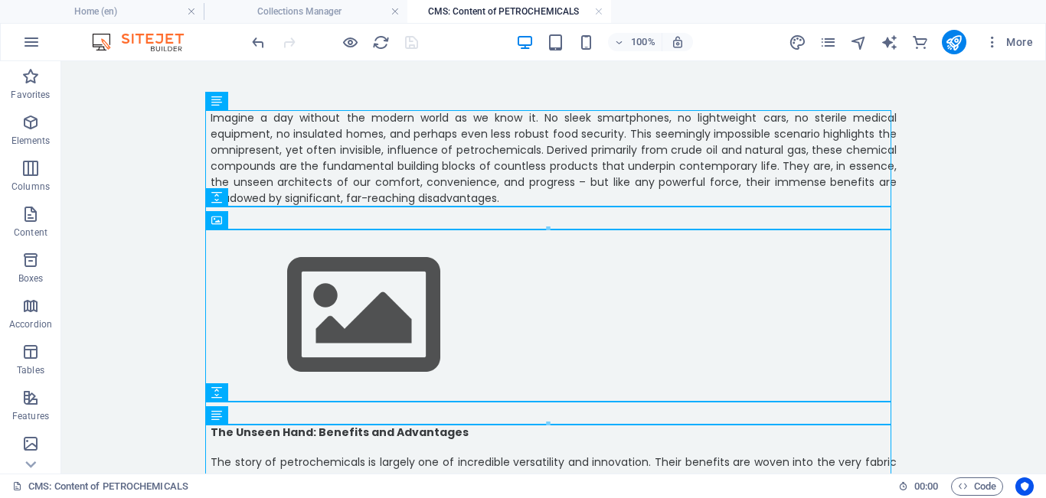
drag, startPoint x: 1038, startPoint y: 443, endPoint x: 1064, endPoint y: 116, distance: 328.7
click at [269, 225] on icon at bounding box center [269, 221] width 8 height 16
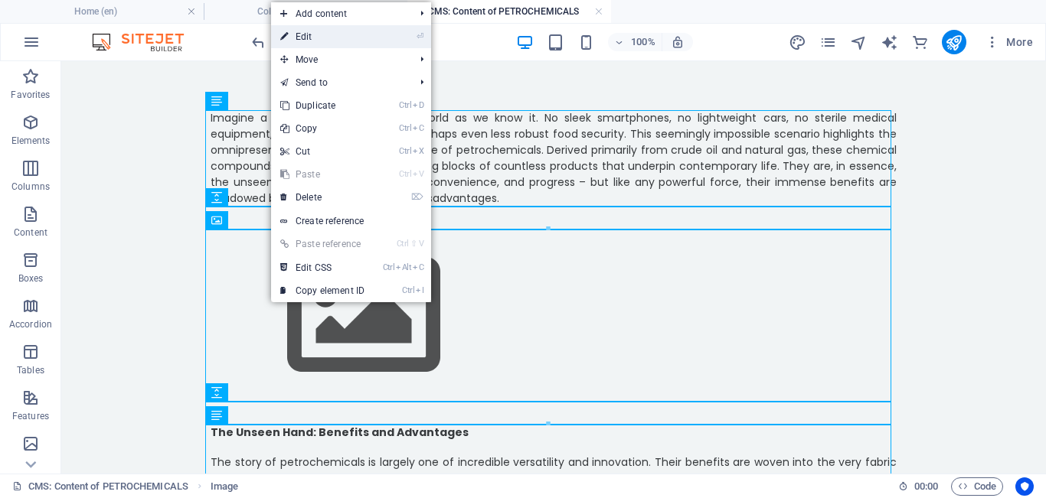
click at [312, 34] on link "⏎ Edit" at bounding box center [322, 36] width 103 height 23
click at [312, 34] on div at bounding box center [319, 42] width 18 height 18
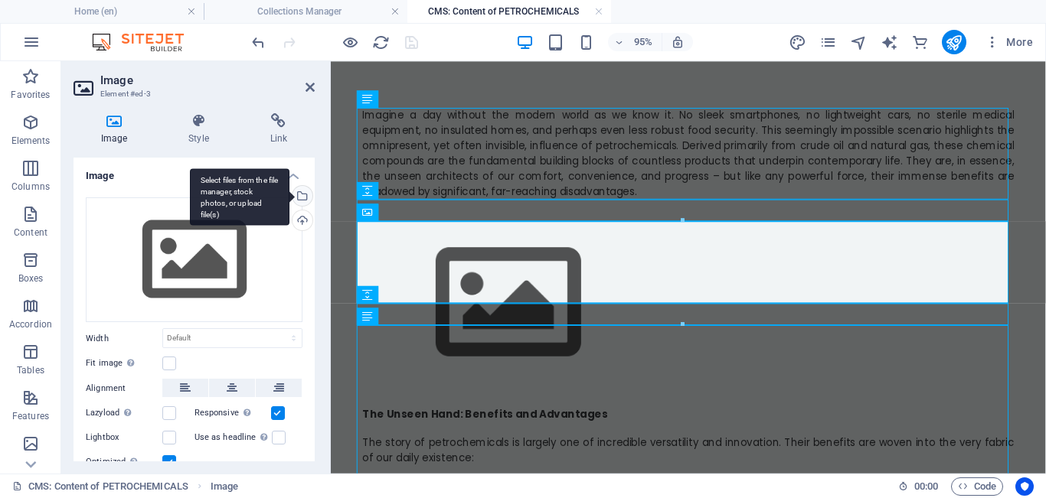
click at [289, 198] on div "Select files from the file manager, stock photos, or upload file(s)" at bounding box center [240, 196] width 100 height 57
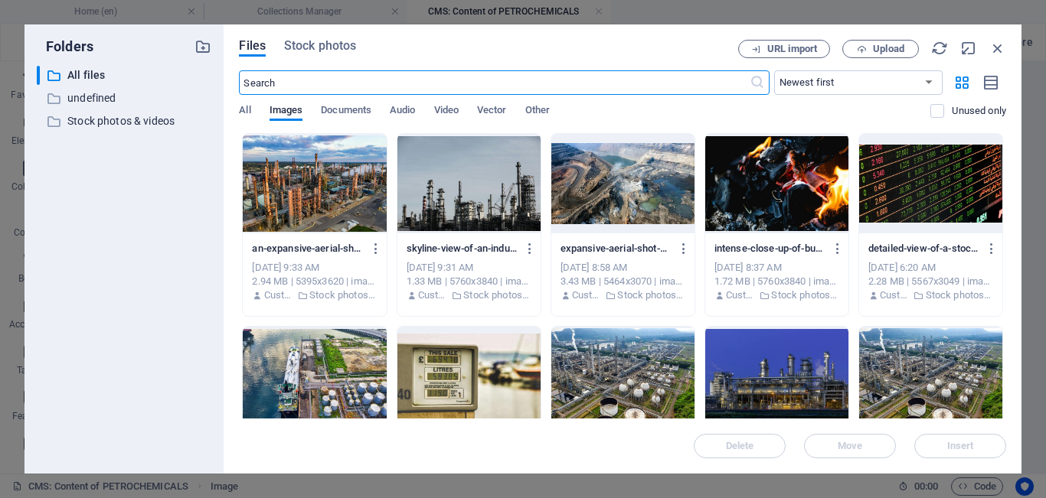
click at [662, 383] on div at bounding box center [776, 377] width 143 height 100
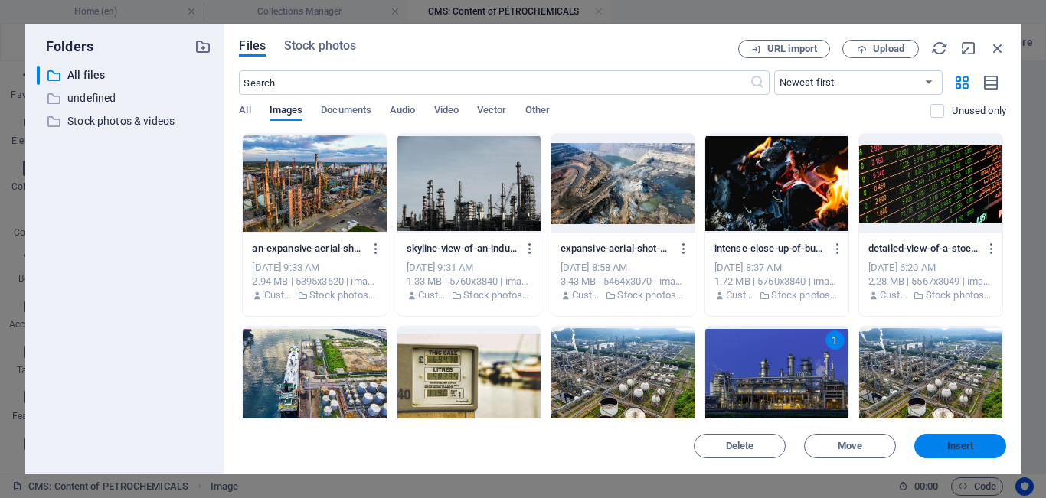
click at [662, 451] on span "Insert" at bounding box center [960, 446] width 27 height 9
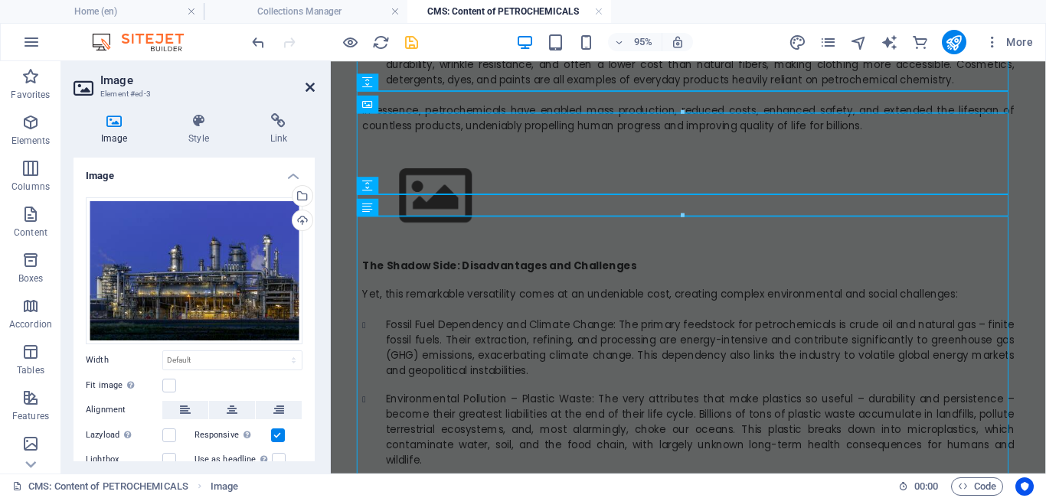
click at [311, 87] on icon at bounding box center [309, 87] width 9 height 12
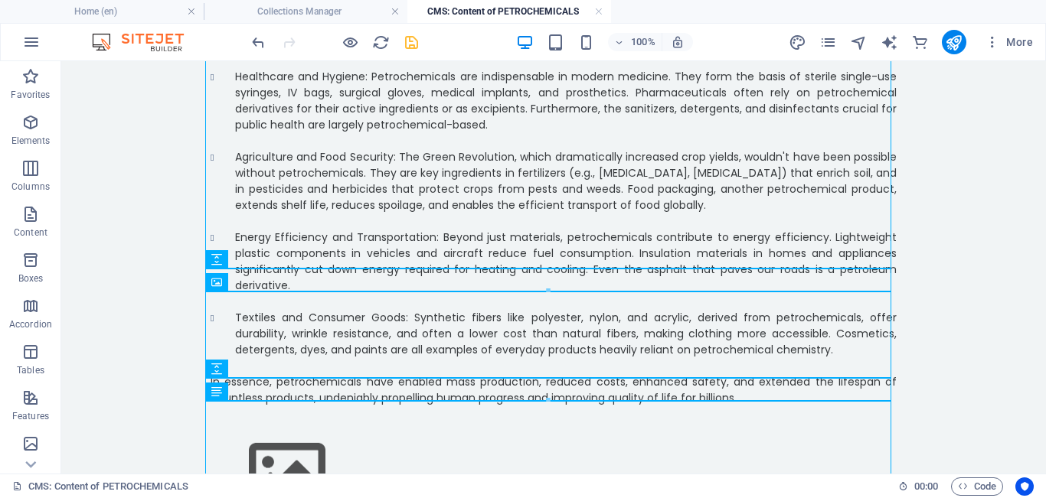
scroll to position [935, 0]
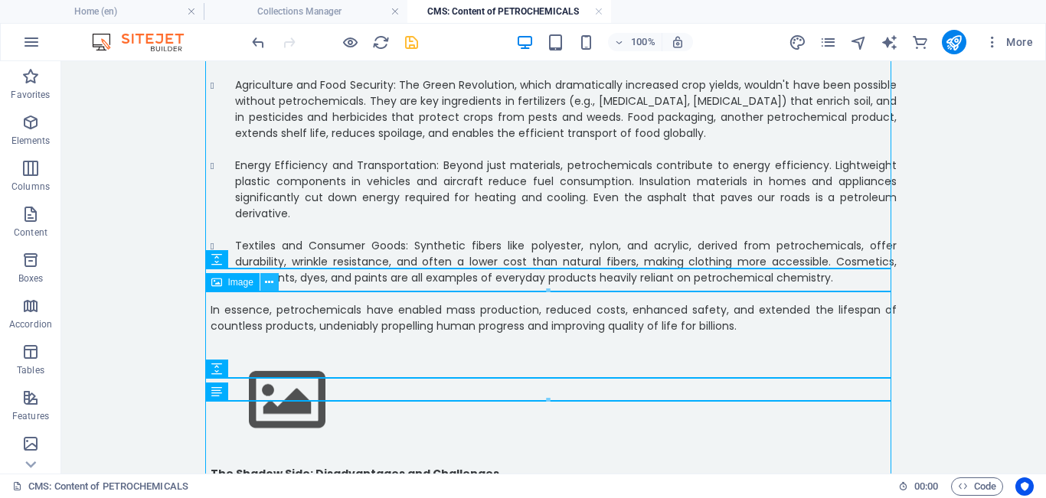
click at [272, 281] on icon at bounding box center [269, 283] width 8 height 16
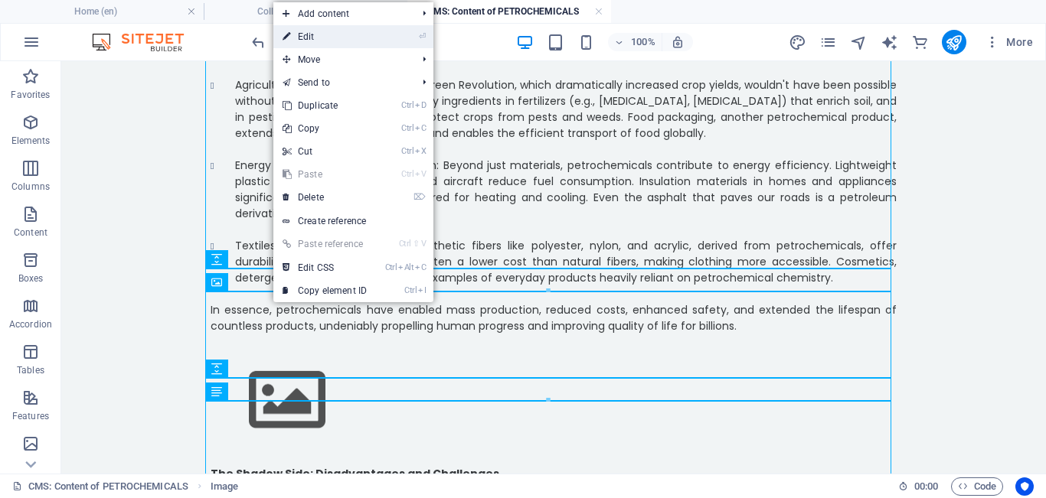
click at [317, 38] on link "⏎ Edit" at bounding box center [324, 36] width 103 height 23
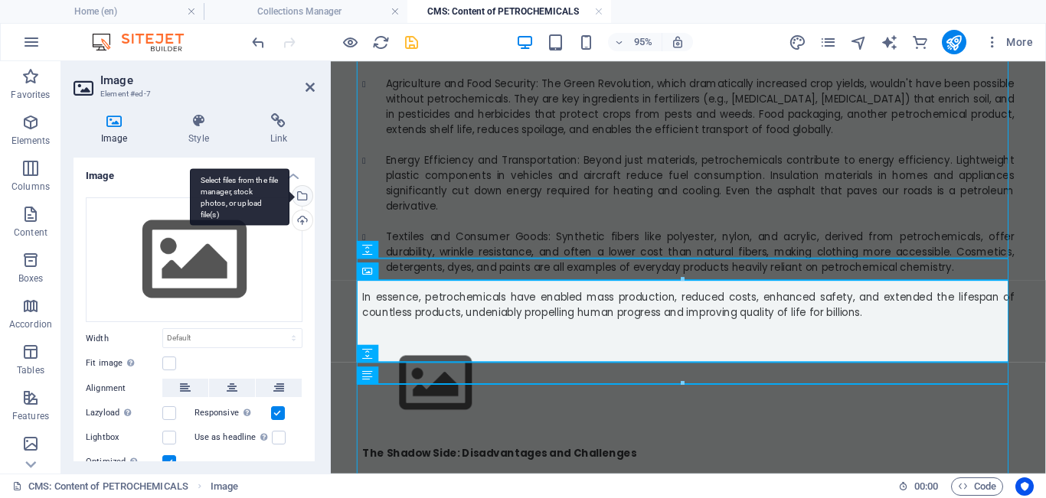
click at [289, 200] on div "Select files from the file manager, stock photos, or upload file(s)" at bounding box center [240, 196] width 100 height 57
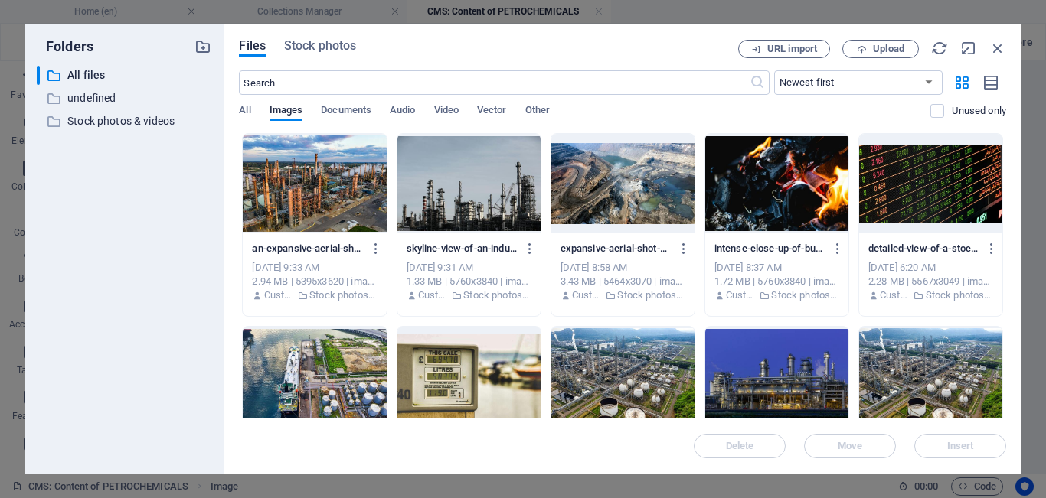
click at [662, 202] on div at bounding box center [776, 184] width 143 height 100
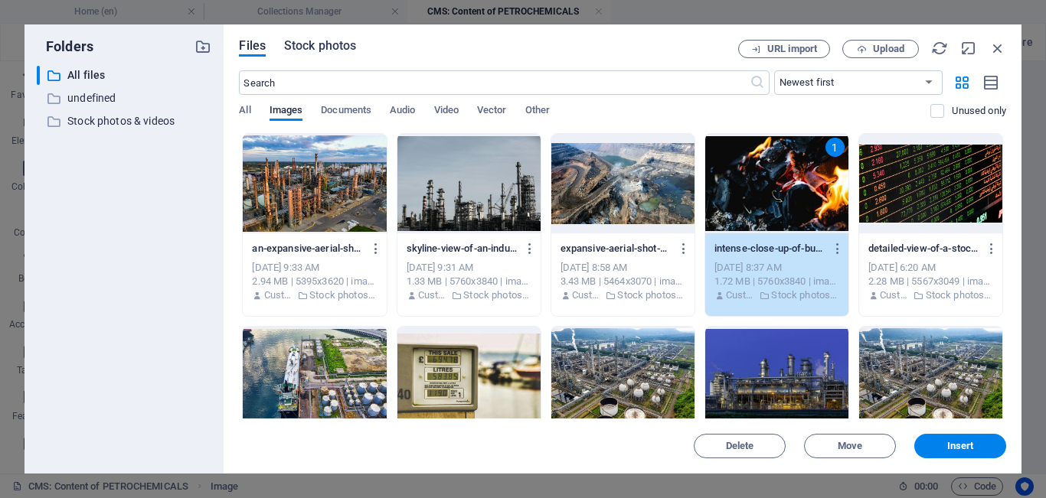
click at [321, 44] on span "Stock photos" at bounding box center [320, 46] width 72 height 18
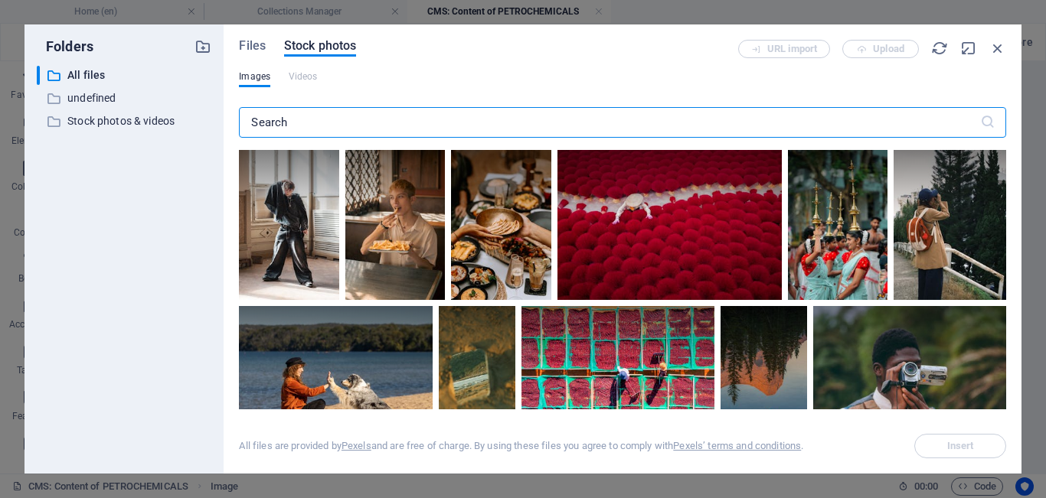
click at [322, 126] on input "text" at bounding box center [609, 122] width 740 height 31
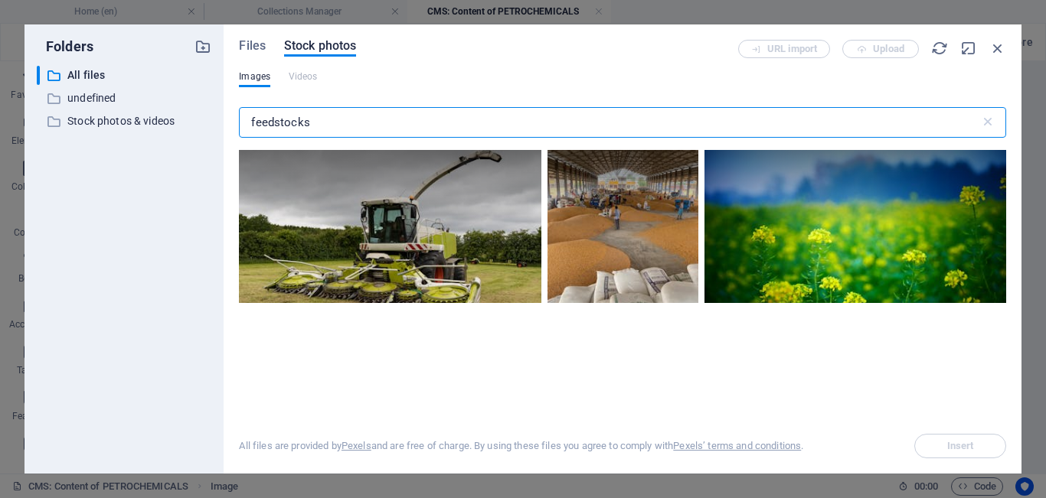
drag, startPoint x: 312, startPoint y: 123, endPoint x: 231, endPoint y: 123, distance: 80.4
click at [231, 123] on div "Files Stock photos URL import Upload Images Videos feedstocks ​ All files are p…" at bounding box center [623, 248] width 798 height 449
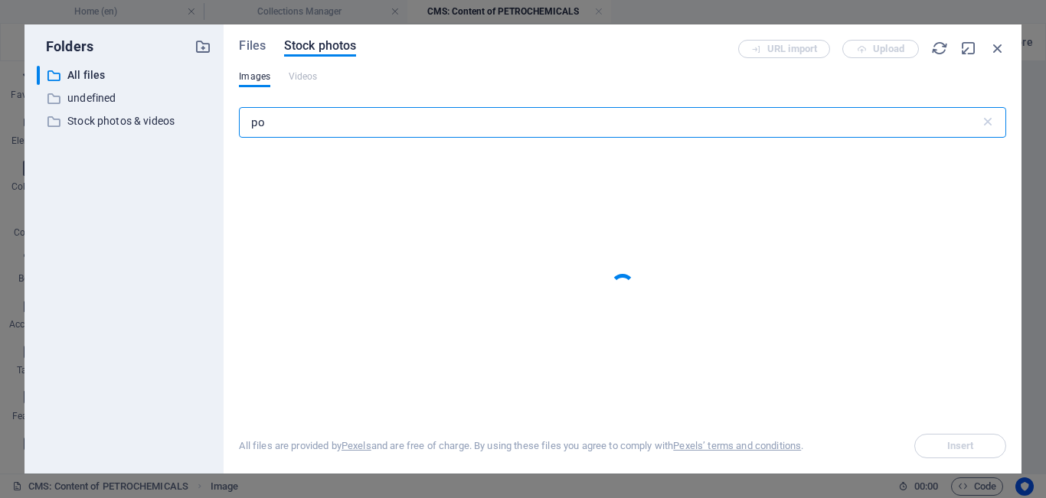
type input "p"
type input "plastics"
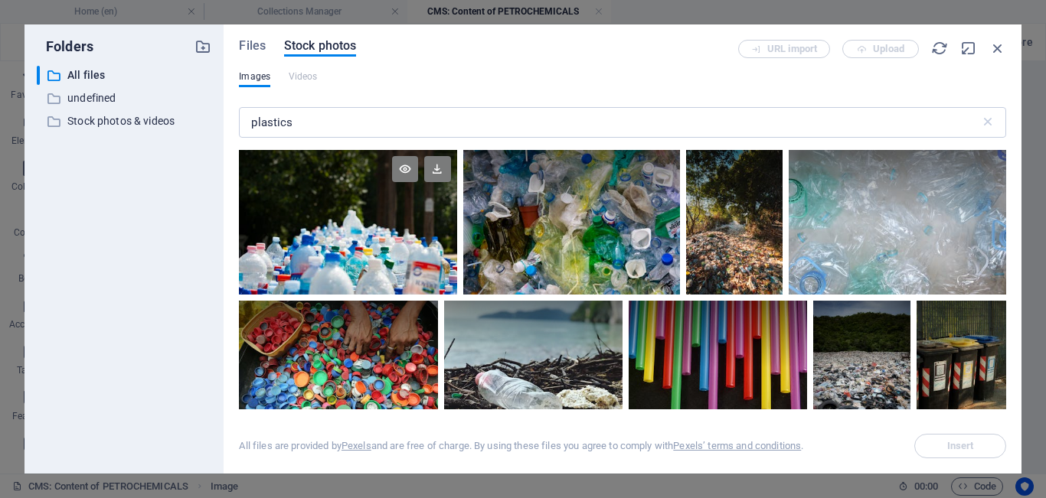
click at [367, 247] on div at bounding box center [347, 222] width 217 height 145
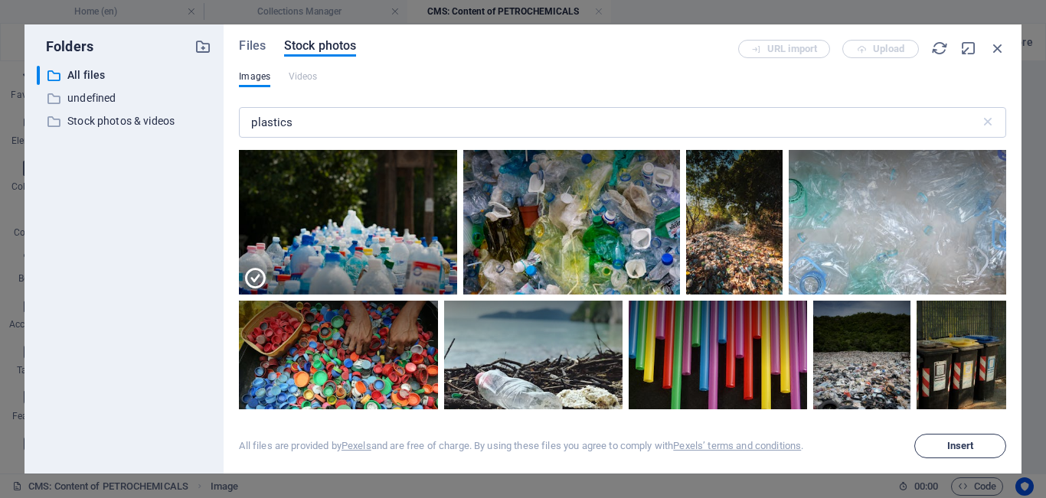
click at [662, 448] on span "Insert" at bounding box center [960, 446] width 27 height 9
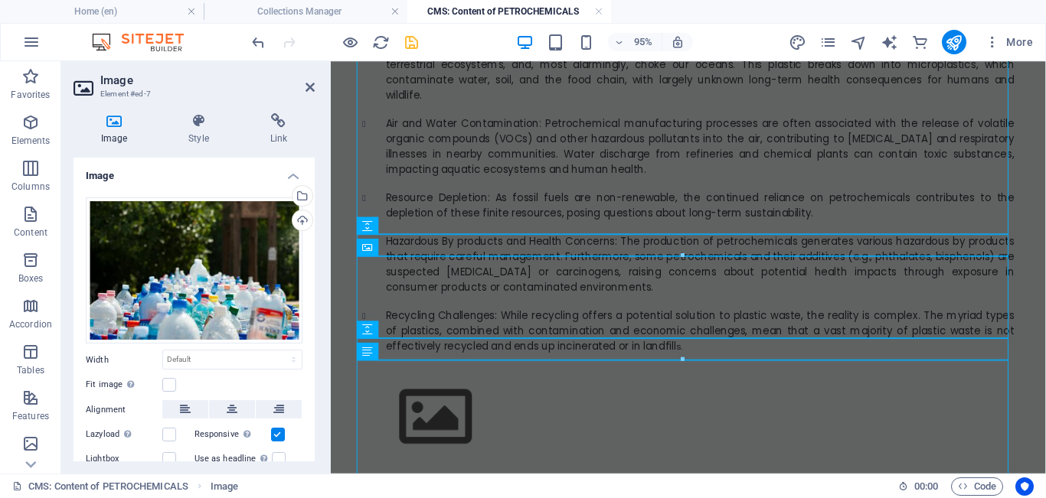
scroll to position [1931, 0]
click at [309, 87] on icon at bounding box center [309, 87] width 9 height 12
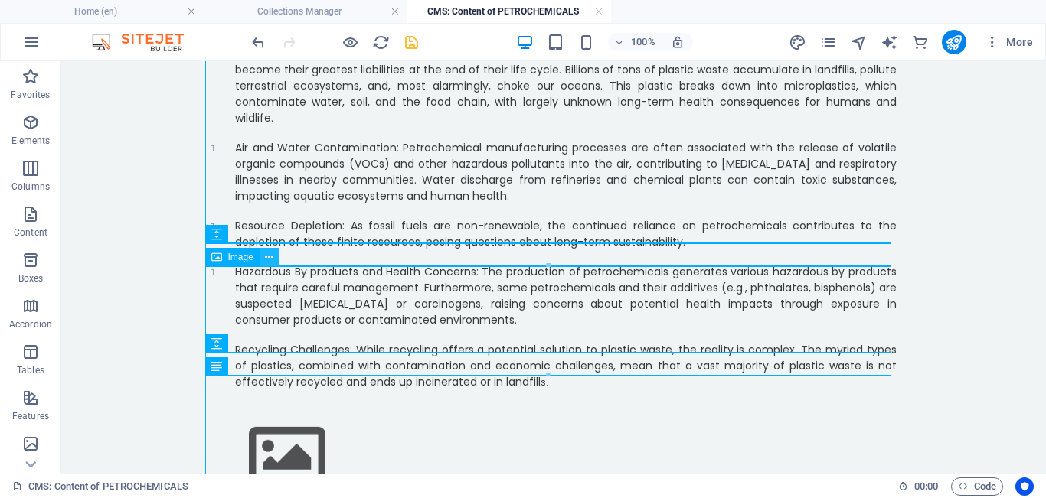
click at [268, 259] on icon at bounding box center [269, 258] width 8 height 16
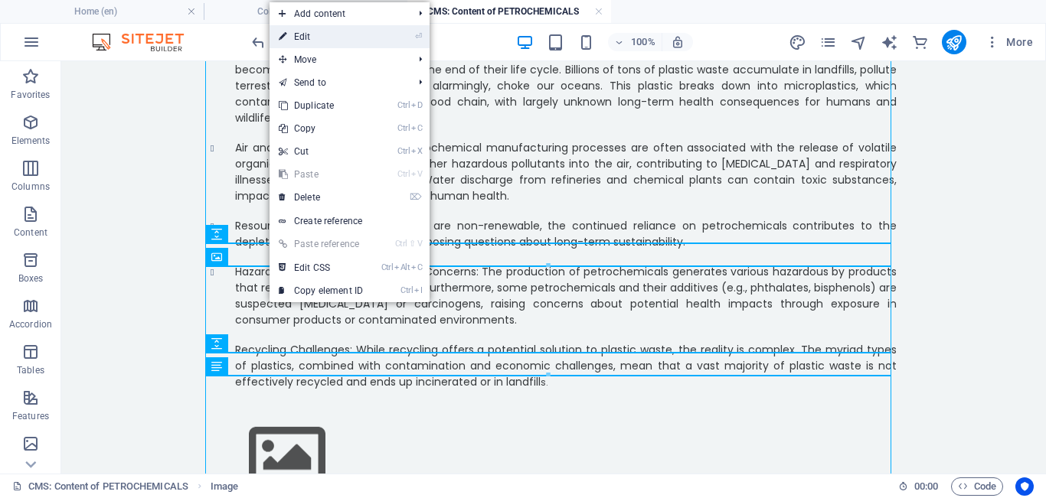
click at [318, 37] on link "⏎ Edit" at bounding box center [320, 36] width 103 height 23
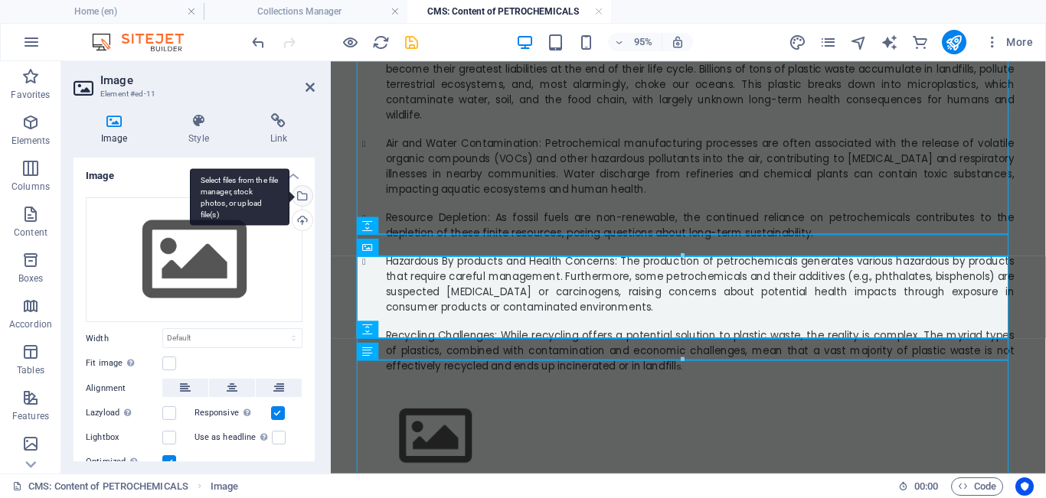
click at [304, 198] on div "Select files from the file manager, stock photos, or upload file(s)" at bounding box center [300, 197] width 23 height 23
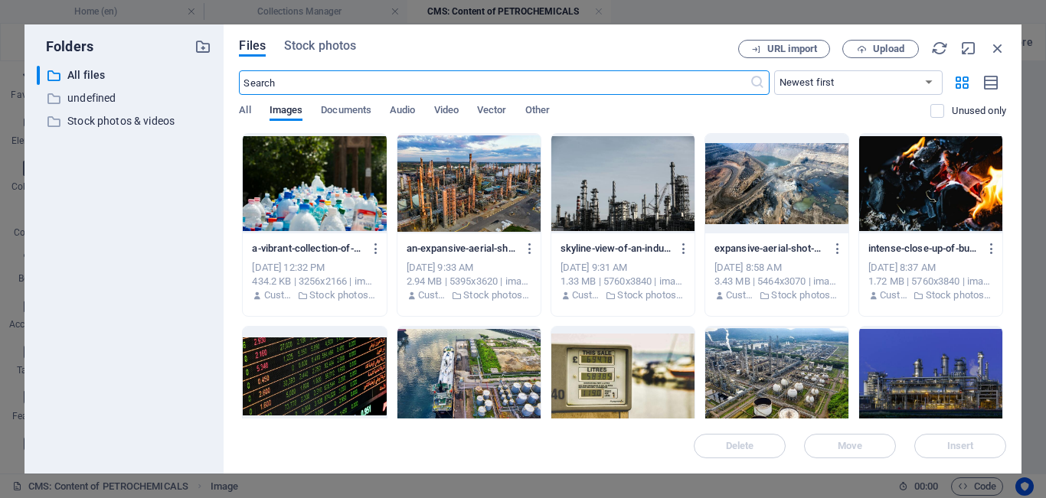
scroll to position [1584, 0]
click at [326, 44] on span "Stock photos" at bounding box center [320, 46] width 72 height 18
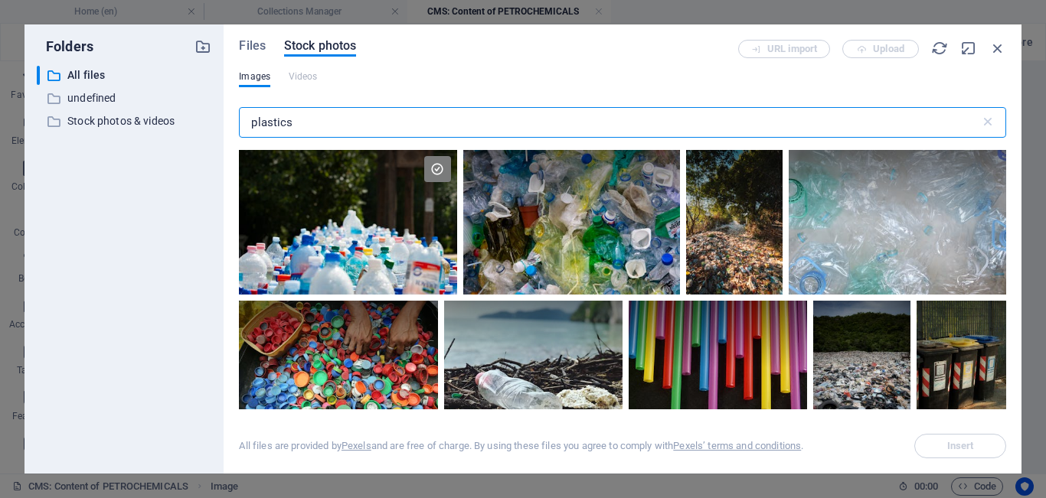
drag, startPoint x: 309, startPoint y: 137, endPoint x: 214, endPoint y: 124, distance: 95.8
click at [214, 124] on div "Folders ​ All files All files ​ undefined undefined ​ Stock photos & videos Sto…" at bounding box center [522, 248] width 997 height 449
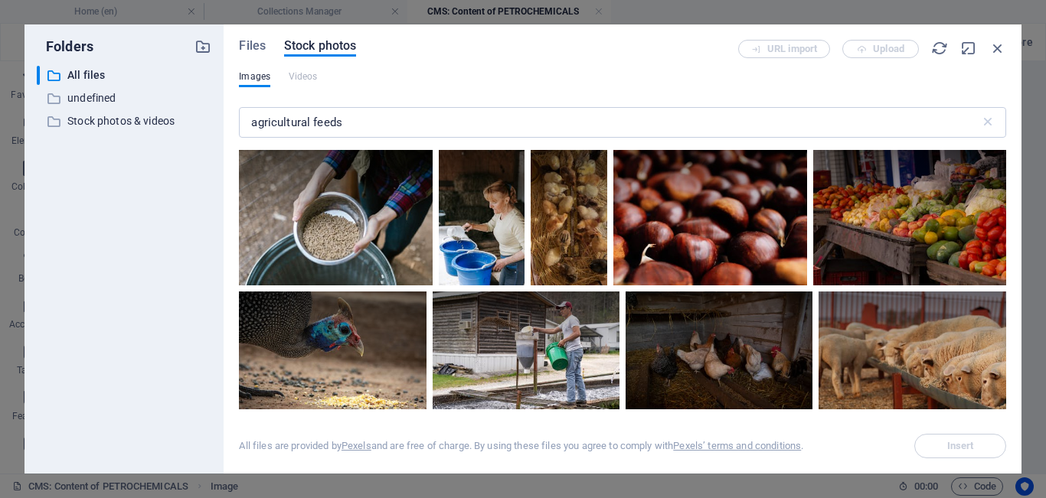
click at [662, 161] on div "Files Stock photos URL import Upload Images Videos agricultural feeds ​ All fil…" at bounding box center [623, 248] width 798 height 449
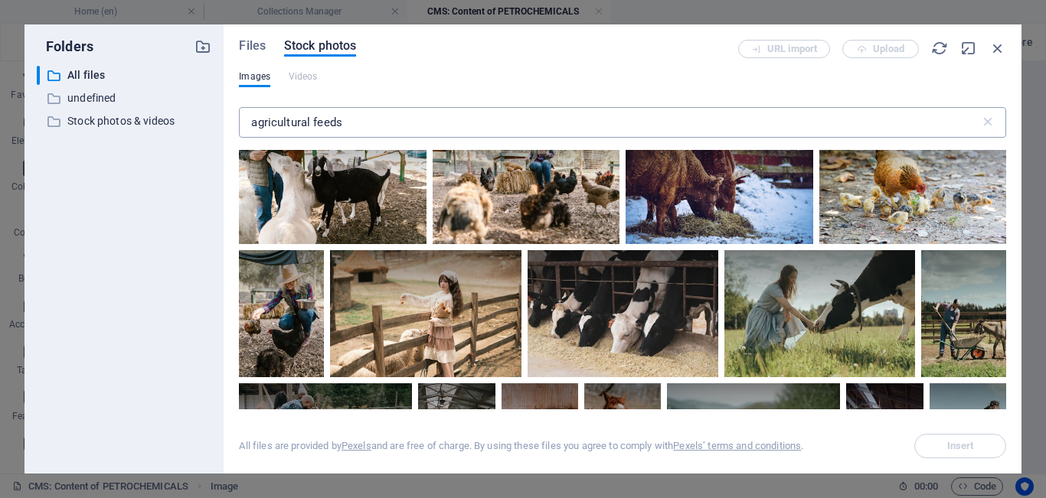
scroll to position [0, 0]
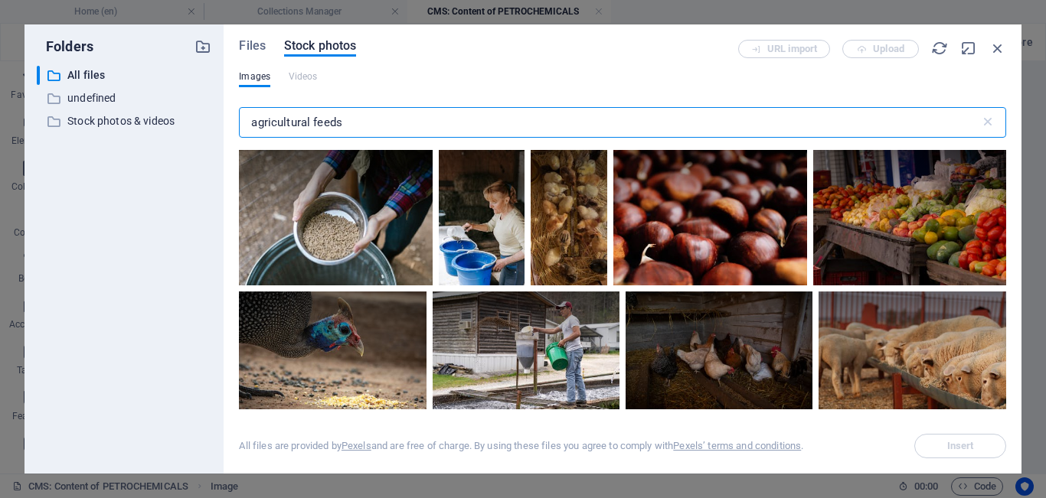
drag, startPoint x: 361, startPoint y: 124, endPoint x: 220, endPoint y: 116, distance: 141.1
click at [220, 116] on div "Folders ​ All files All files ​ undefined undefined ​ Stock photos & videos Sto…" at bounding box center [522, 248] width 997 height 449
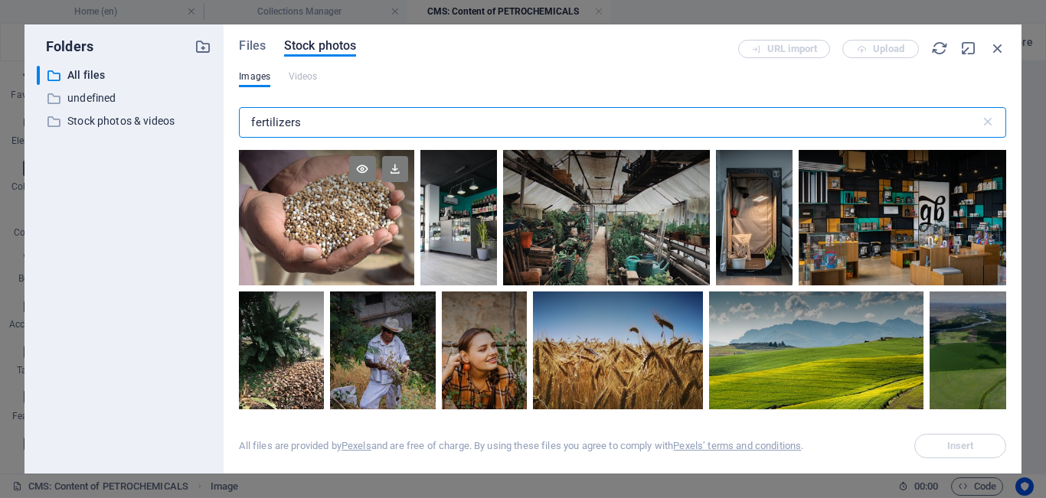
type input "fertilizers"
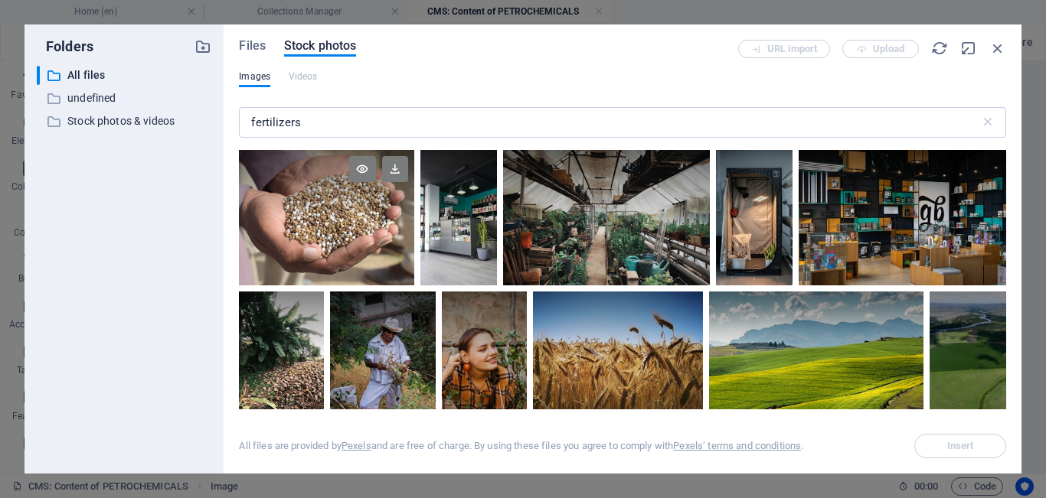
click at [325, 260] on div at bounding box center [326, 218] width 175 height 136
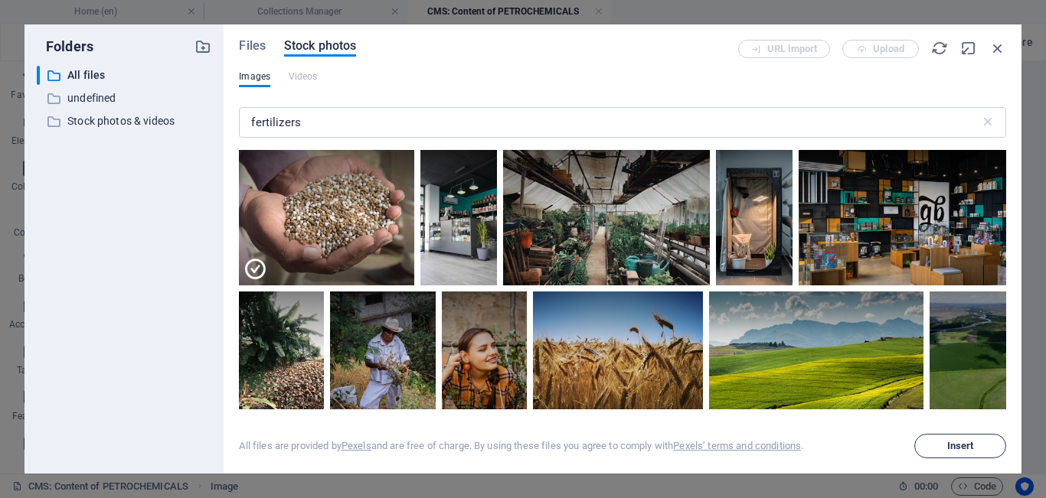
click at [662, 443] on span "Insert" at bounding box center [960, 446] width 27 height 9
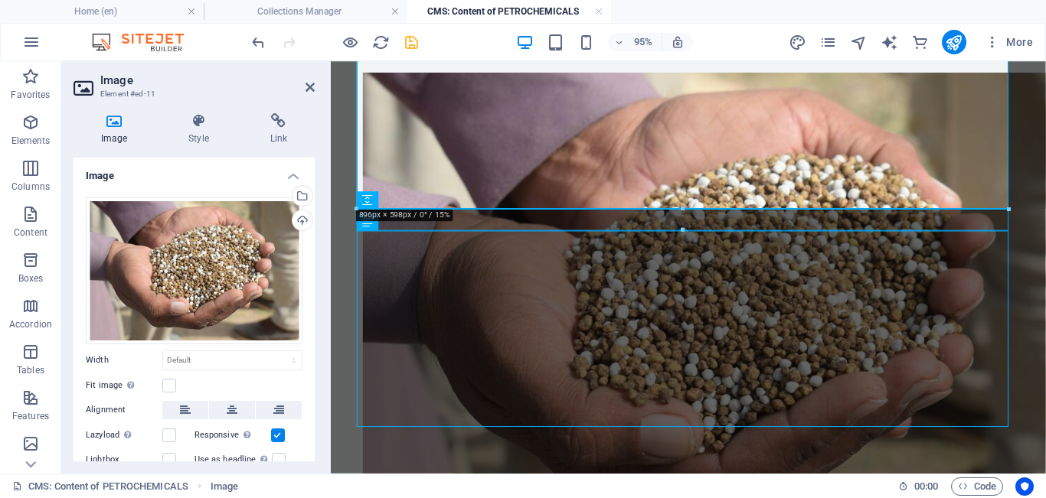
scroll to position [2438, 0]
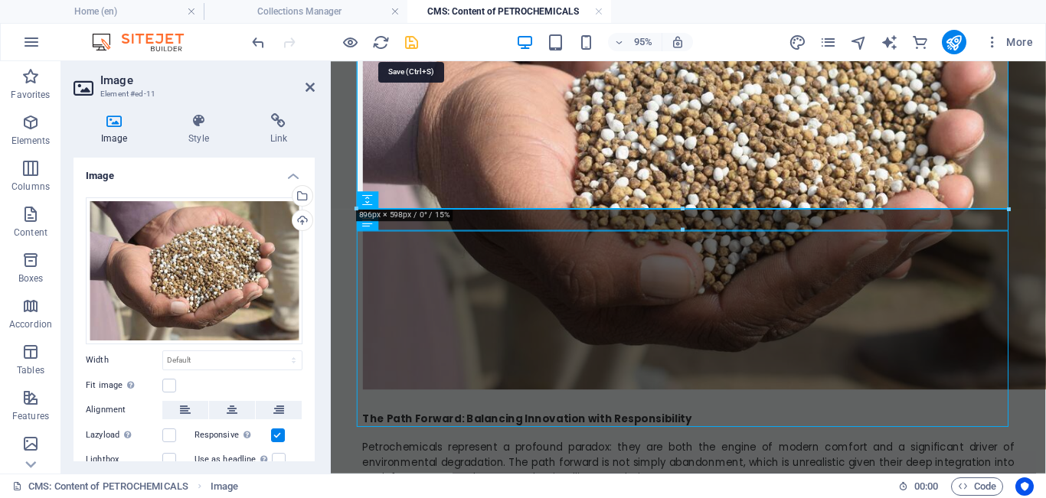
click at [407, 34] on icon "save" at bounding box center [412, 43] width 18 height 18
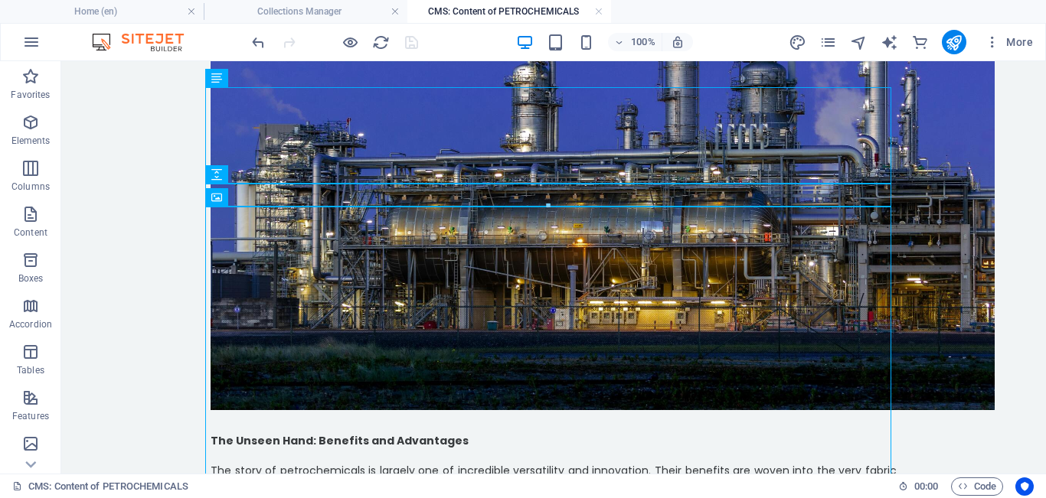
scroll to position [0, 0]
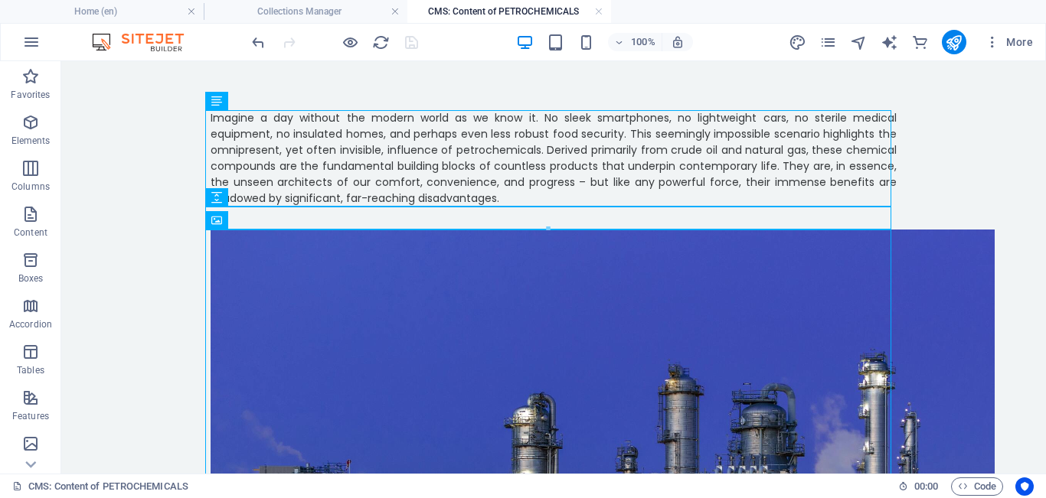
drag, startPoint x: 1040, startPoint y: 151, endPoint x: 1079, endPoint y: 96, distance: 67.4
drag, startPoint x: 1040, startPoint y: 310, endPoint x: 1053, endPoint y: 86, distance: 224.7
click at [316, 8] on h4 "Collections Manager" at bounding box center [306, 11] width 204 height 17
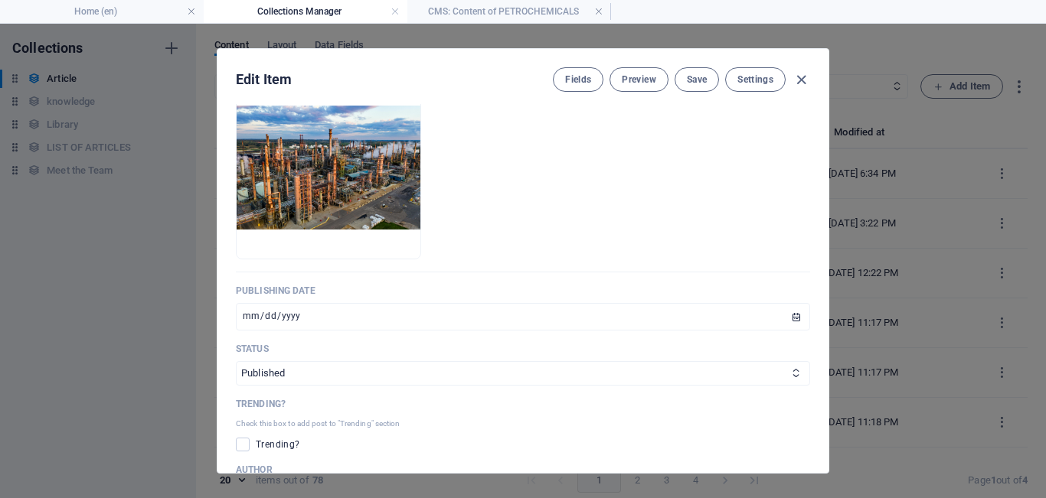
scroll to position [396, 0]
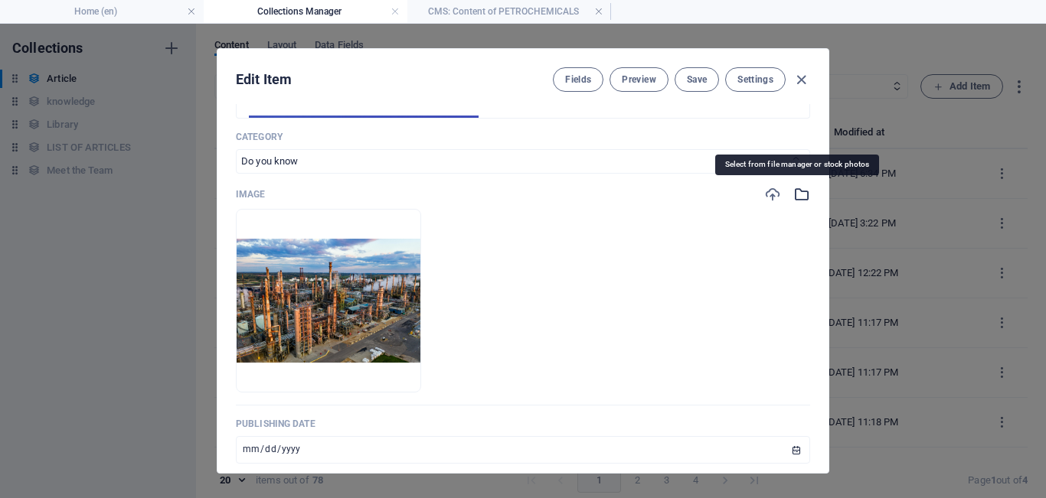
click at [662, 197] on icon "button" at bounding box center [801, 194] width 17 height 17
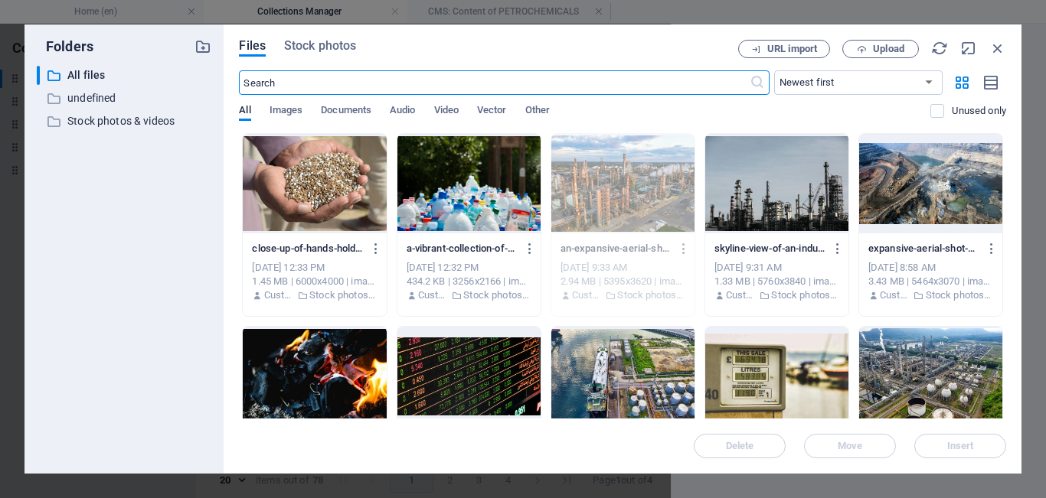
click at [319, 37] on div "Files Stock photos URL import Upload ​ Newest first Oldest first Name (A-Z) Nam…" at bounding box center [623, 248] width 798 height 449
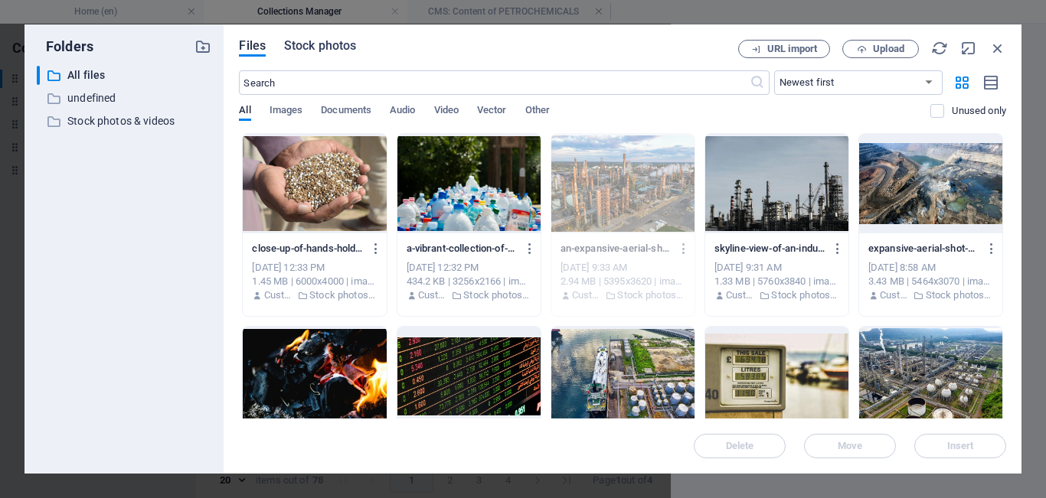
click at [319, 50] on span "Stock photos" at bounding box center [320, 46] width 72 height 18
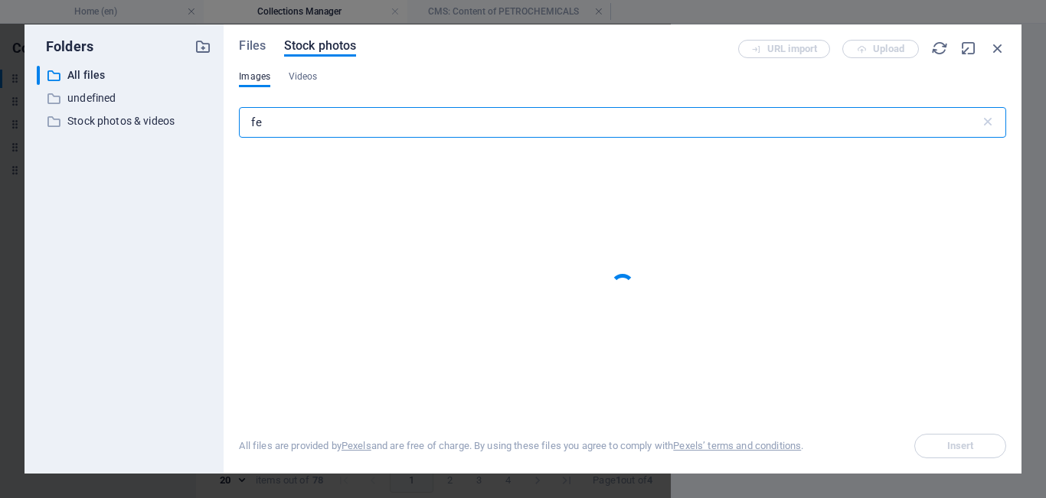
type input "f"
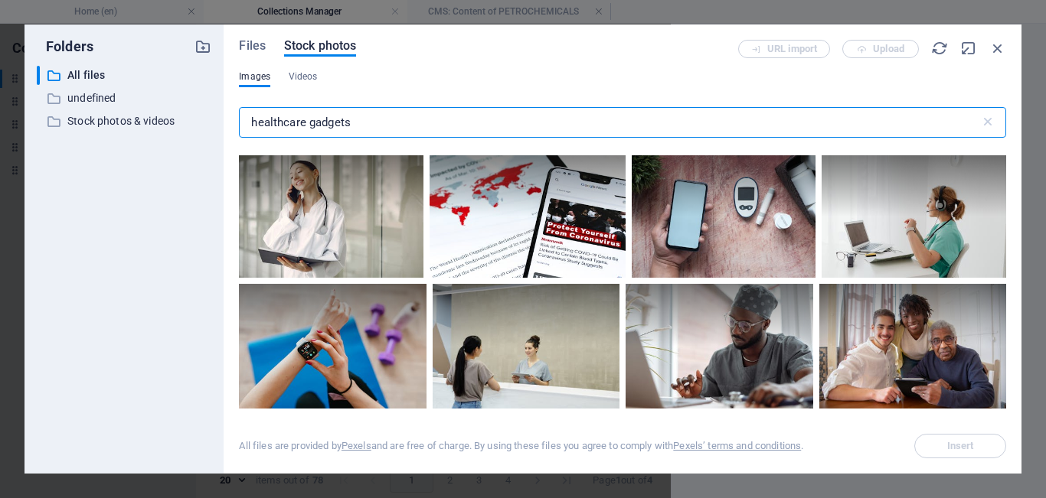
scroll to position [519, 0]
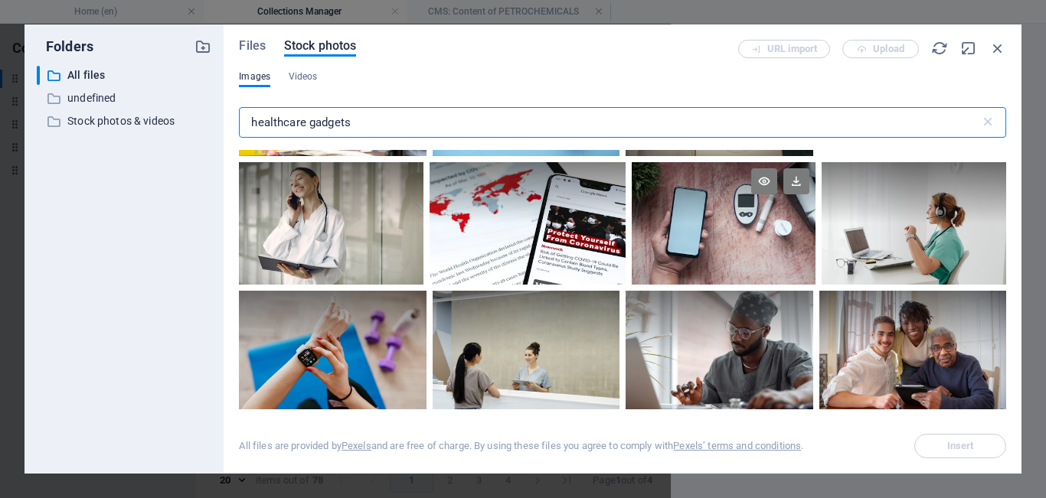
type input "healthcare gadgets"
click at [662, 229] on div at bounding box center [724, 223] width 185 height 122
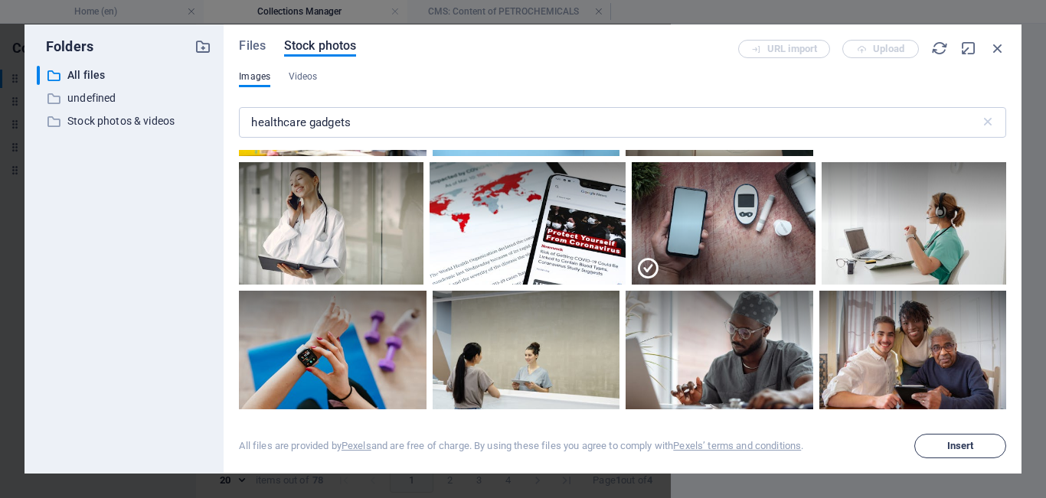
click at [662, 439] on button "Insert" at bounding box center [960, 446] width 92 height 24
click at [662, 449] on span "Insert" at bounding box center [960, 446] width 27 height 9
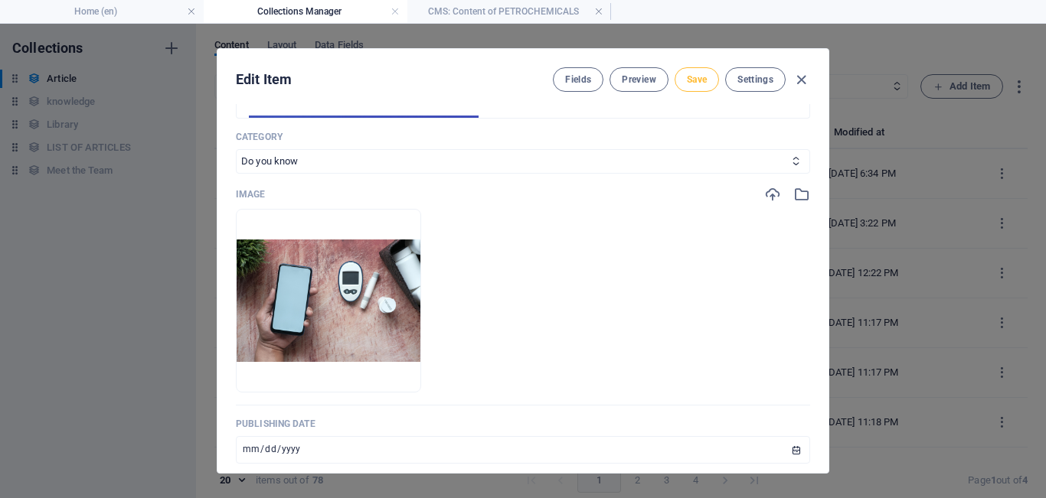
click at [662, 84] on span "Save" at bounding box center [697, 79] width 20 height 12
click at [662, 82] on span "Save" at bounding box center [697, 79] width 20 height 12
click at [514, 8] on h4 "CMS: Content of PETROCHEMICALS" at bounding box center [509, 11] width 204 height 17
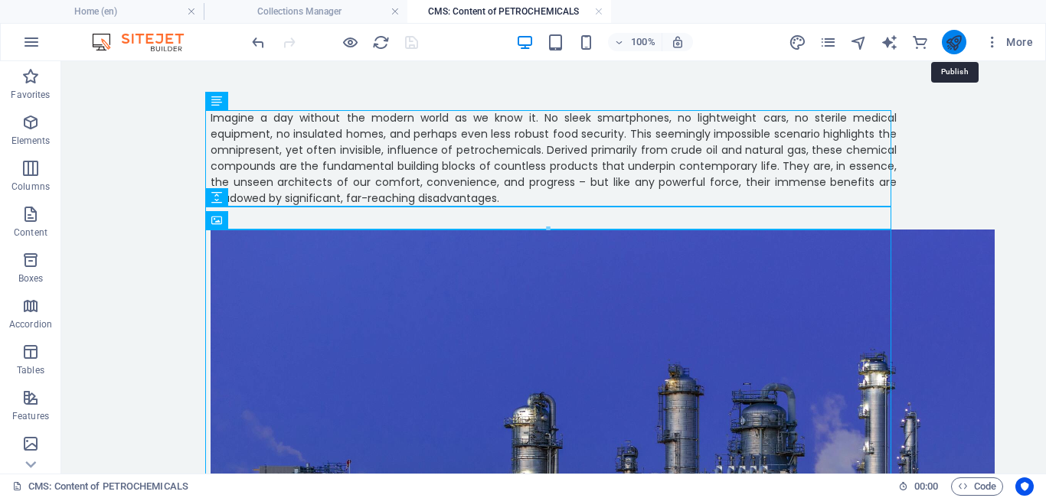
click at [662, 35] on icon "publish" at bounding box center [954, 43] width 18 height 18
